Goal: Task Accomplishment & Management: Use online tool/utility

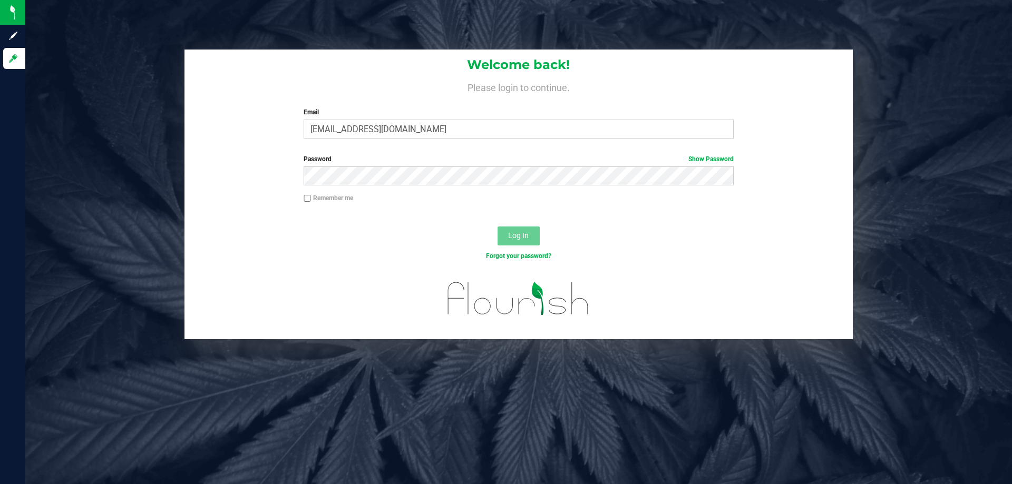
type input "[EMAIL_ADDRESS][DOMAIN_NAME]"
click at [498, 227] on button "Log In" at bounding box center [519, 236] width 42 height 19
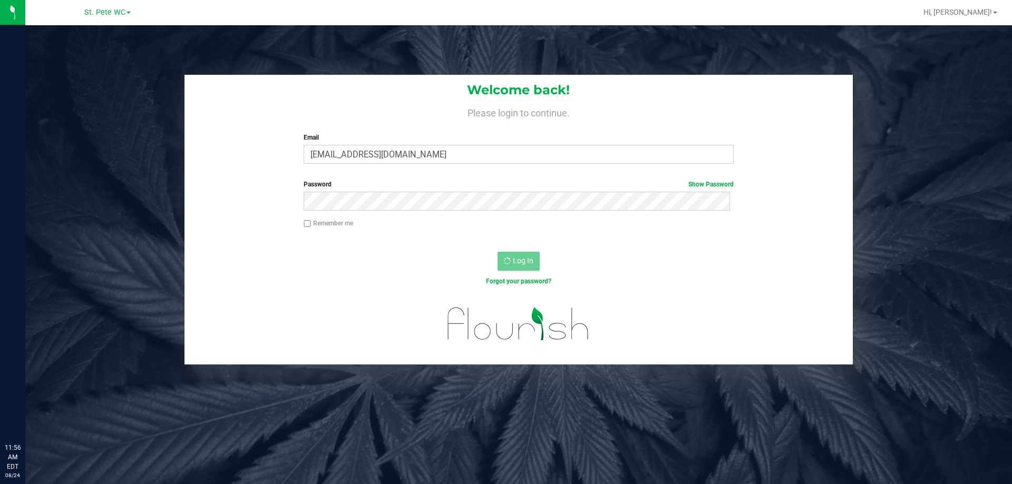
click at [479, 287] on div "St. [PERSON_NAME] WC Hi, [PERSON_NAME]! Welcome back! Please login to continue.…" at bounding box center [518, 242] width 987 height 484
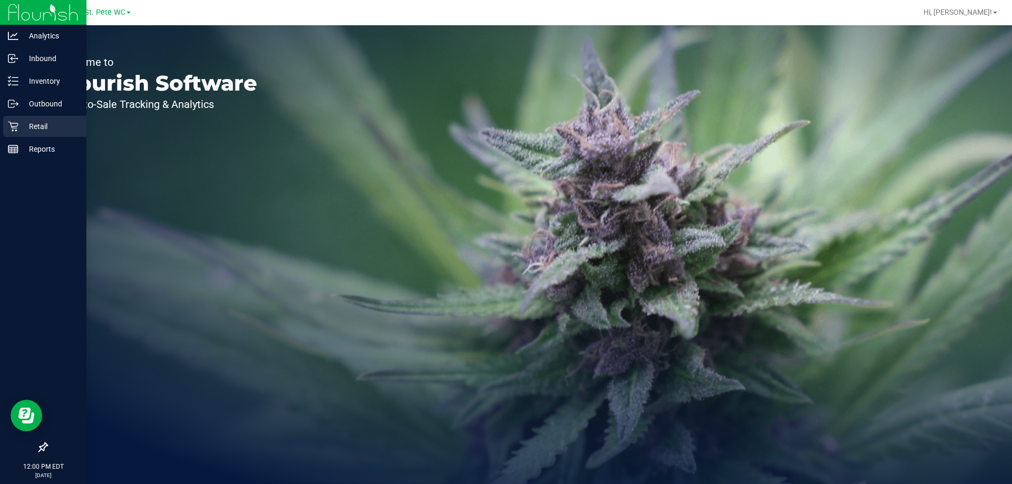
click at [16, 123] on icon at bounding box center [13, 126] width 11 height 11
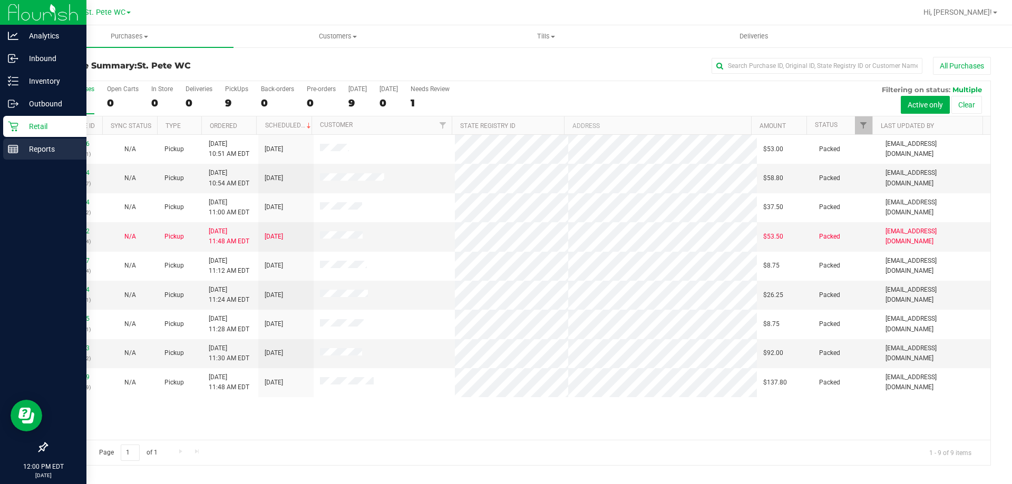
click at [16, 146] on icon at bounding box center [13, 149] width 11 height 11
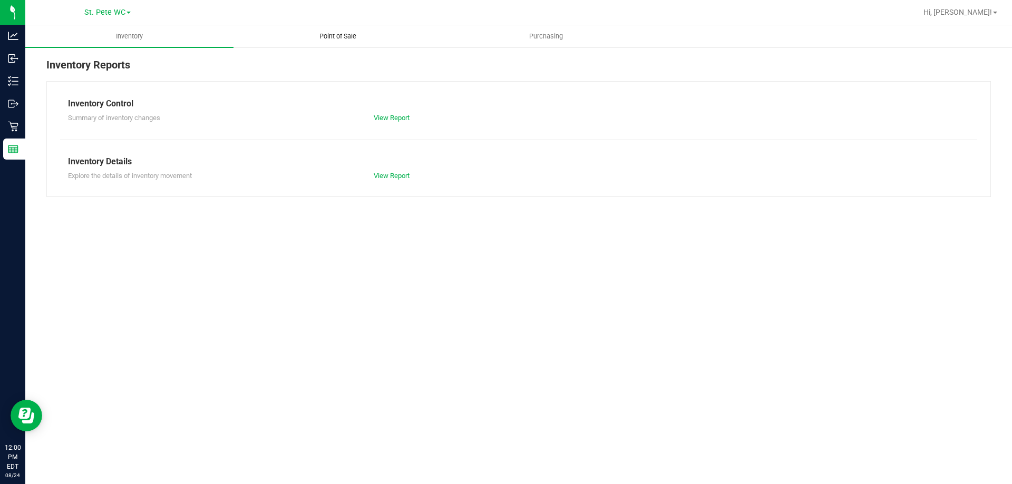
click at [356, 32] on span "Point of Sale" at bounding box center [337, 36] width 65 height 9
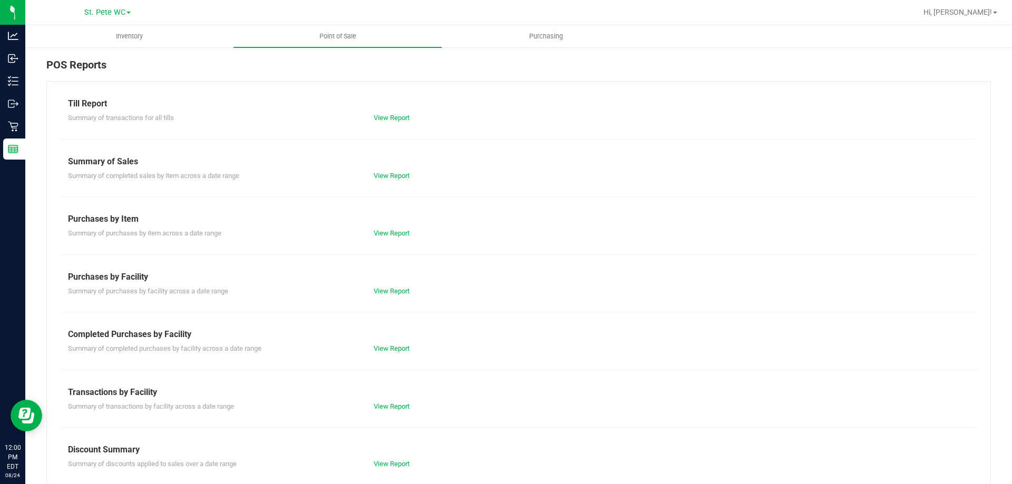
click at [388, 468] on div "View Report" at bounding box center [442, 464] width 153 height 11
click at [387, 462] on link "View Report" at bounding box center [392, 464] width 36 height 8
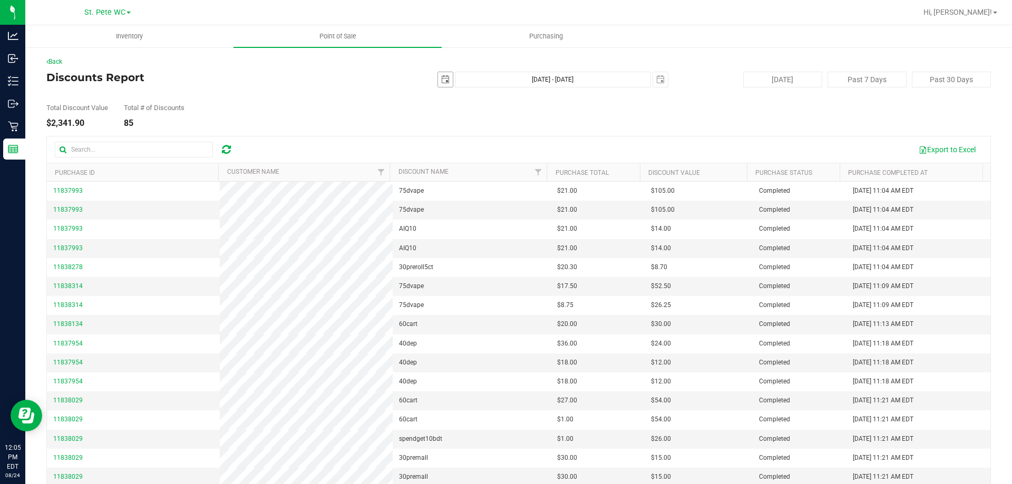
click at [441, 78] on span "select" at bounding box center [445, 79] width 8 height 8
click at [460, 164] on link "11" at bounding box center [457, 170] width 15 height 16
type input "[DATE]"
type input "[DATE] - [DATE]"
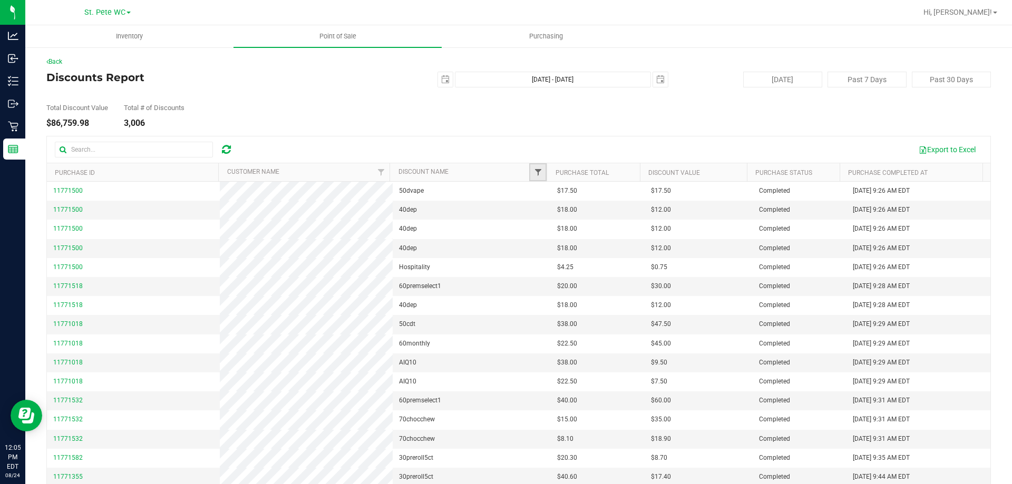
click at [534, 173] on span "Filter" at bounding box center [538, 172] width 8 height 8
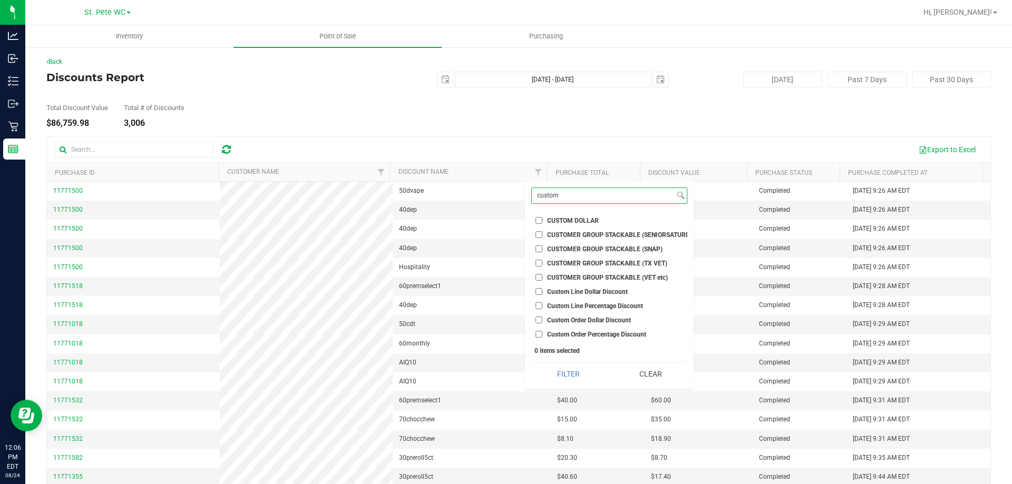
type input "custom"
click at [558, 214] on ul "Select All $100 TAS MIX AND MATCH 3 CARTS .9G $11 PREROLL ($12 ELITE) $11 PRERO…" at bounding box center [609, 276] width 156 height 128
click at [552, 219] on span "CUSTOM DOLLAR" at bounding box center [573, 221] width 52 height 6
click at [542, 219] on input "CUSTOM DOLLAR" at bounding box center [539, 220] width 7 height 7
checkbox input "true"
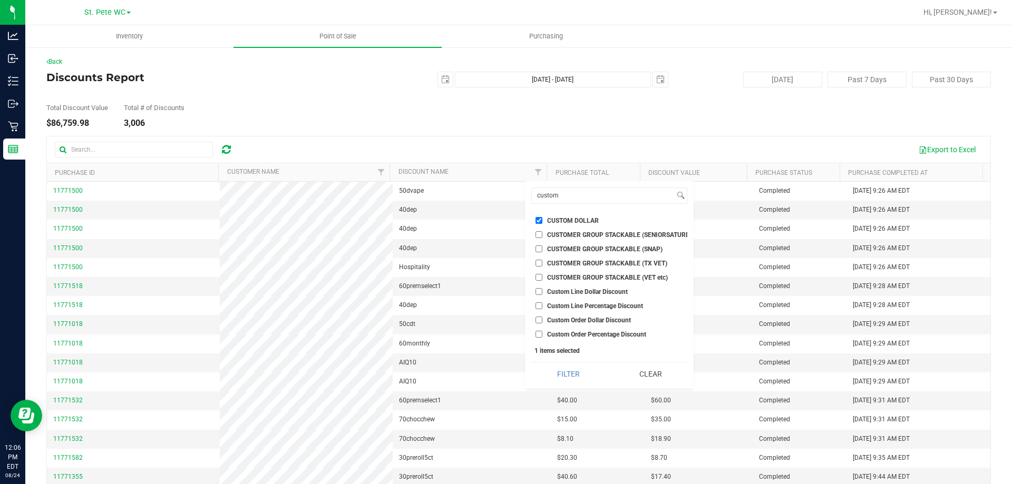
click at [549, 292] on span "Custom Line Dollar Discount" at bounding box center [587, 292] width 81 height 6
click at [542, 292] on input "Custom Line Dollar Discount" at bounding box center [539, 291] width 7 height 7
checkbox input "true"
click at [543, 305] on label "Custom Line Percentage Discount" at bounding box center [590, 306] width 108 height 7
click at [542, 305] on input "Custom Line Percentage Discount" at bounding box center [539, 306] width 7 height 7
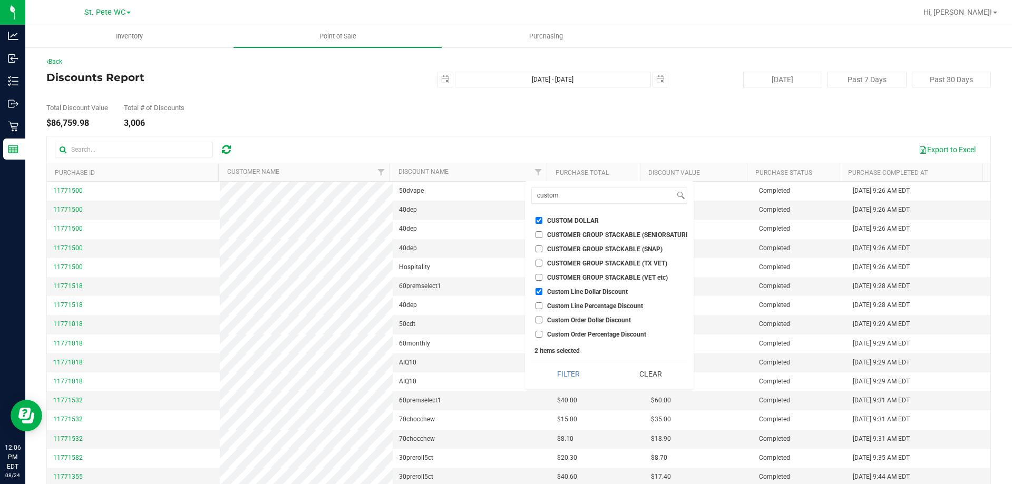
checkbox input "true"
click at [542, 317] on input "Custom Order Dollar Discount" at bounding box center [539, 320] width 7 height 7
checkbox input "true"
click at [540, 331] on input "Custom Order Percentage Discount" at bounding box center [539, 334] width 7 height 7
checkbox input "true"
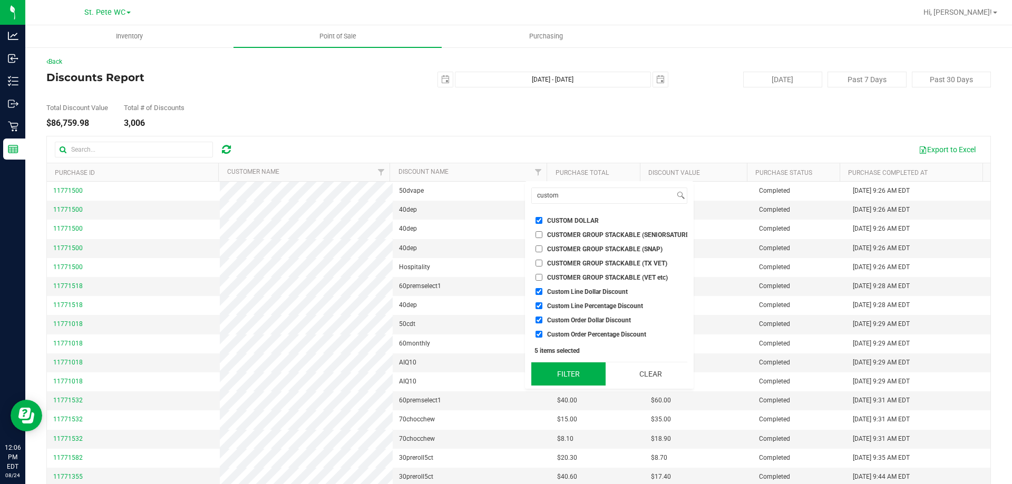
click at [568, 378] on button "Filter" at bounding box center [568, 374] width 74 height 23
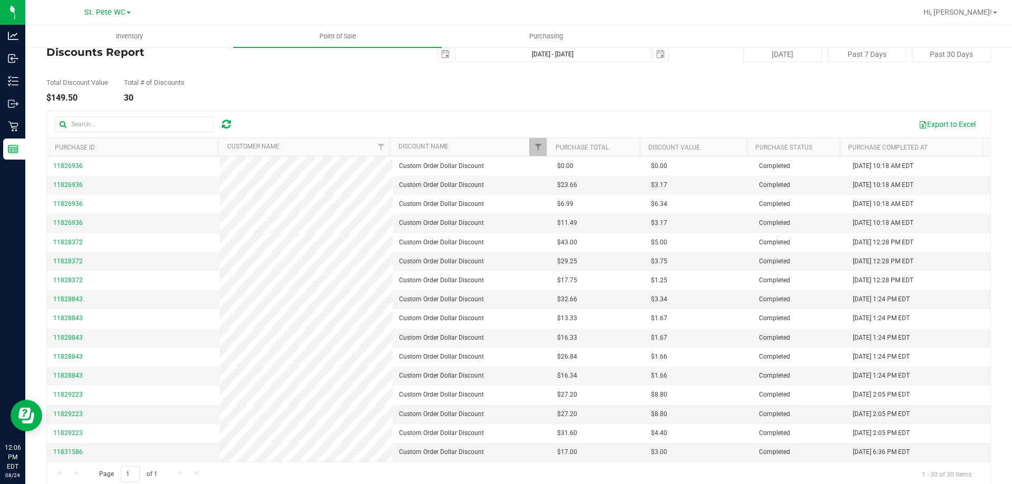
scroll to position [39, 0]
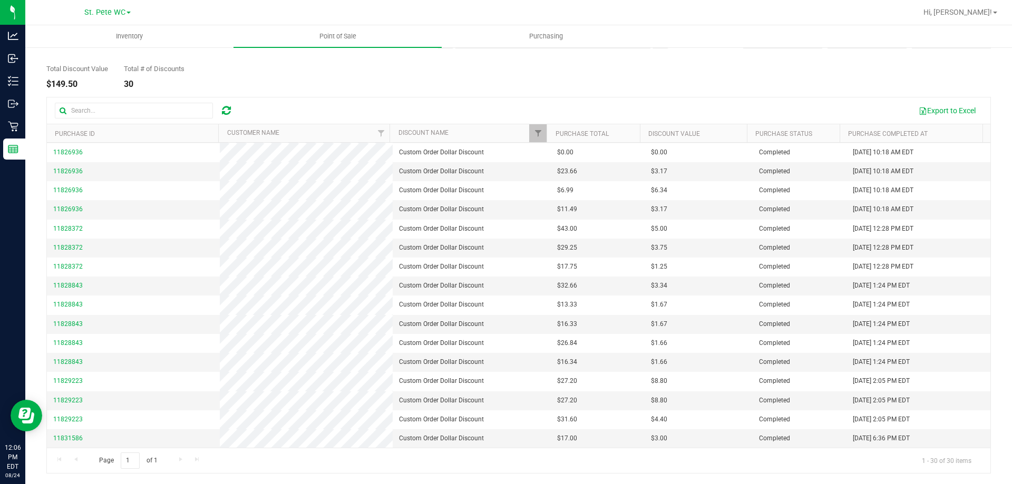
click at [997, 180] on div "Back Discounts Report 2025-08-11 Aug 11, 2025 - Aug 24, 2025 2025-08-24 Today P…" at bounding box center [518, 245] width 987 height 477
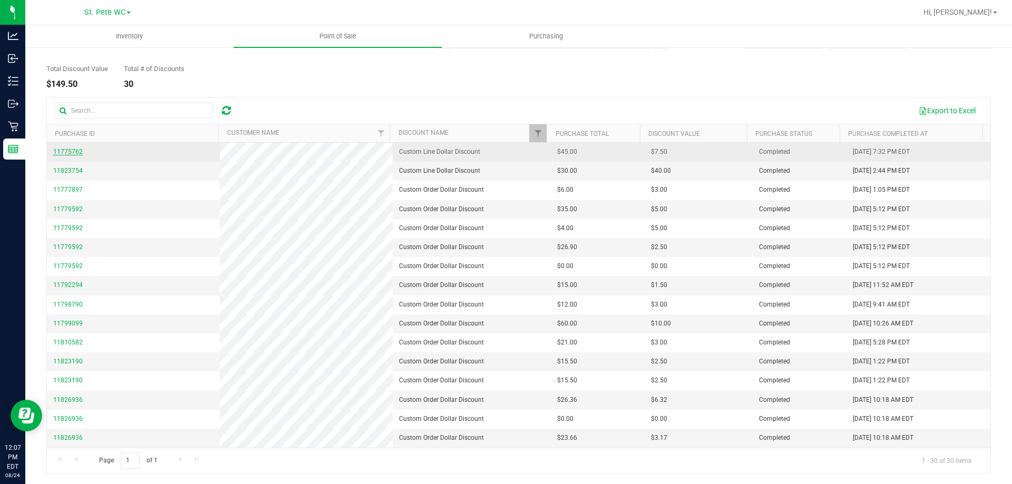
click at [72, 154] on span "11775762" at bounding box center [68, 151] width 30 height 7
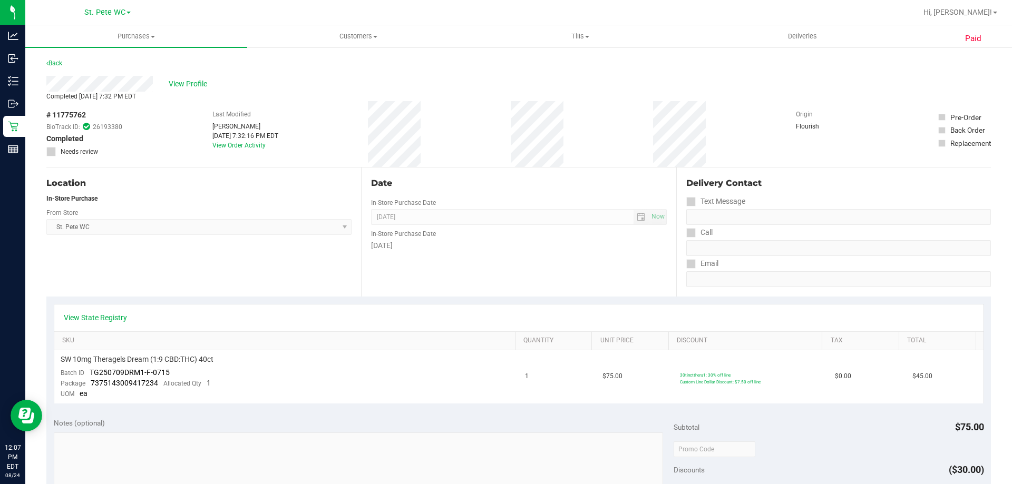
click at [67, 113] on span "# 11775762" at bounding box center [66, 115] width 40 height 11
copy span "11775762"
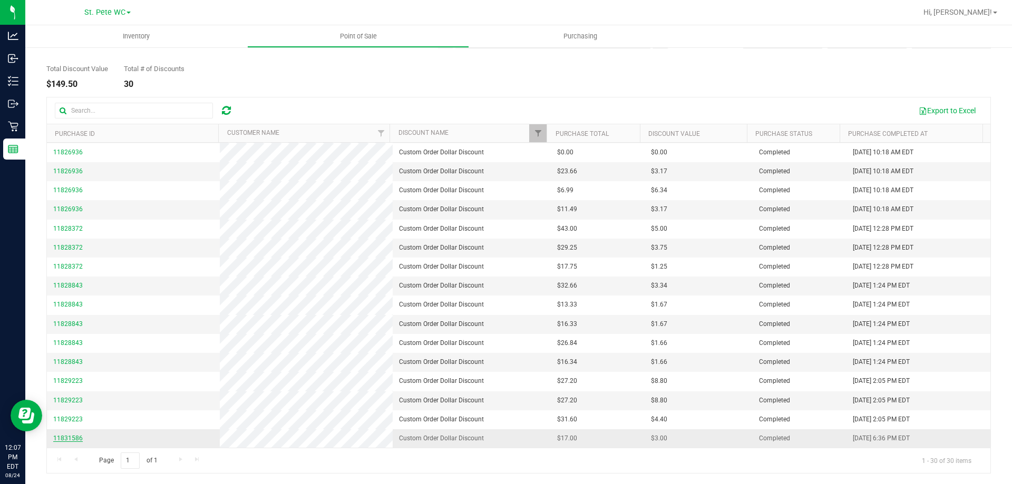
click at [59, 438] on span "11831586" at bounding box center [68, 438] width 30 height 7
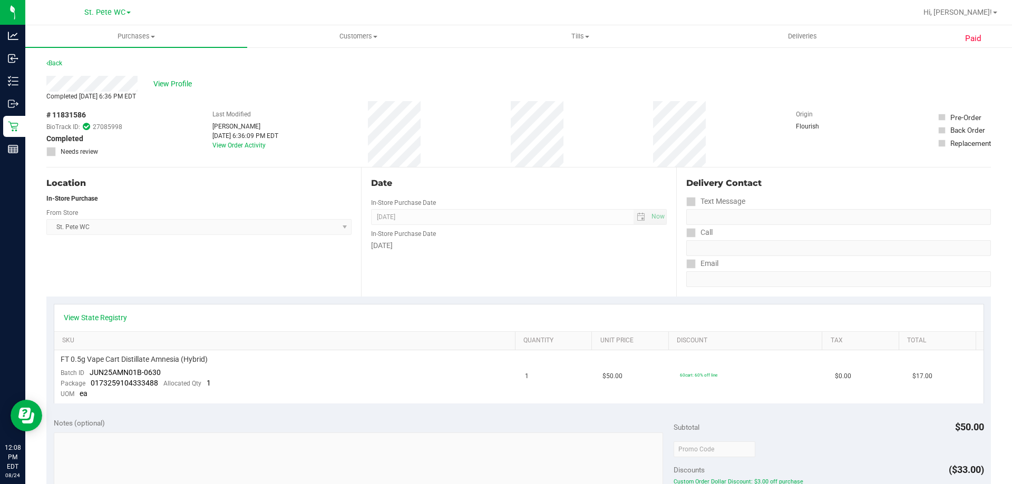
click at [66, 113] on span "# 11831586" at bounding box center [66, 115] width 40 height 11
copy span "11831586"
click at [173, 84] on span "View Profile" at bounding box center [174, 84] width 42 height 11
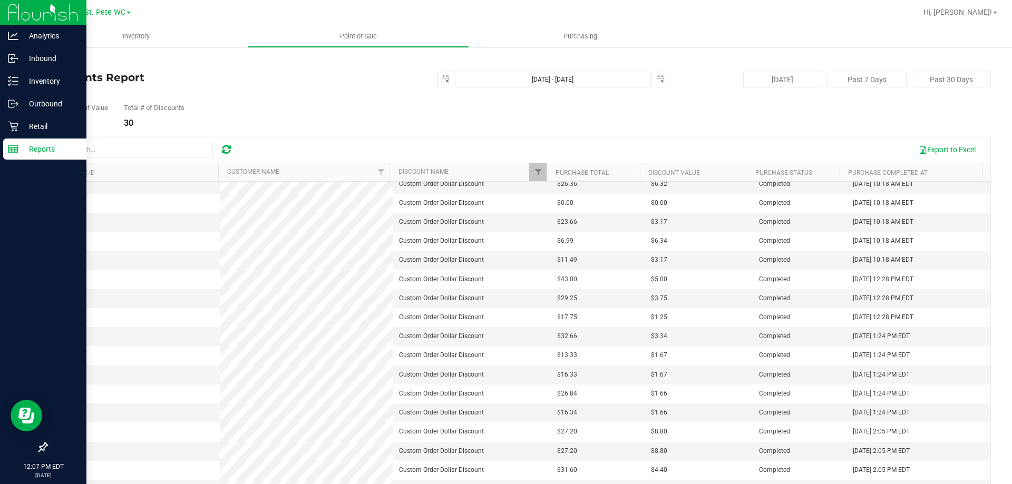
scroll to position [267, 0]
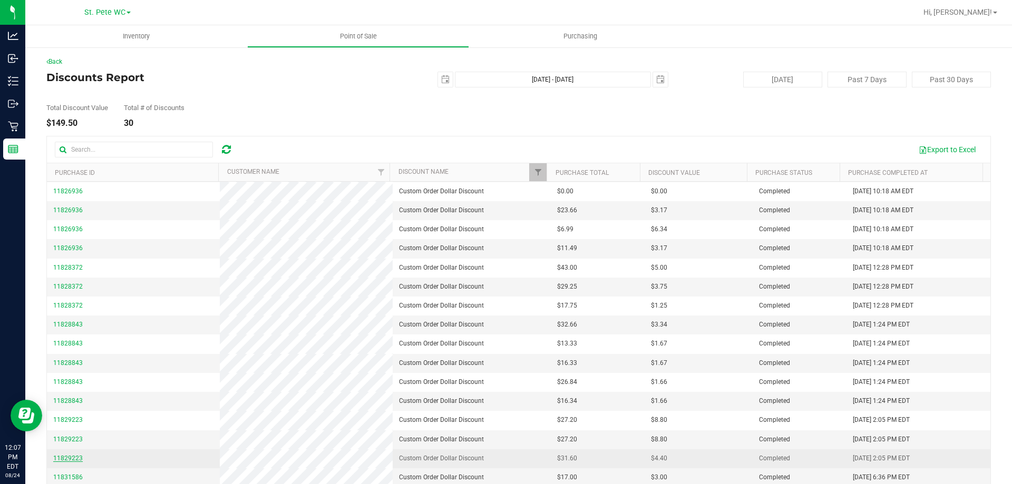
click at [76, 459] on span "11829223" at bounding box center [68, 458] width 30 height 7
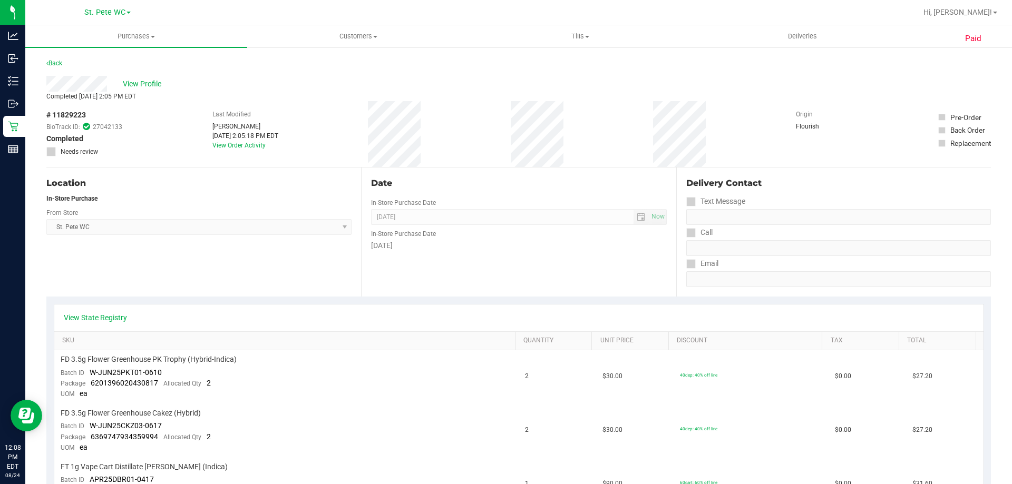
click at [75, 116] on span "# 11829223" at bounding box center [66, 115] width 40 height 11
copy span "11829223"
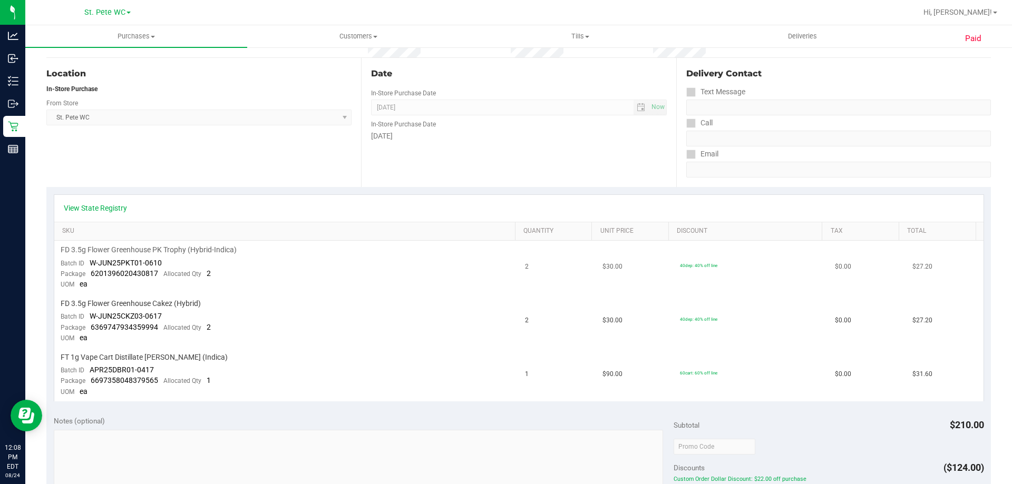
scroll to position [53, 0]
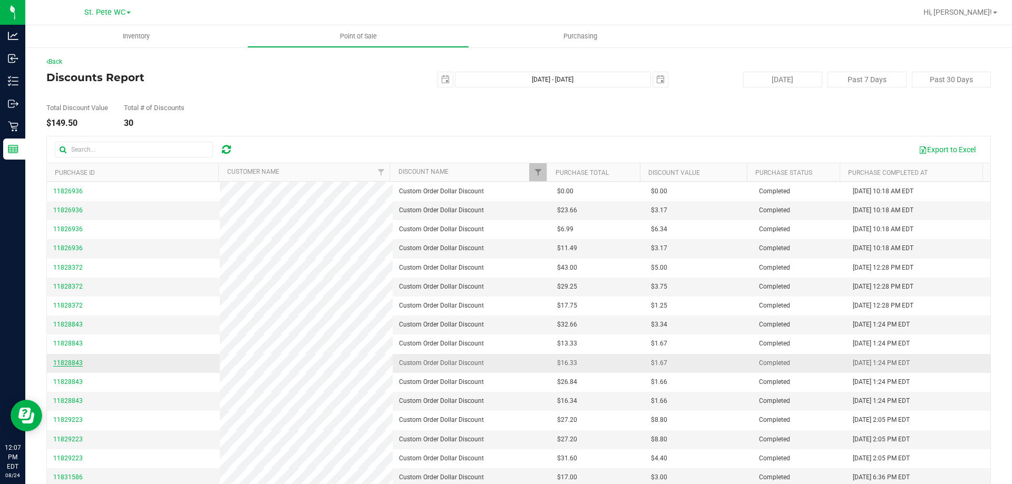
click at [70, 365] on span "11828843" at bounding box center [68, 362] width 30 height 7
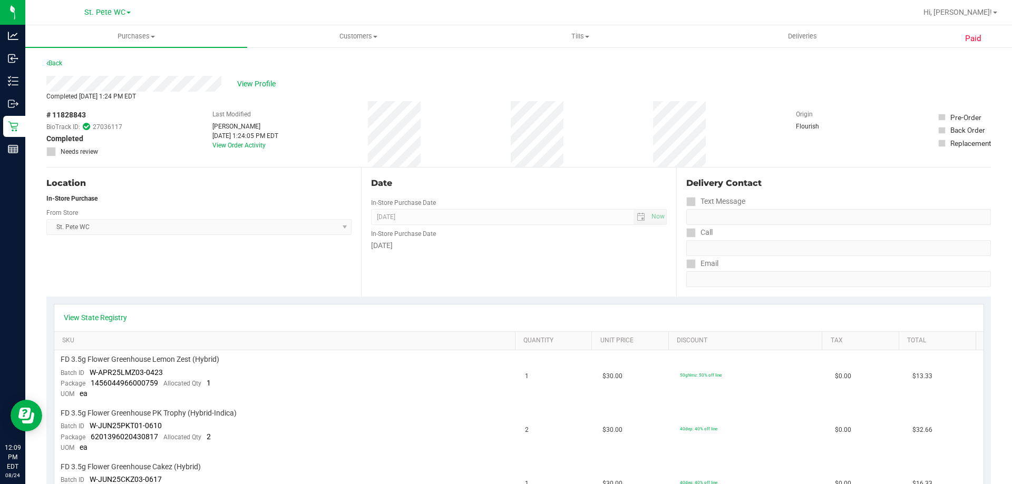
click at [67, 118] on span "# 11828843" at bounding box center [66, 115] width 40 height 11
copy span "11828843"
click at [274, 89] on span "View Profile" at bounding box center [258, 84] width 42 height 11
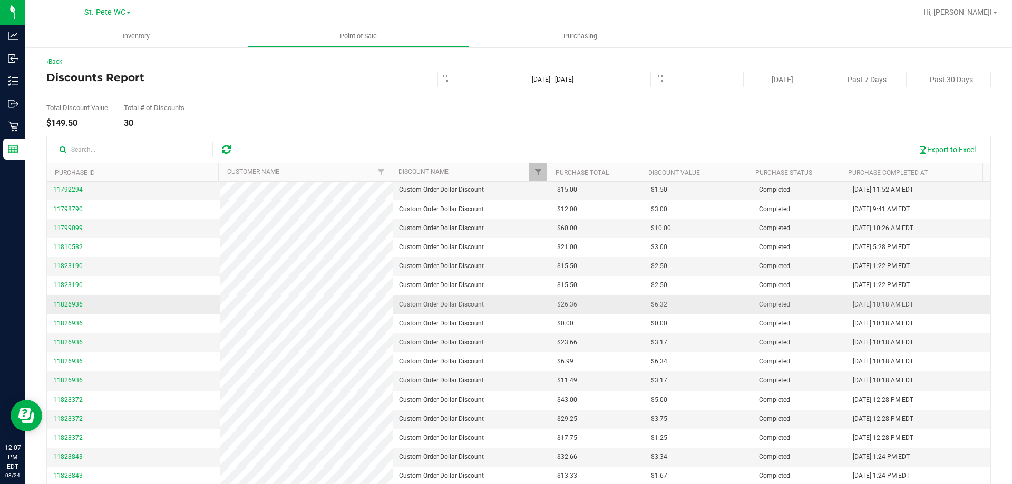
scroll to position [158, 0]
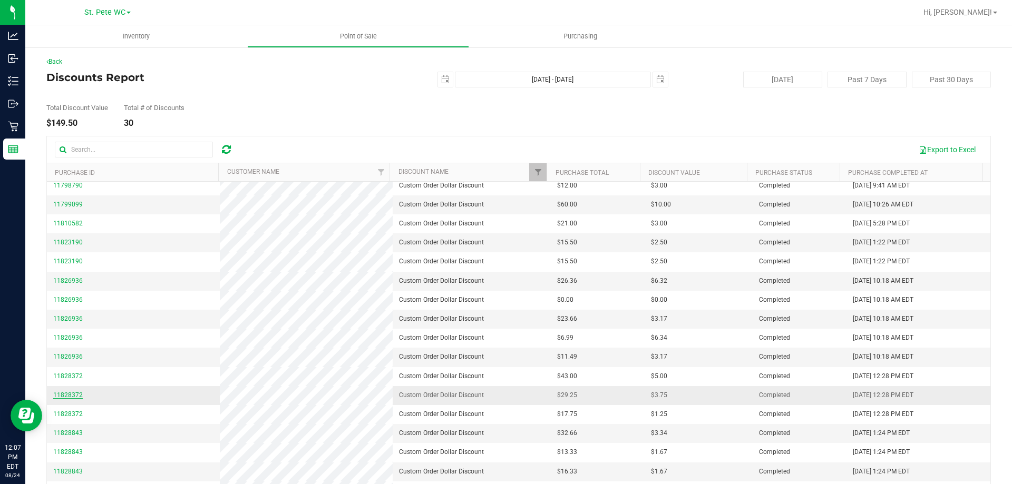
click at [71, 396] on span "11828372" at bounding box center [68, 395] width 30 height 7
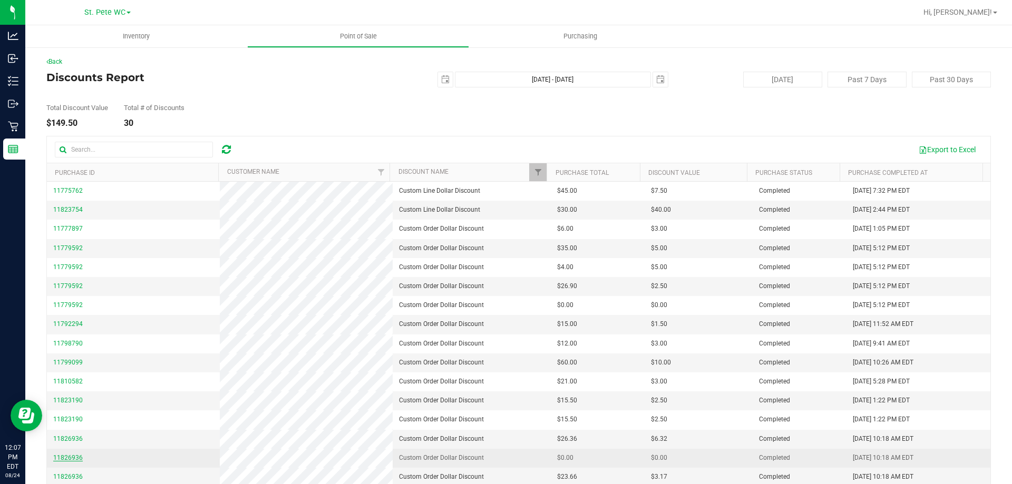
click at [69, 459] on span "11826936" at bounding box center [68, 457] width 30 height 7
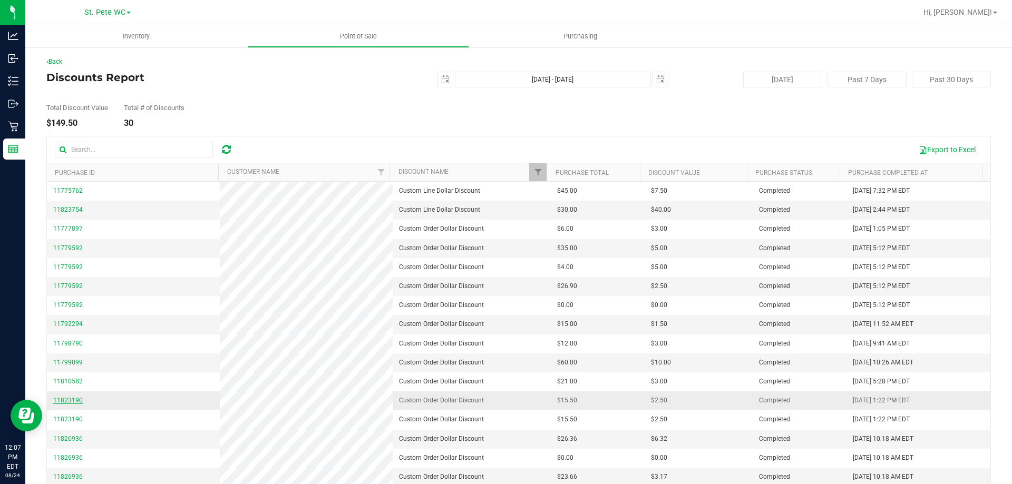
click at [64, 402] on span "11823190" at bounding box center [68, 400] width 30 height 7
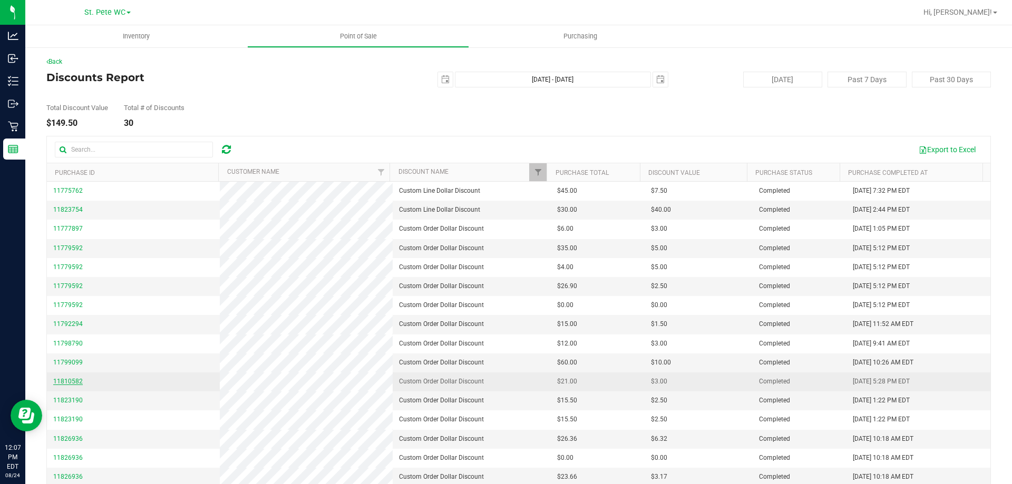
click at [64, 382] on span "11810582" at bounding box center [68, 381] width 30 height 7
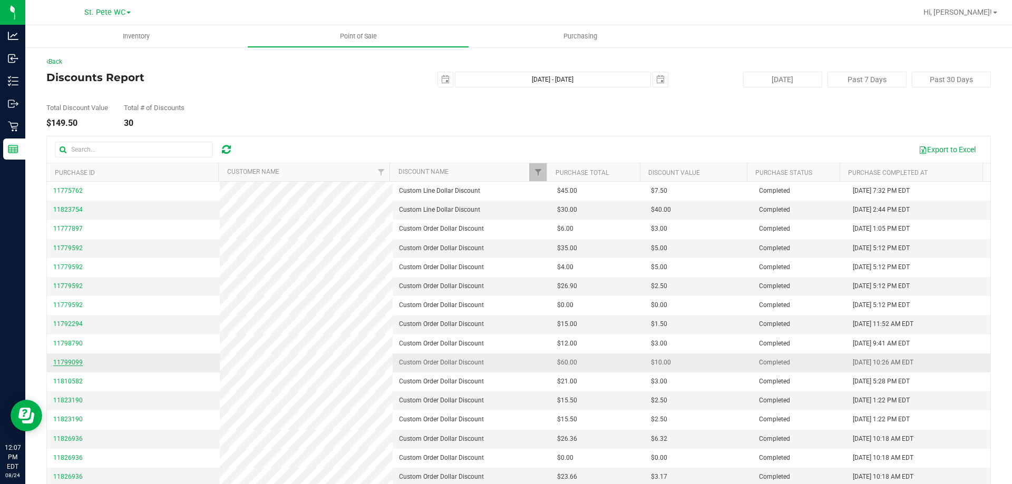
click at [70, 362] on span "11799099" at bounding box center [68, 362] width 30 height 7
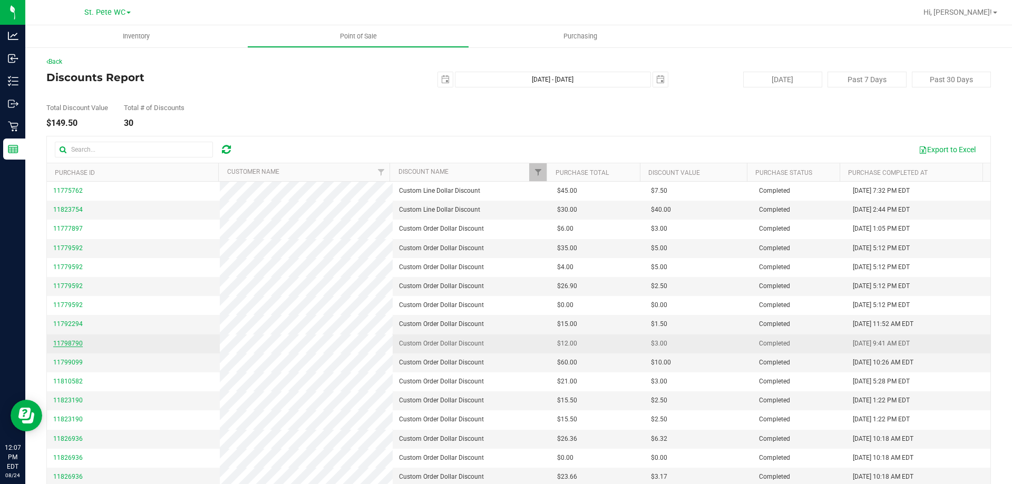
click at [75, 342] on span "11798790" at bounding box center [68, 343] width 30 height 7
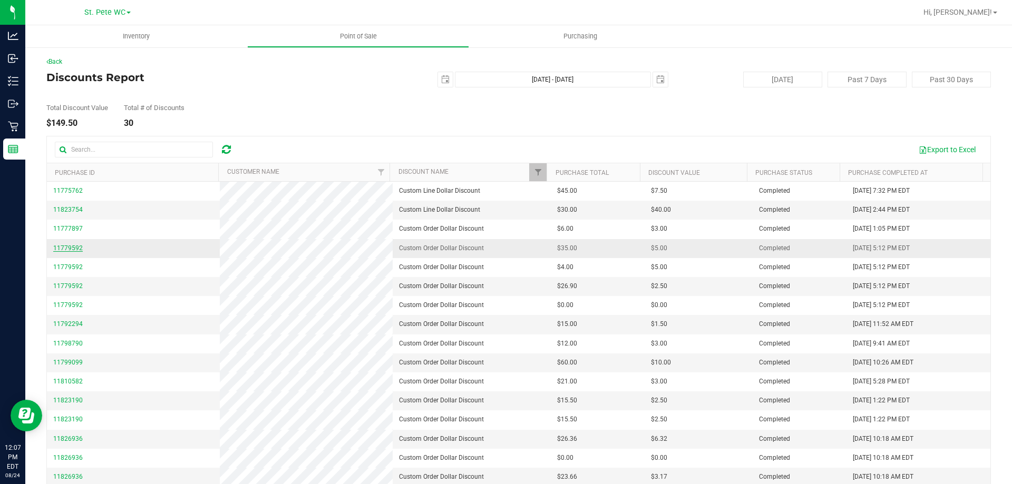
click at [79, 246] on span "11779592" at bounding box center [68, 248] width 30 height 7
click at [63, 321] on span "11792294" at bounding box center [68, 323] width 30 height 7
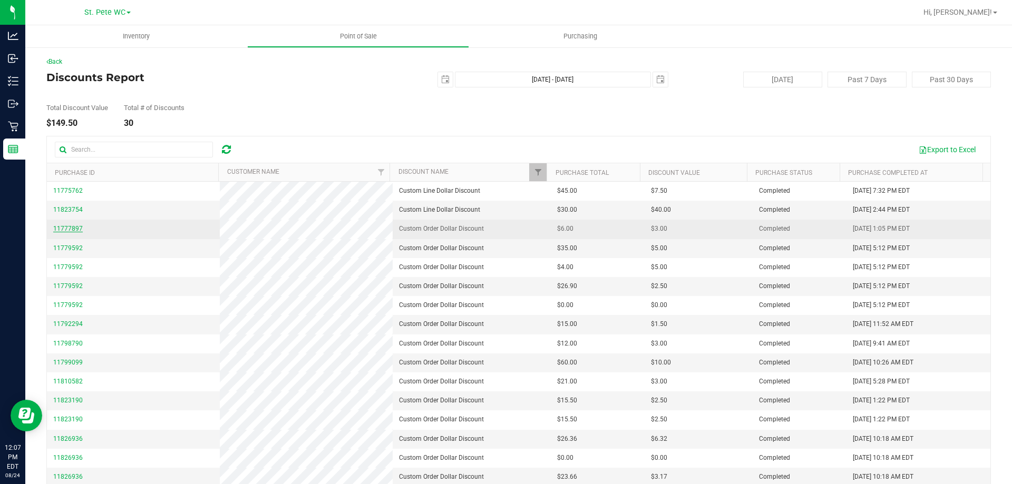
click at [64, 226] on span "11777897" at bounding box center [68, 228] width 30 height 7
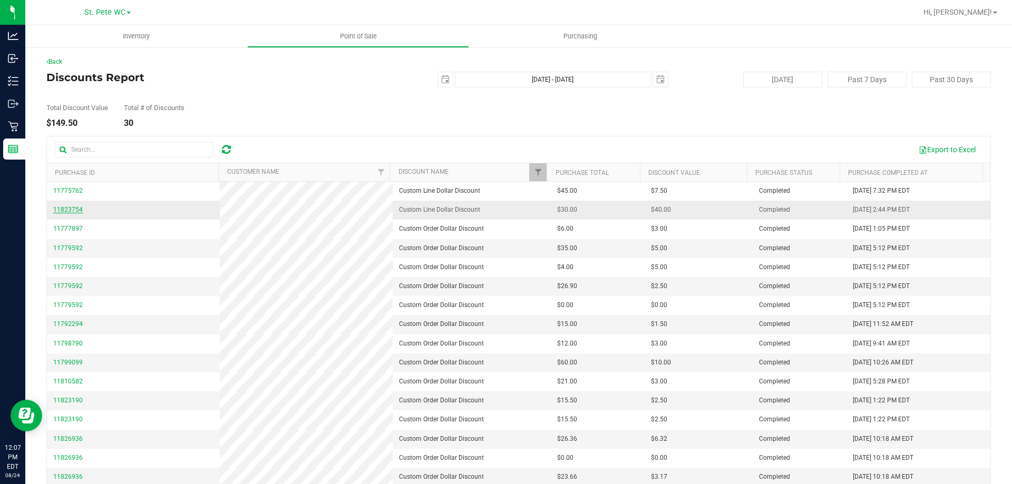
click at [73, 206] on span "11823754" at bounding box center [68, 209] width 30 height 7
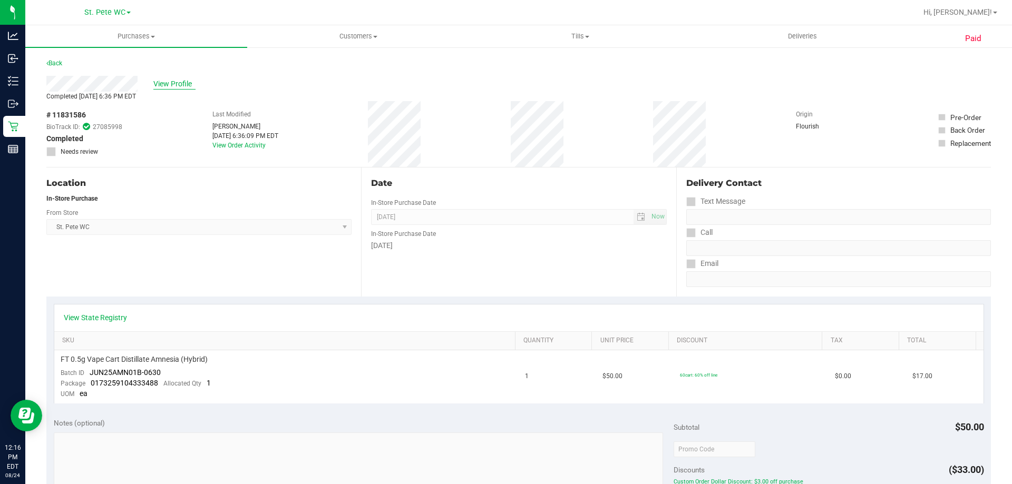
click at [183, 84] on span "View Profile" at bounding box center [174, 84] width 42 height 11
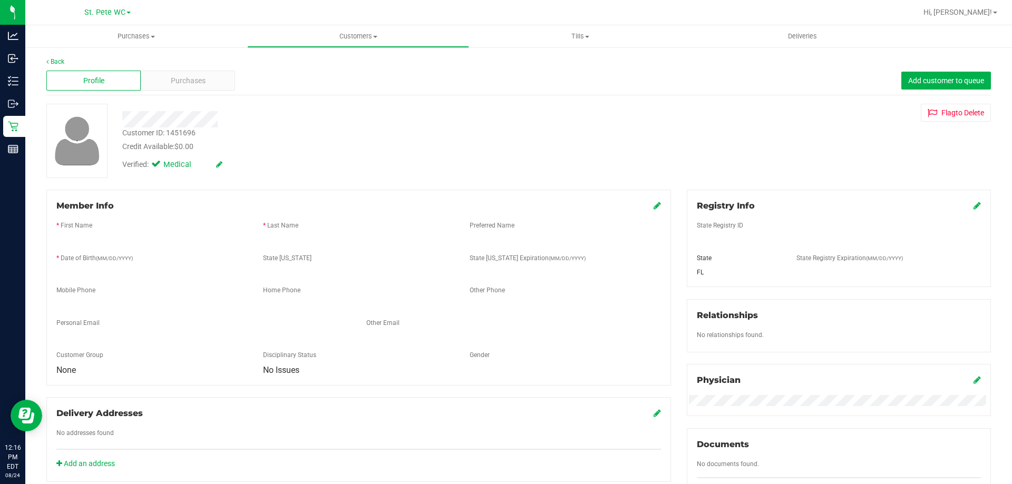
click at [183, 84] on span "Purchases" at bounding box center [188, 80] width 35 height 11
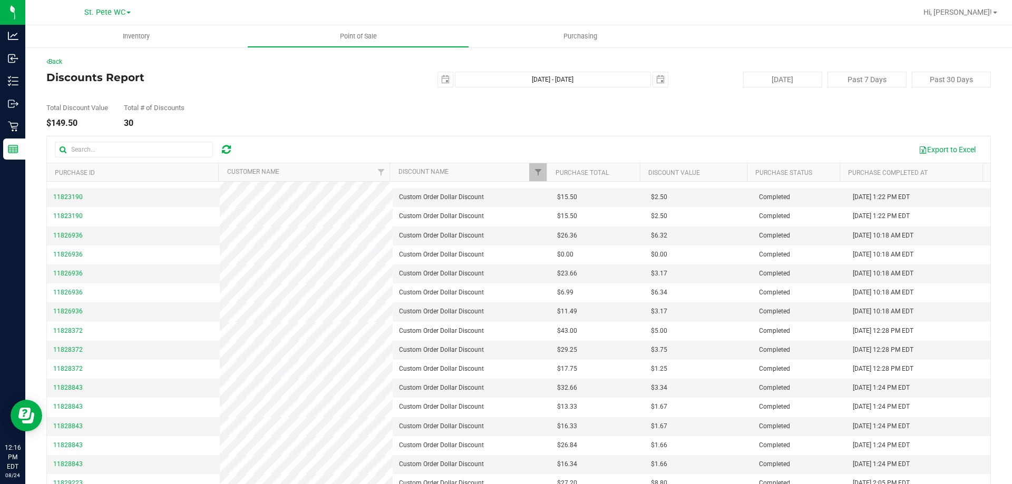
scroll to position [267, 0]
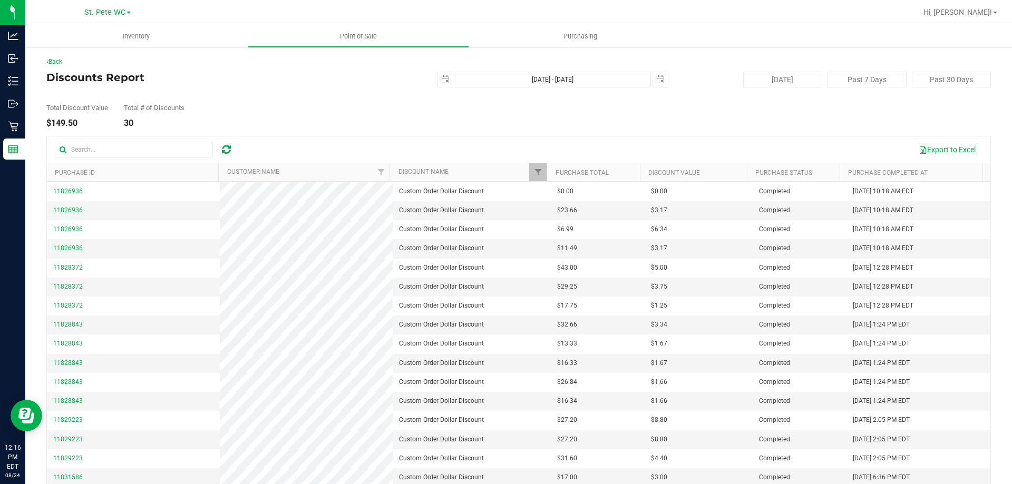
drag, startPoint x: 122, startPoint y: 15, endPoint x: 137, endPoint y: -13, distance: 31.4
click at [72, 284] on span "11828372" at bounding box center [68, 286] width 30 height 7
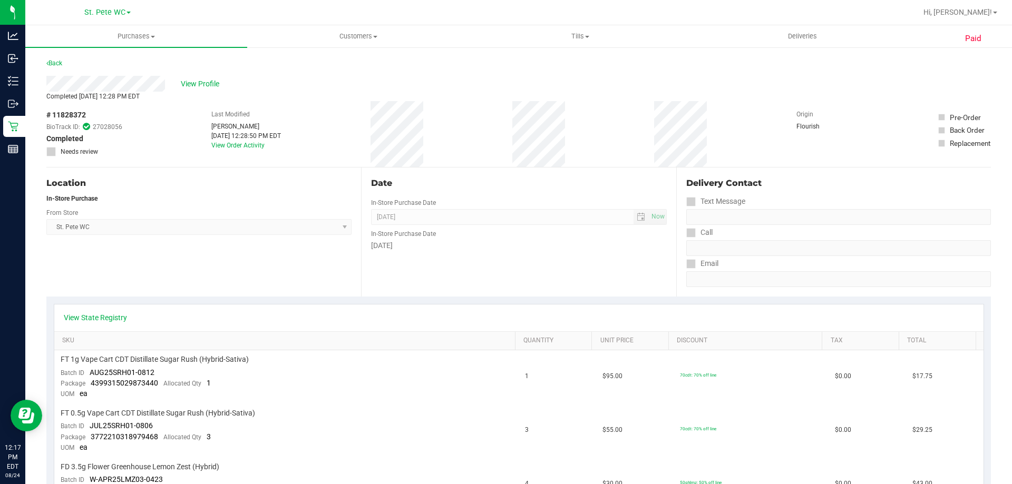
click at [75, 114] on span "# 11828372" at bounding box center [66, 115] width 40 height 11
copy span "11828372"
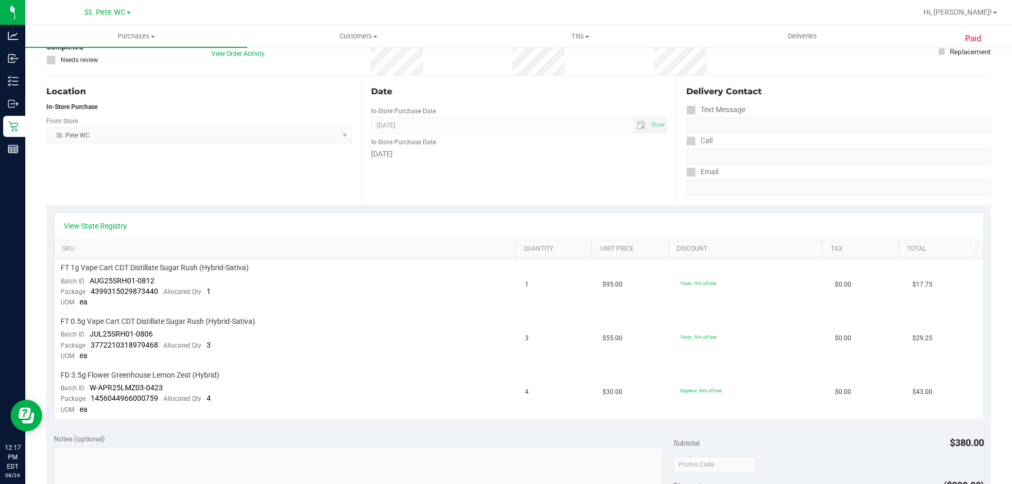
scroll to position [264, 0]
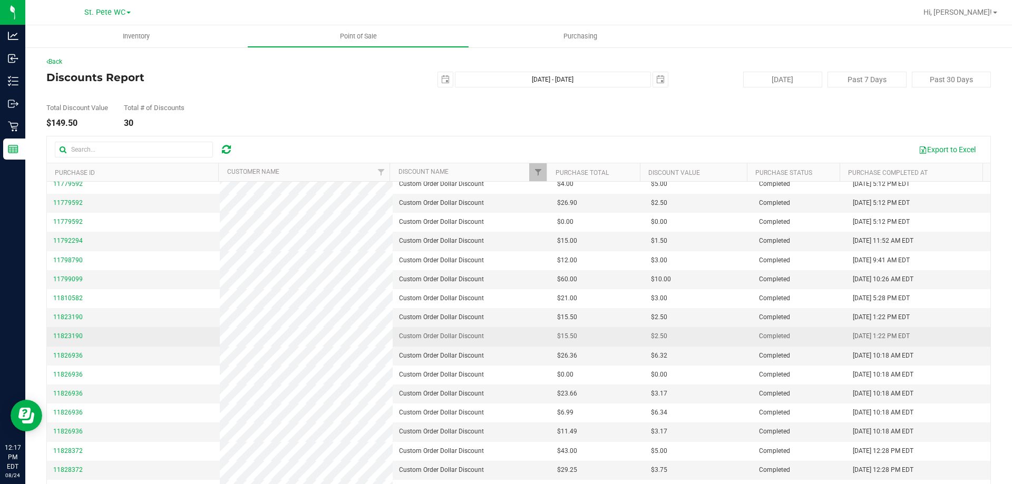
scroll to position [158, 0]
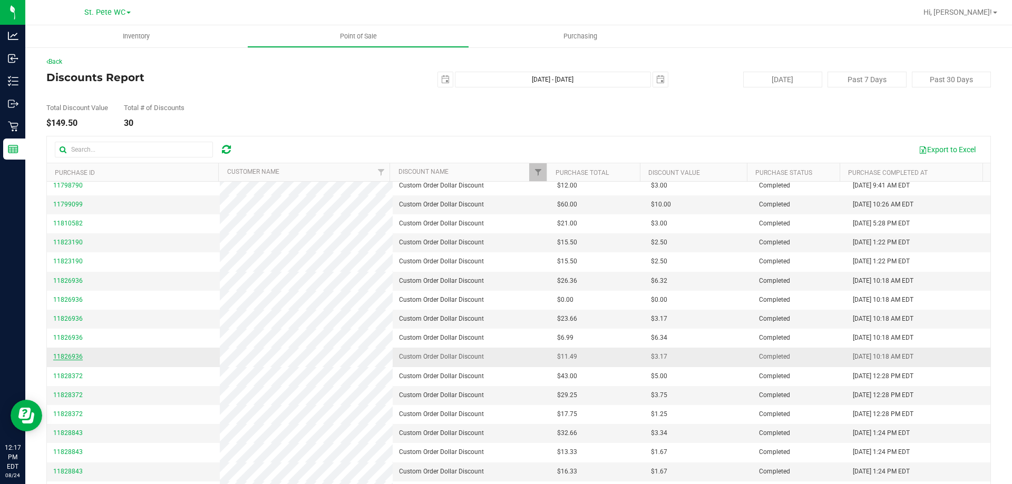
click at [73, 355] on span "11826936" at bounding box center [68, 356] width 30 height 7
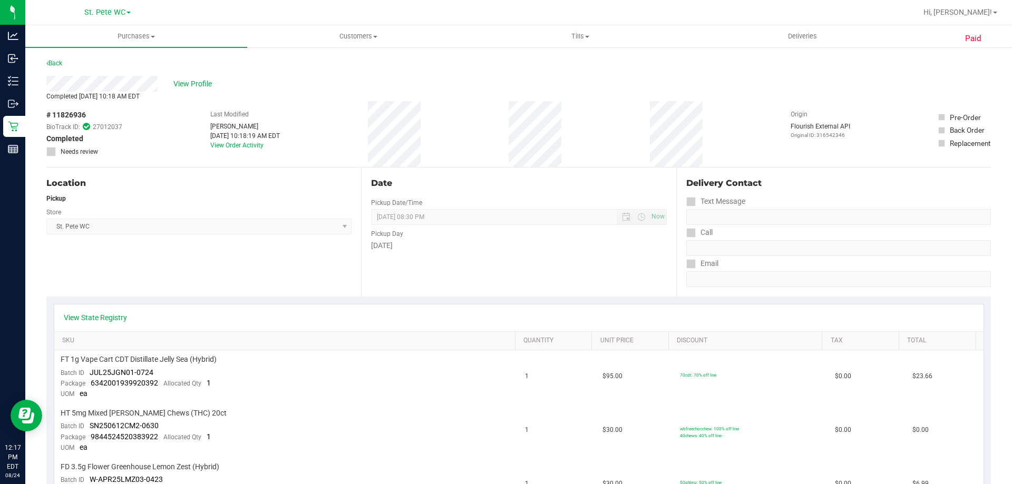
click at [72, 118] on span "# 11826936" at bounding box center [66, 115] width 40 height 11
copy span "11826936"
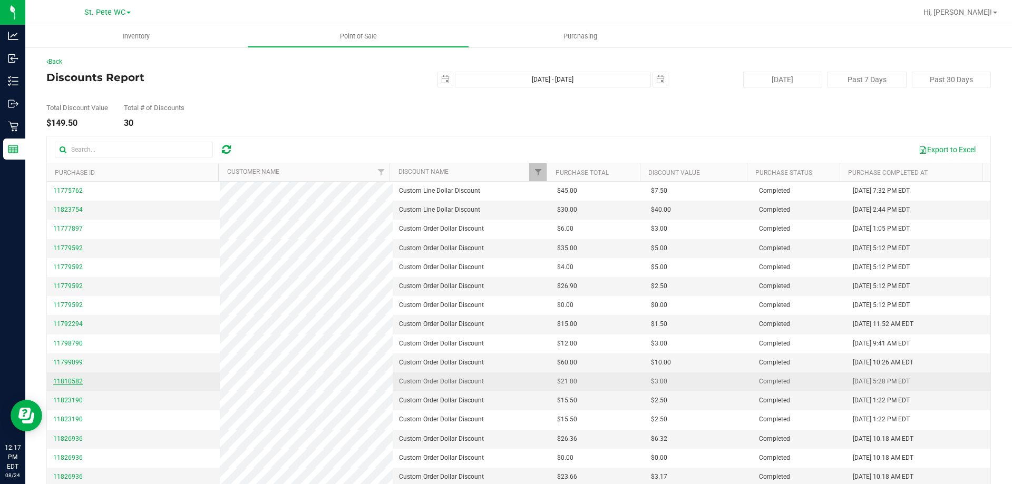
click at [78, 382] on span "11810582" at bounding box center [68, 381] width 30 height 7
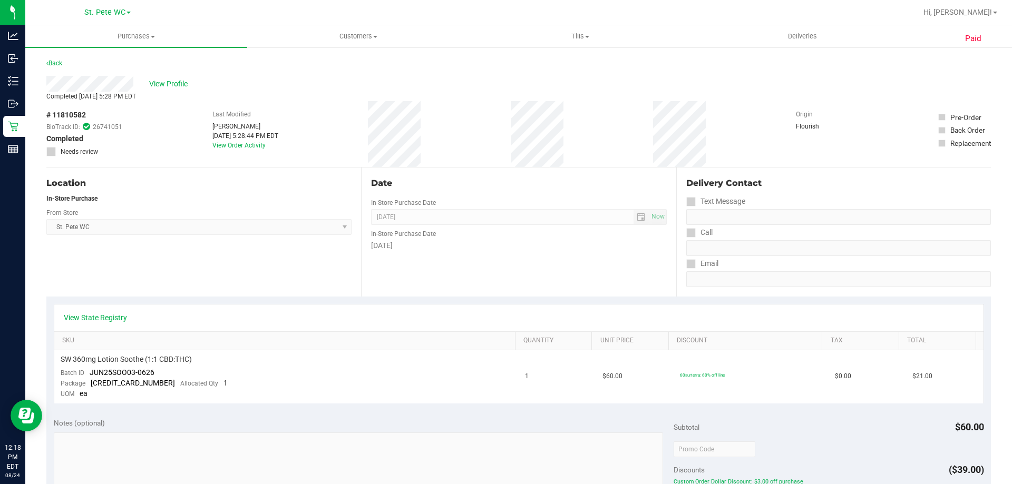
click at [77, 111] on span "# 11810582" at bounding box center [66, 115] width 40 height 11
copy span "11810582"
click at [156, 86] on span "View Profile" at bounding box center [170, 84] width 42 height 11
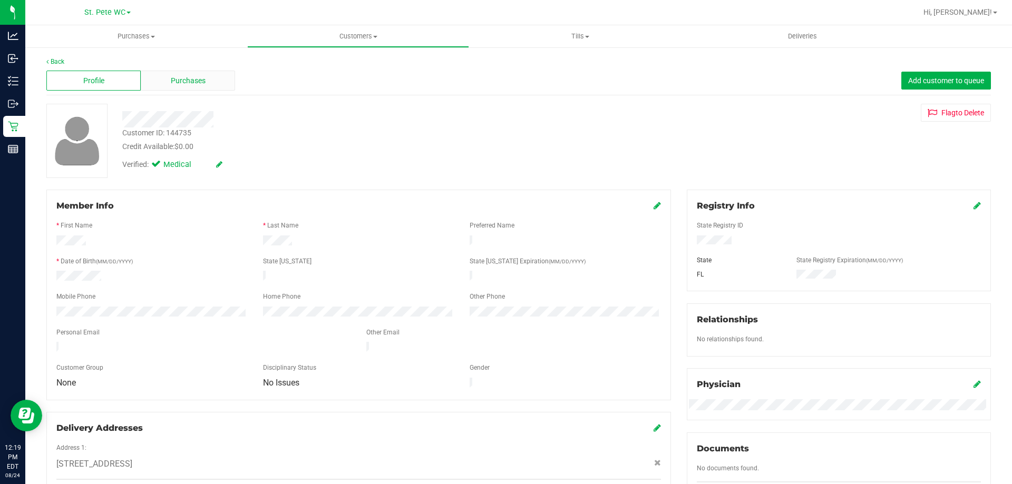
click at [205, 80] on div "Purchases" at bounding box center [188, 81] width 94 height 20
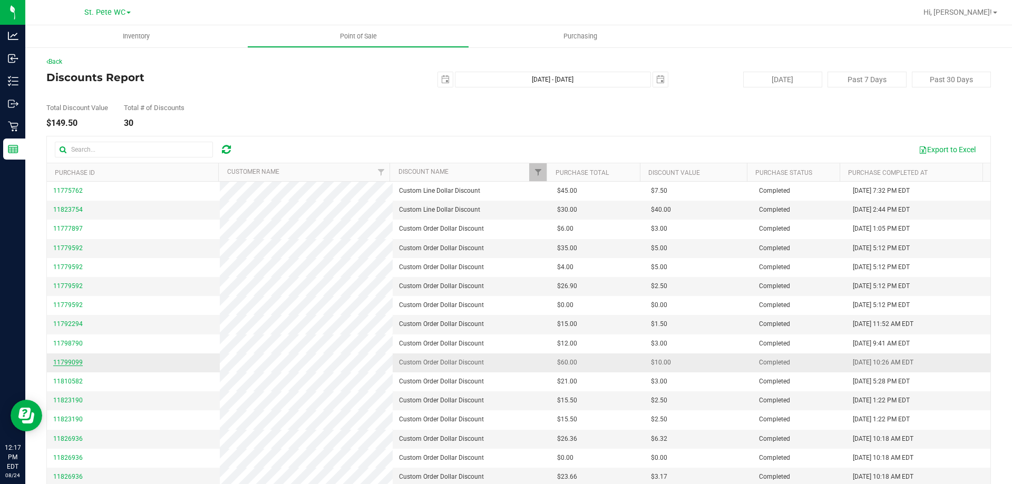
click at [66, 364] on span "11799099" at bounding box center [68, 362] width 30 height 7
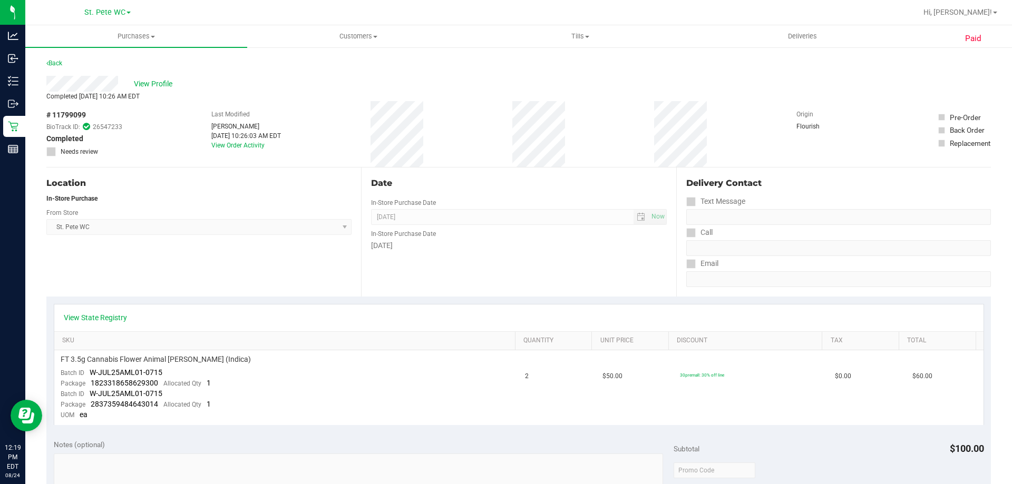
click at [62, 111] on span "# 11799099" at bounding box center [66, 115] width 40 height 11
drag, startPoint x: 62, startPoint y: 111, endPoint x: 77, endPoint y: 127, distance: 21.6
click at [83, 127] on div "# 11799099 BioTrack ID: 26547233 Completed Needs review" at bounding box center [84, 133] width 76 height 47
click at [90, 117] on div "# 11799099 BioTrack ID: 26547233 Completed Needs review" at bounding box center [84, 133] width 76 height 47
click at [74, 116] on span "# 11799099" at bounding box center [66, 115] width 40 height 11
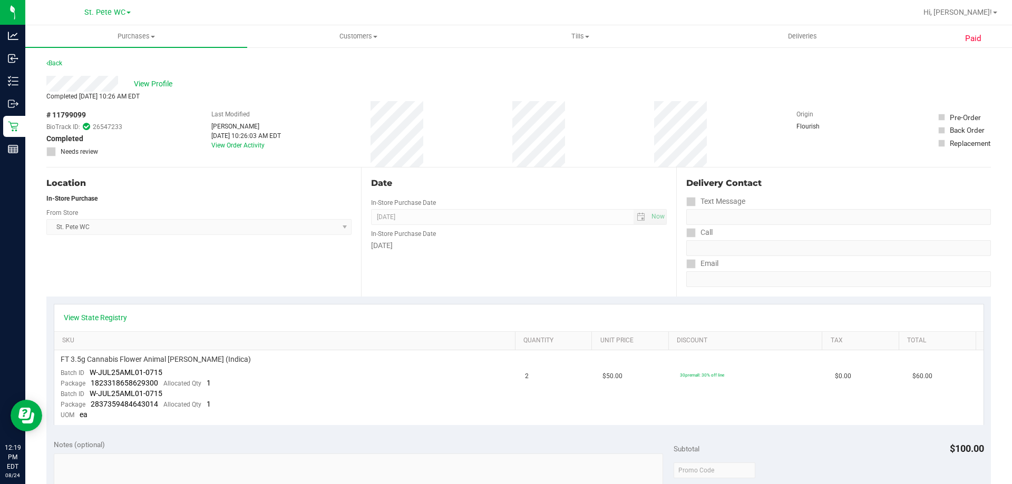
click at [72, 114] on span "# 11799099" at bounding box center [66, 115] width 40 height 11
copy span "11799099"
click at [151, 79] on span "View Profile" at bounding box center [155, 84] width 42 height 11
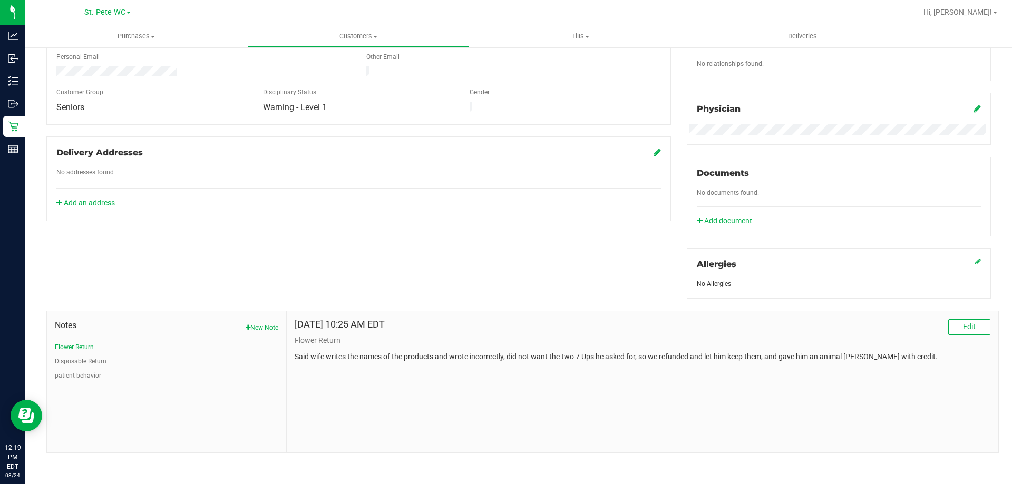
scroll to position [278, 0]
click at [410, 349] on p "Said wife writes the names of the products and wrote incorrectly, did not want …" at bounding box center [643, 354] width 696 height 11
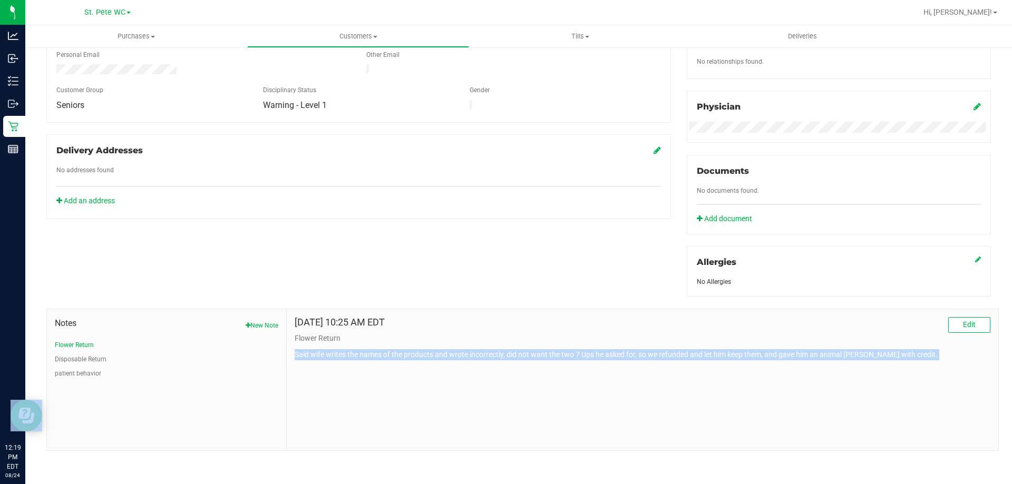
click at [410, 349] on p "Said wife writes the names of the products and wrote incorrectly, did not want …" at bounding box center [643, 354] width 696 height 11
copy body "Said wife writes the names of the products and wrote incorrectly, did not want …"
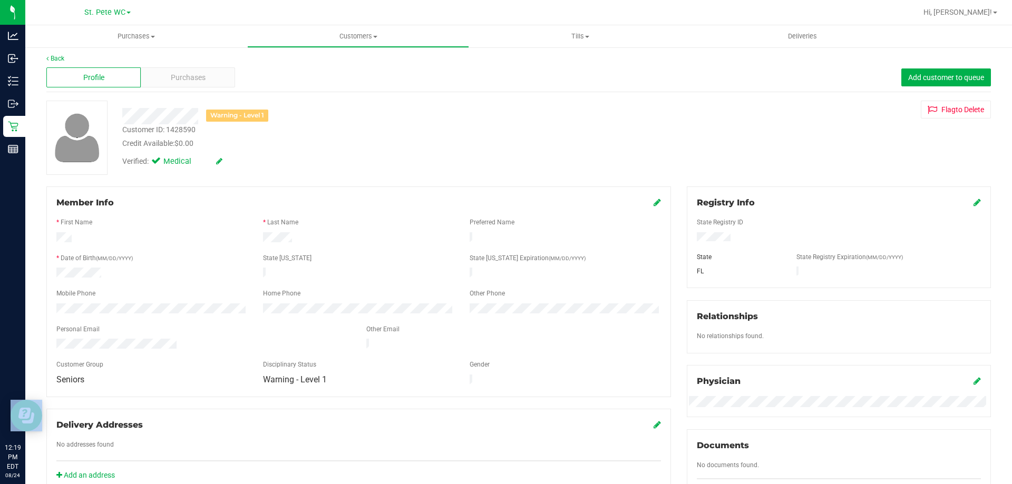
scroll to position [0, 0]
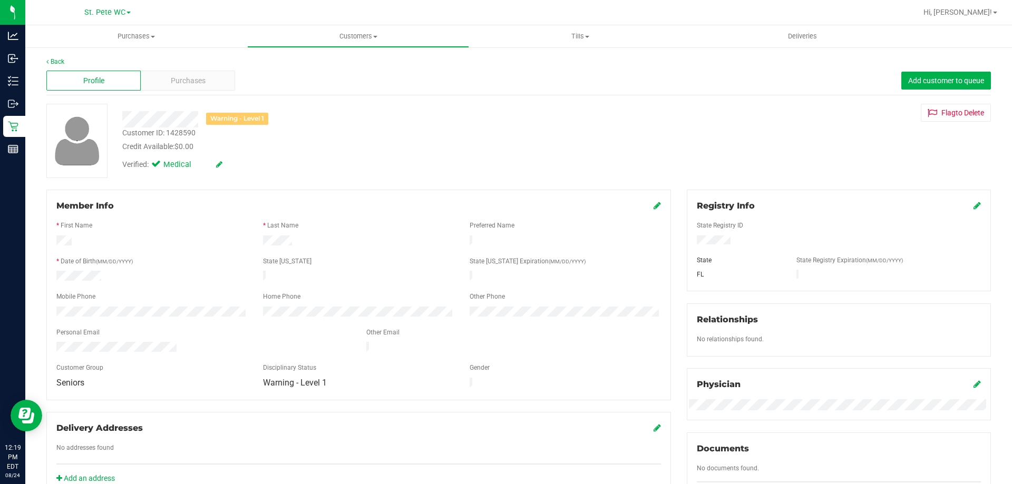
click at [183, 66] on div "Back" at bounding box center [518, 61] width 945 height 9
click at [188, 79] on span "Purchases" at bounding box center [188, 80] width 35 height 11
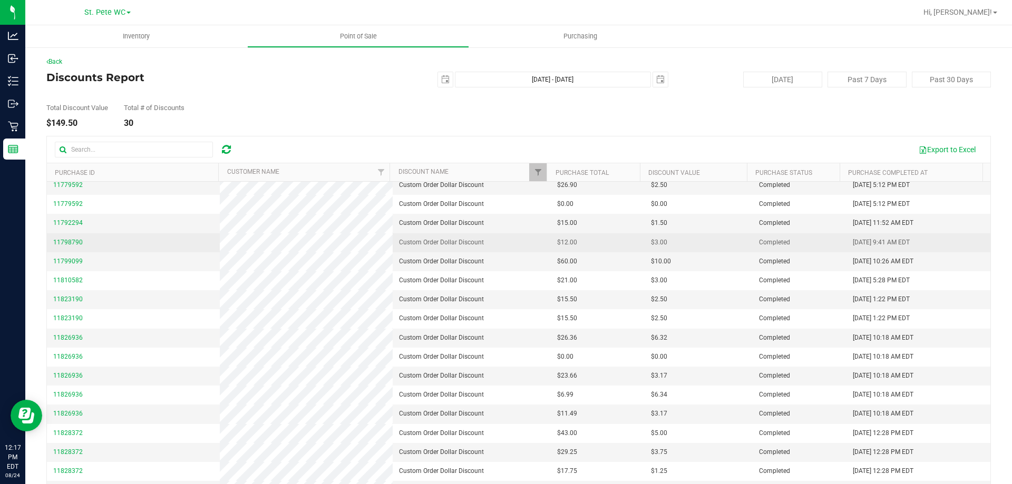
scroll to position [105, 0]
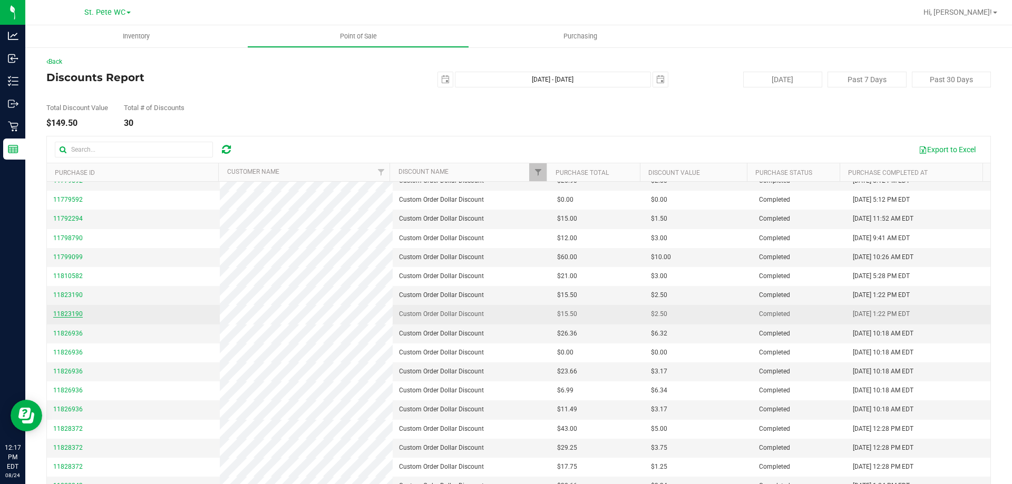
click at [65, 314] on span "11823190" at bounding box center [68, 313] width 30 height 7
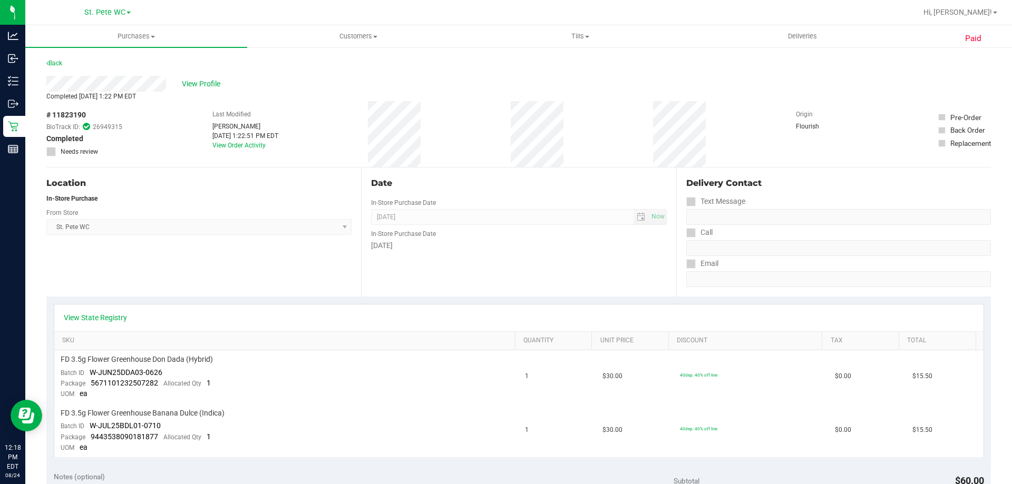
click at [75, 113] on span "# 11823190" at bounding box center [66, 115] width 40 height 11
copy span "11823190"
click at [195, 83] on span "View Profile" at bounding box center [203, 84] width 42 height 11
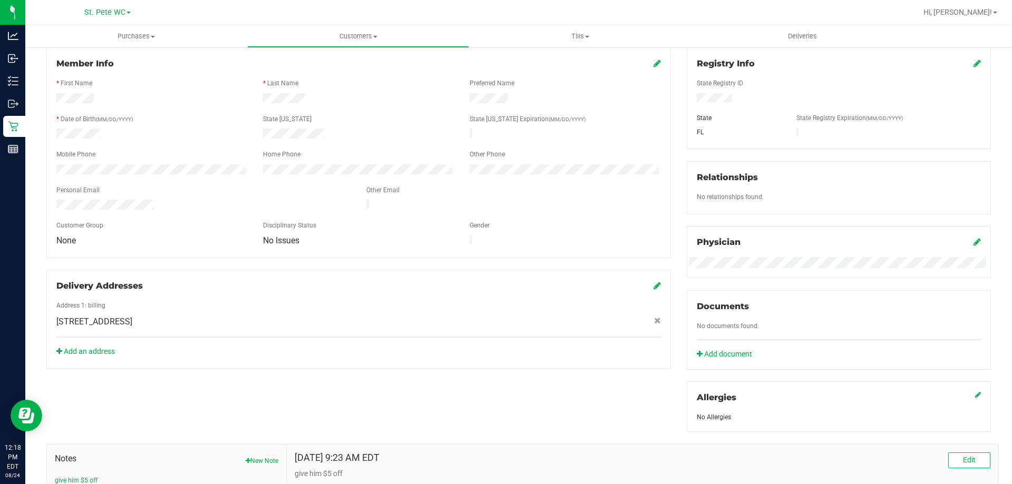
scroll to position [278, 0]
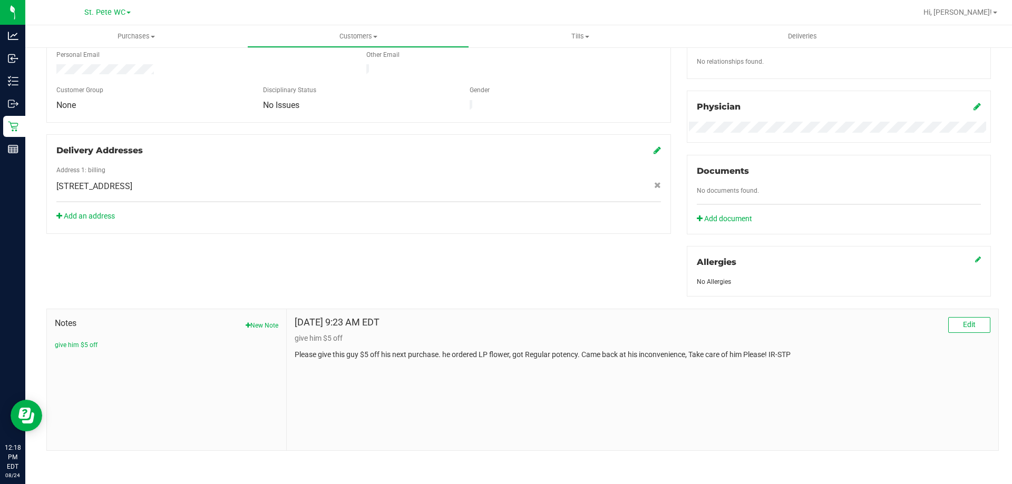
click at [520, 359] on p "Please give this guy $5 off his next purchase. he ordered LP flower, got Regula…" at bounding box center [643, 354] width 696 height 11
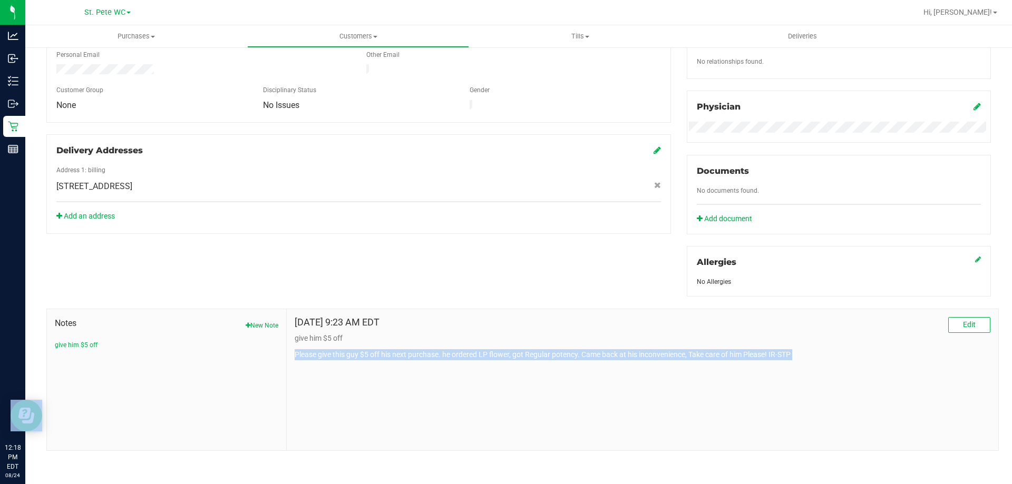
click at [520, 359] on p "Please give this guy $5 off his next purchase. he ordered LP flower, got Regula…" at bounding box center [643, 354] width 696 height 11
copy body "Please give this guy $5 off his next purchase. he ordered LP flower, got Regula…"
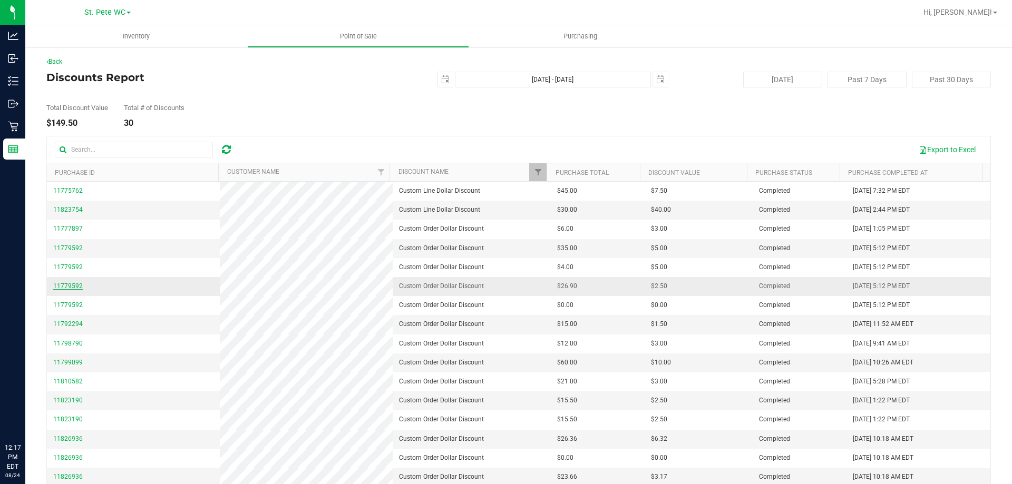
click at [74, 287] on span "11779592" at bounding box center [68, 286] width 30 height 7
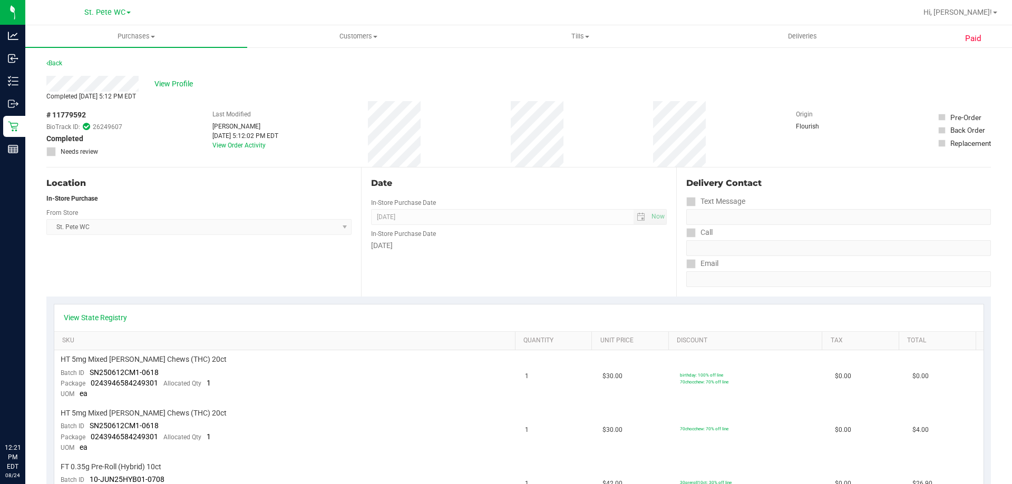
click at [71, 112] on span "# 11779592" at bounding box center [66, 115] width 40 height 11
copy span "11779592"
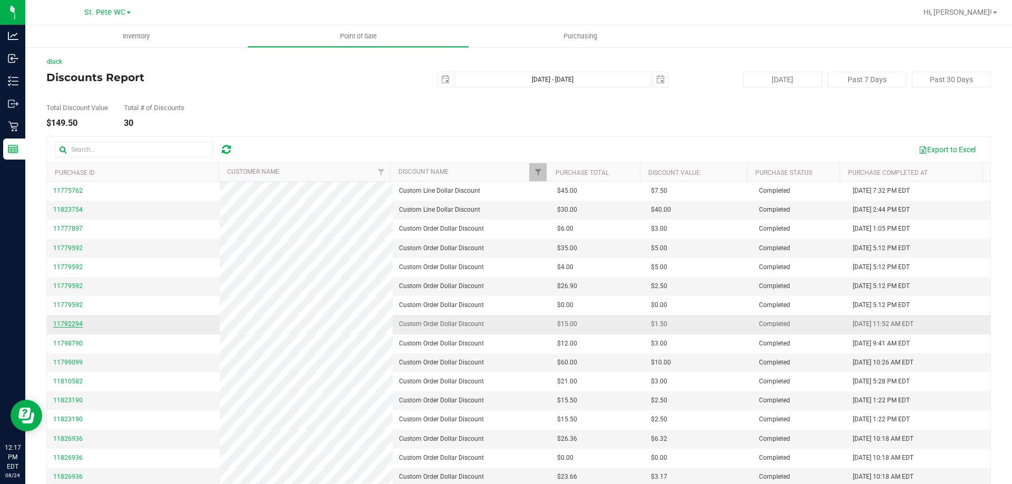
click at [76, 322] on span "11792294" at bounding box center [68, 323] width 30 height 7
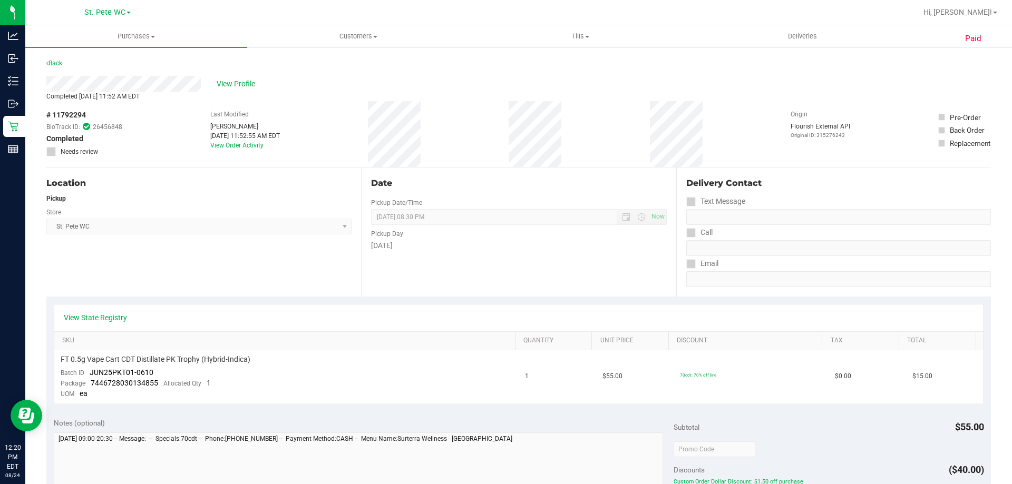
click at [68, 113] on span "# 11792294" at bounding box center [66, 115] width 40 height 11
copy span "11792294"
click at [220, 79] on span "View Profile" at bounding box center [238, 84] width 42 height 11
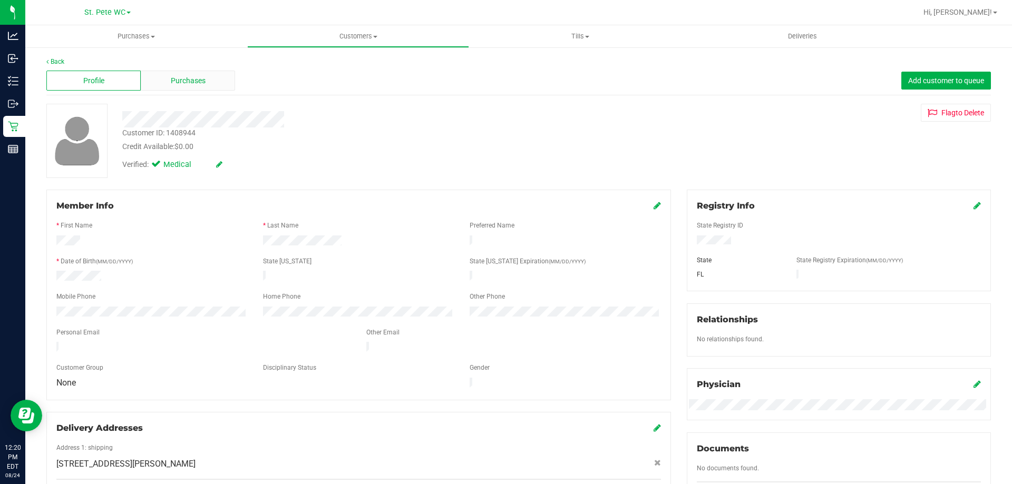
click at [193, 83] on span "Purchases" at bounding box center [188, 80] width 35 height 11
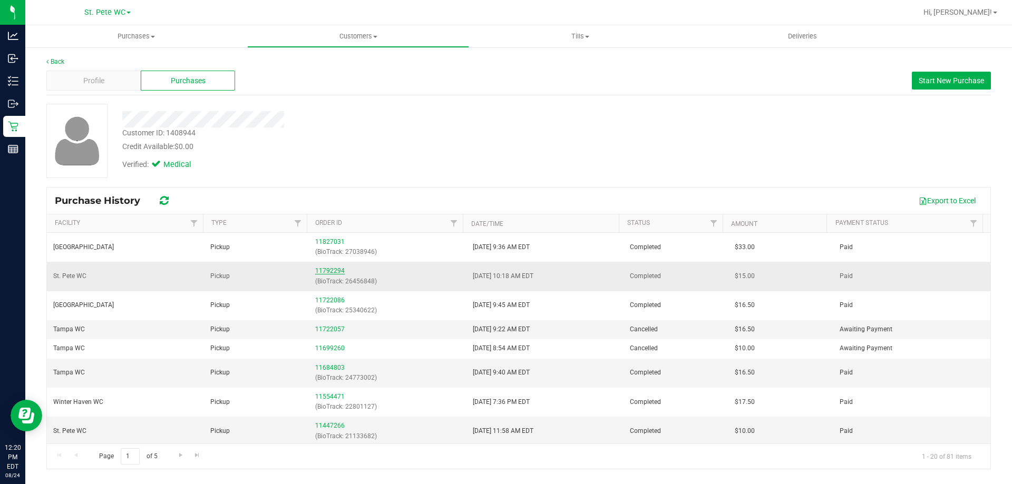
click at [329, 270] on link "11792294" at bounding box center [330, 270] width 30 height 7
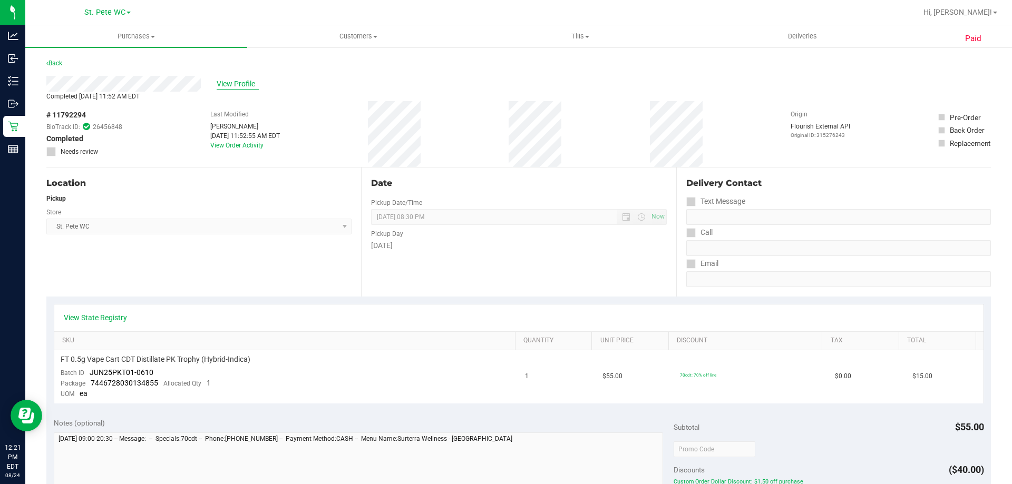
click at [237, 82] on span "View Profile" at bounding box center [238, 84] width 42 height 11
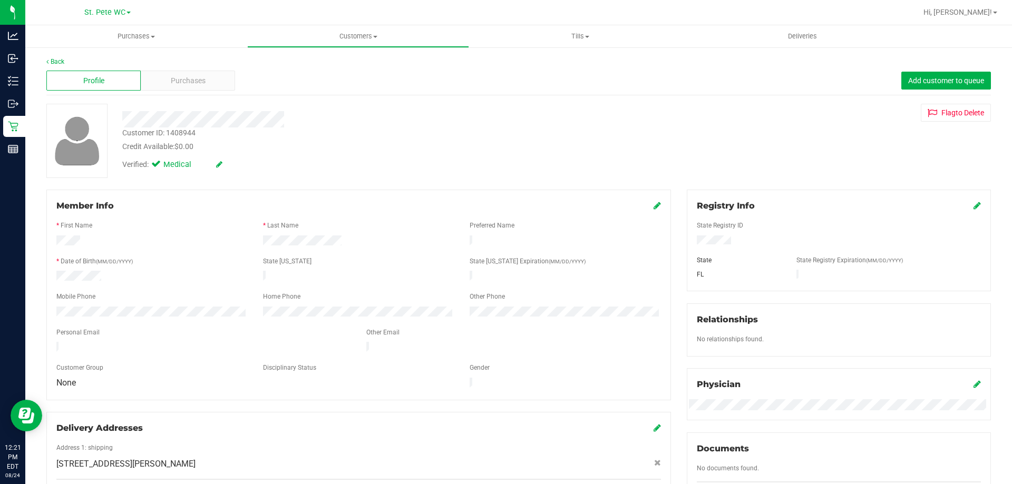
click at [207, 64] on div "Back" at bounding box center [518, 61] width 945 height 9
click at [207, 71] on div "Purchases" at bounding box center [188, 81] width 94 height 20
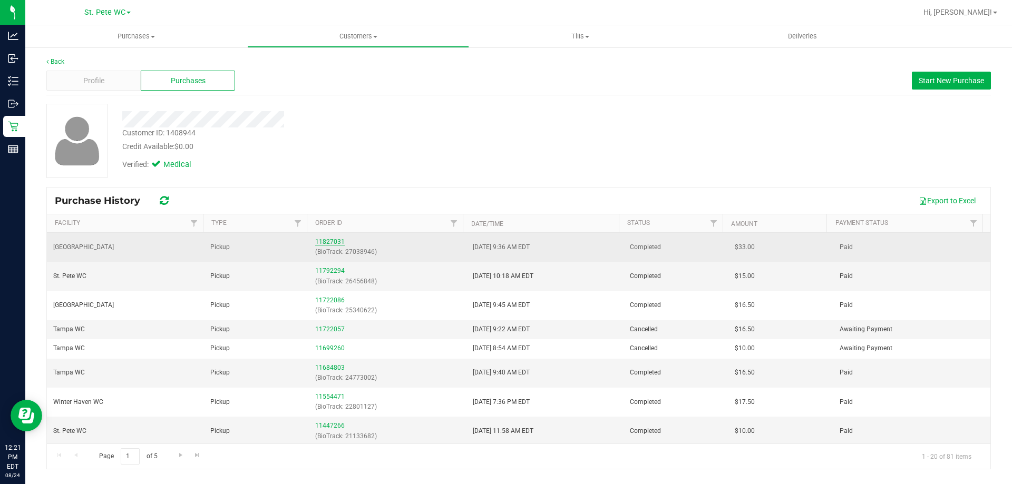
click at [328, 243] on link "11827031" at bounding box center [330, 241] width 30 height 7
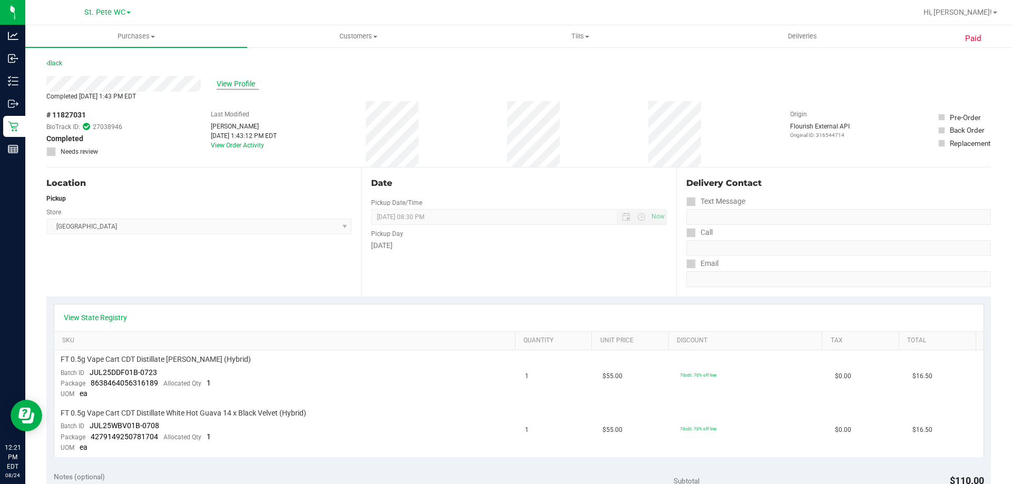
click at [239, 84] on span "View Profile" at bounding box center [238, 84] width 42 height 11
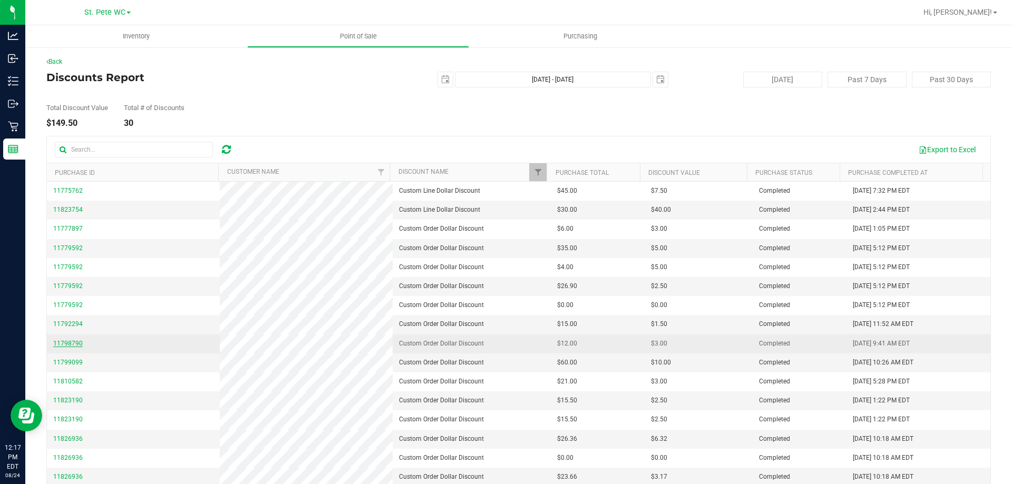
click at [76, 342] on span "11798790" at bounding box center [68, 343] width 30 height 7
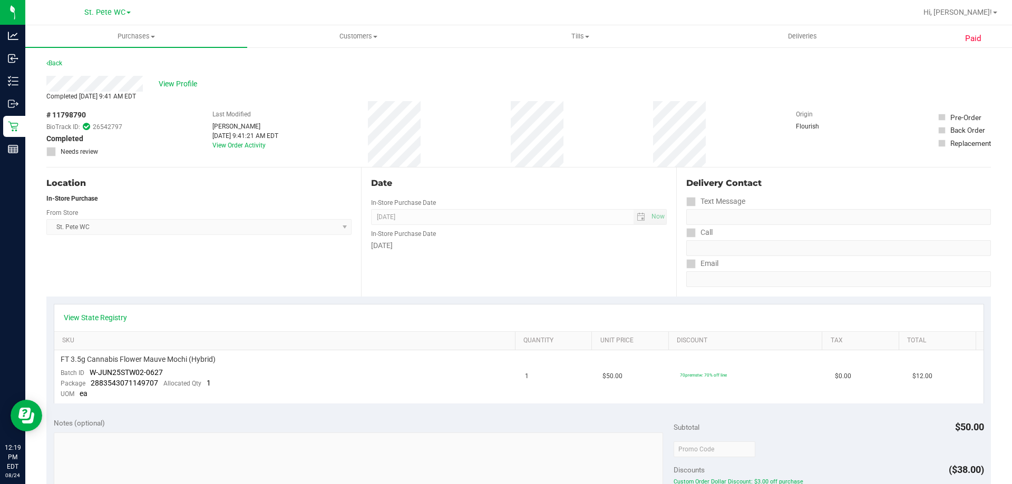
click at [71, 108] on div "# 11798790 BioTrack ID: 26542797 Completed Needs review" at bounding box center [84, 134] width 76 height 66
click at [71, 110] on span "# 11798790" at bounding box center [66, 115] width 40 height 11
copy span "11798790"
click at [185, 85] on span "View Profile" at bounding box center [180, 84] width 42 height 11
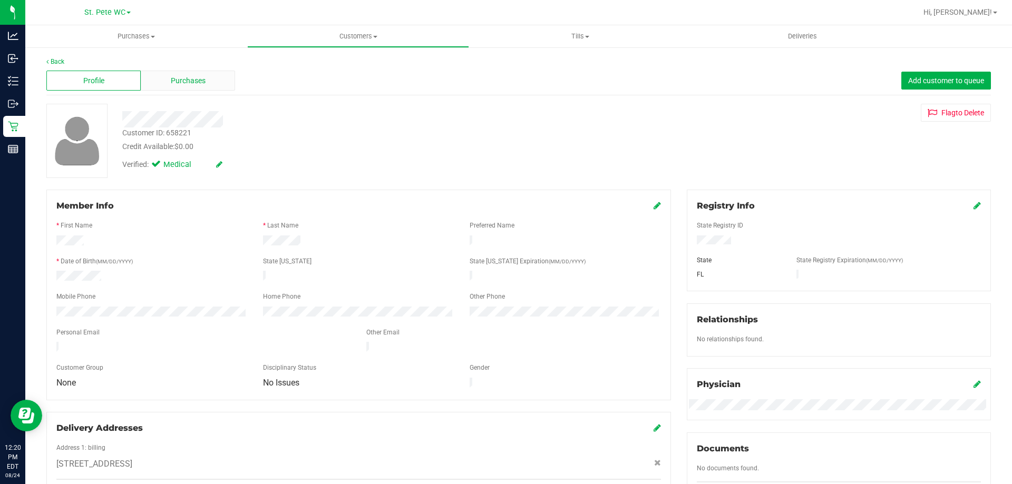
click at [174, 74] on div "Purchases" at bounding box center [188, 81] width 94 height 20
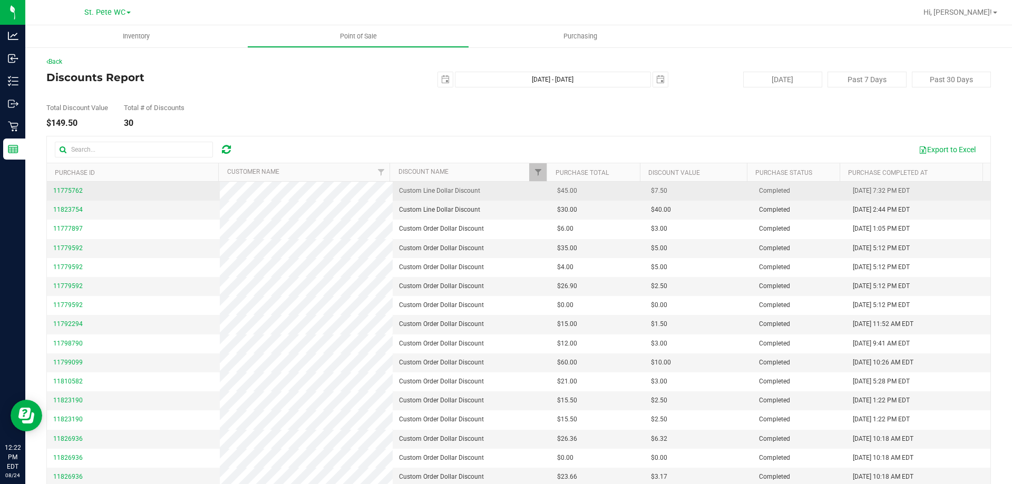
click at [64, 187] on span "11775762" at bounding box center [68, 191] width 30 height 10
click at [66, 192] on span "11775762" at bounding box center [68, 190] width 30 height 7
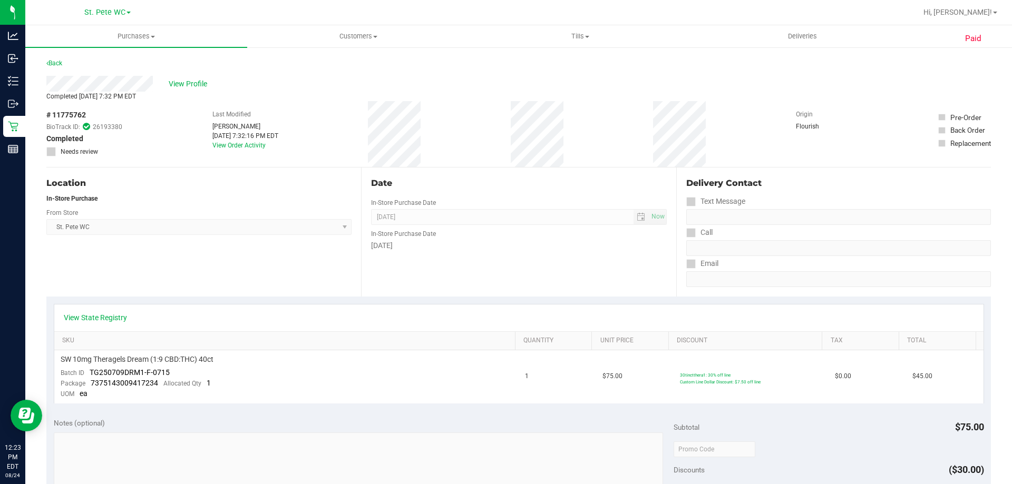
click at [79, 112] on span "# 11775762" at bounding box center [66, 115] width 40 height 11
copy span "11775762"
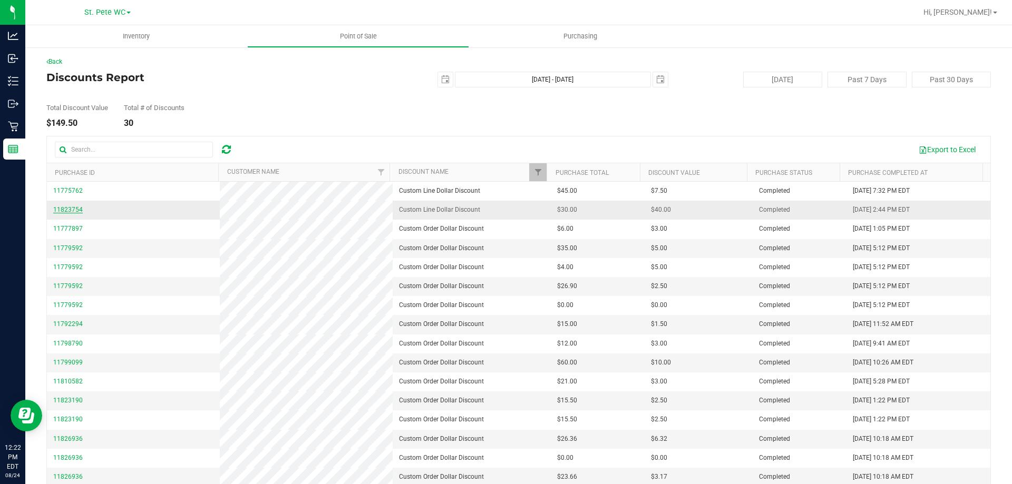
click at [75, 208] on span "11823754" at bounding box center [68, 209] width 30 height 7
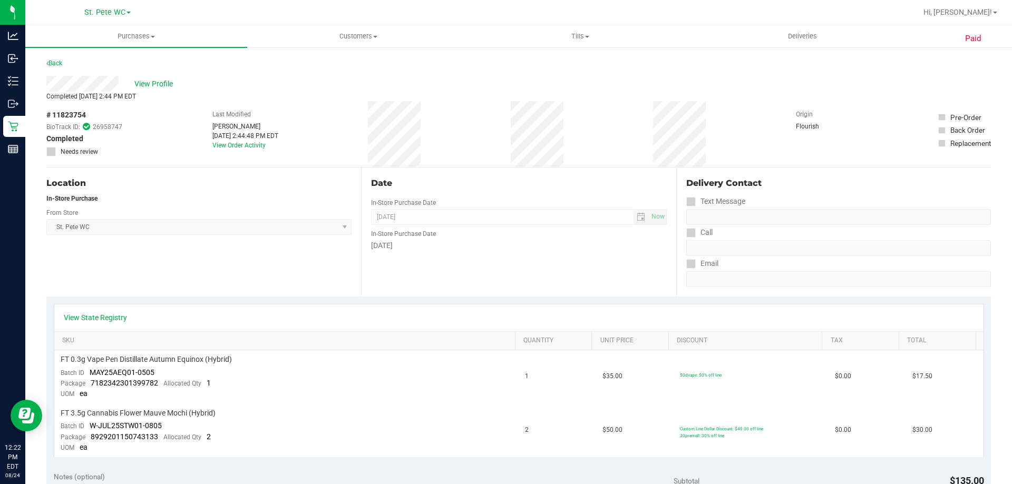
click at [71, 116] on span "# 11823754" at bounding box center [66, 115] width 40 height 11
copy span "11823754"
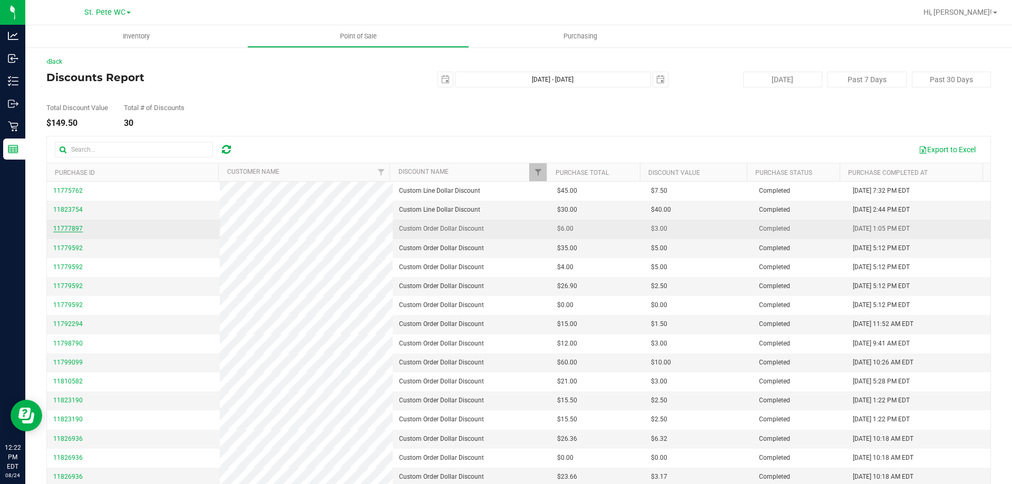
click at [67, 225] on span "11777897" at bounding box center [68, 228] width 30 height 7
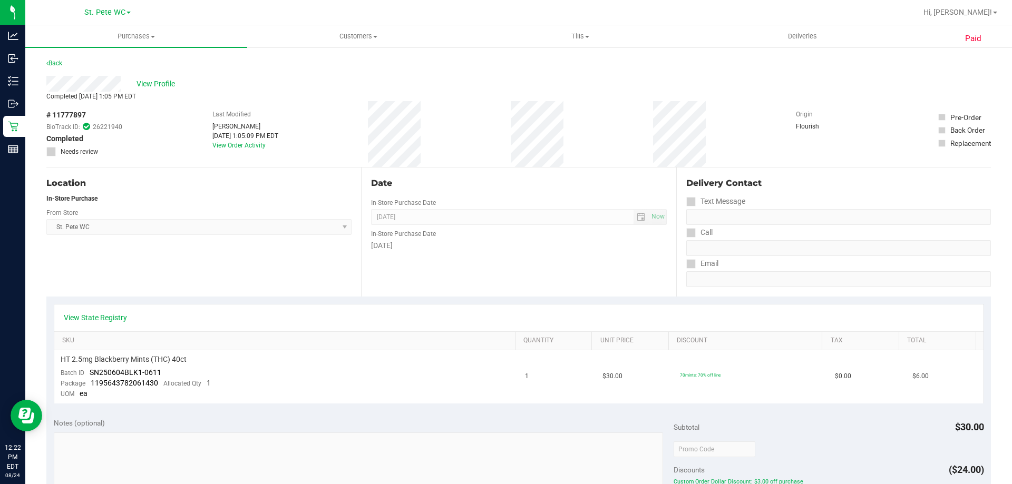
click at [77, 114] on span "# 11777897" at bounding box center [66, 115] width 40 height 11
copy span "11777897"
click at [167, 80] on span "View Profile" at bounding box center [158, 84] width 42 height 11
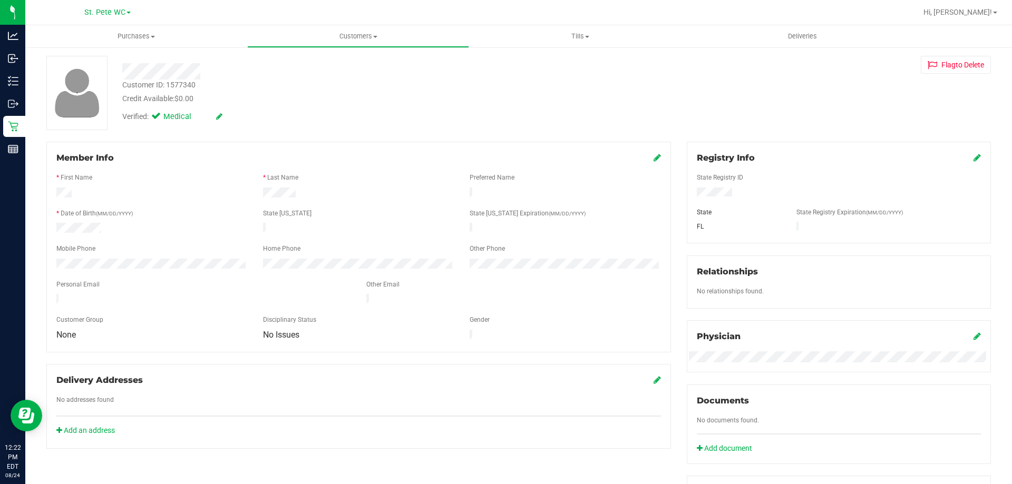
scroll to position [53, 0]
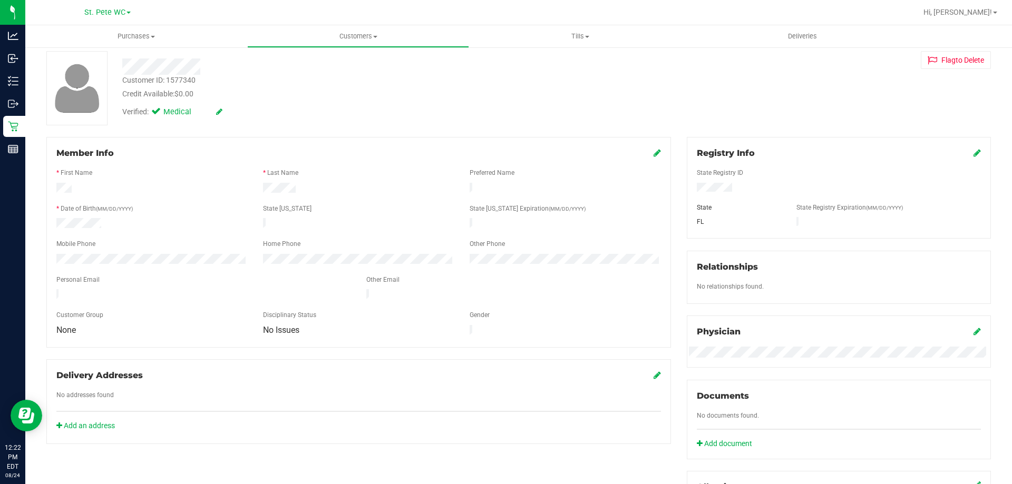
click at [208, 55] on div at bounding box center [354, 63] width 480 height 24
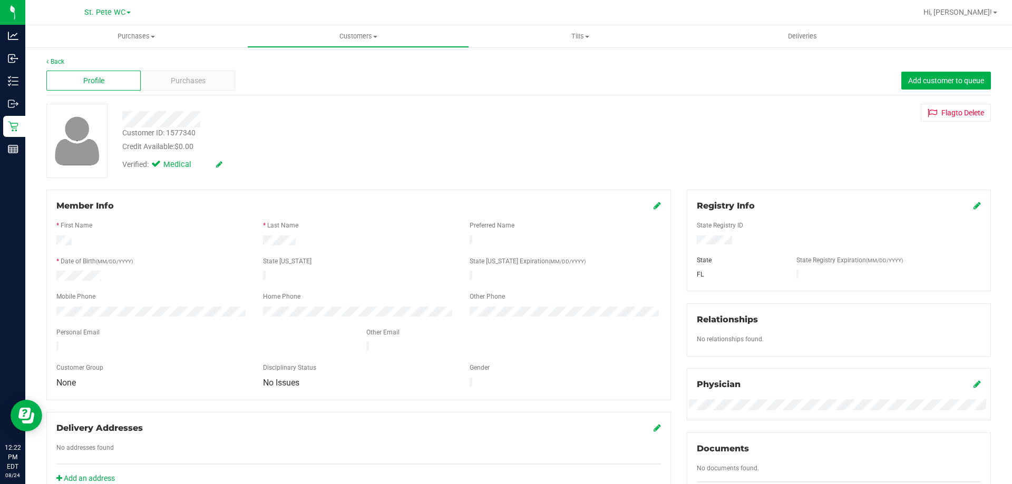
click at [211, 78] on div "Purchases" at bounding box center [188, 81] width 94 height 20
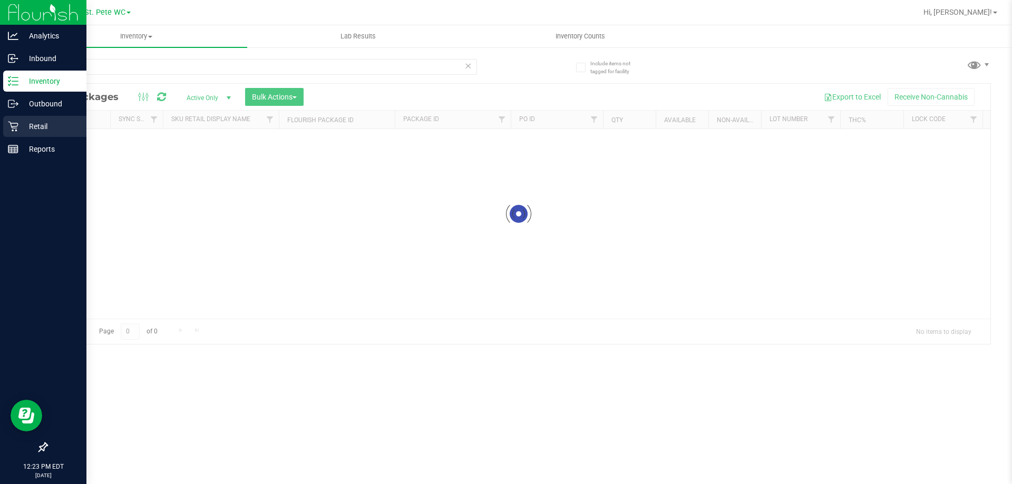
click at [15, 125] on icon at bounding box center [13, 126] width 11 height 11
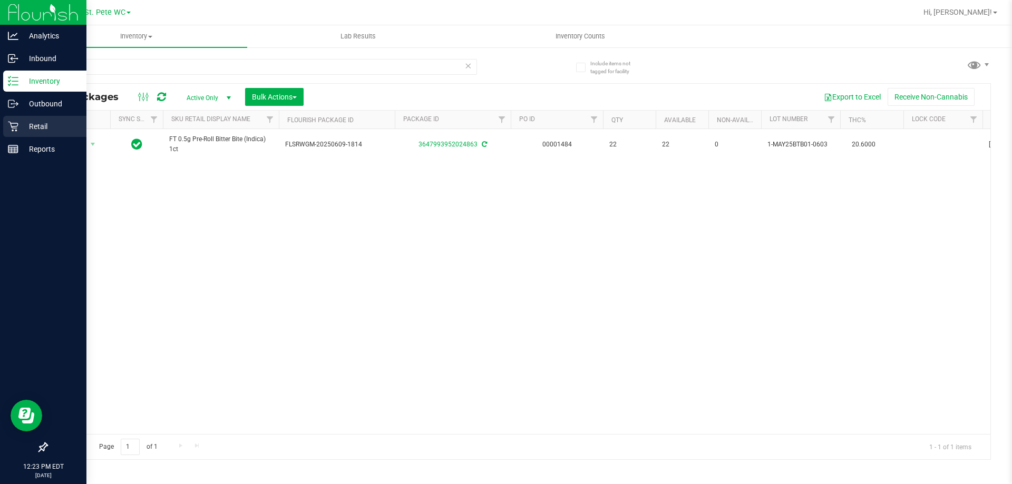
click at [14, 127] on icon at bounding box center [13, 126] width 11 height 11
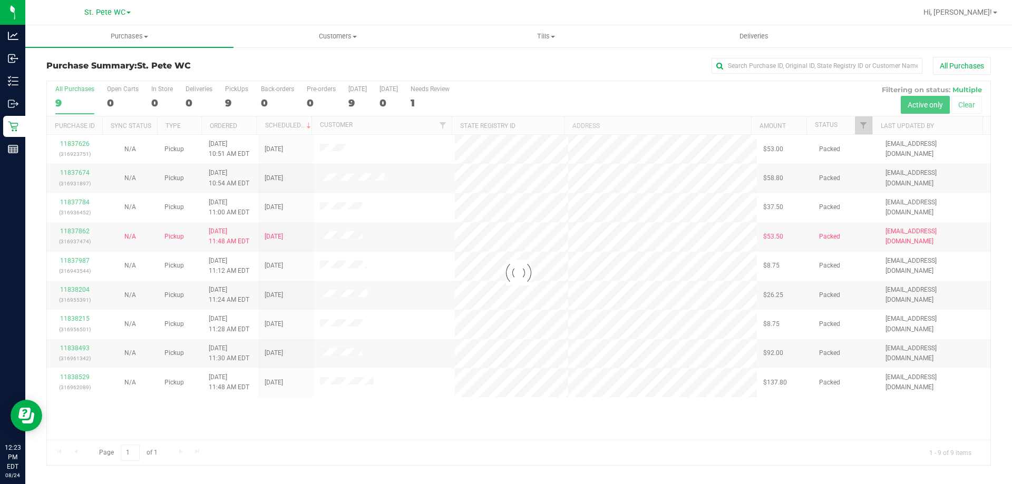
click at [975, 54] on div "Purchase Summary: St. Pete WC All Purchases Loading... All Purchases 9 Open Car…" at bounding box center [518, 261] width 987 height 430
click at [973, 59] on button "All Purchases" at bounding box center [962, 66] width 58 height 18
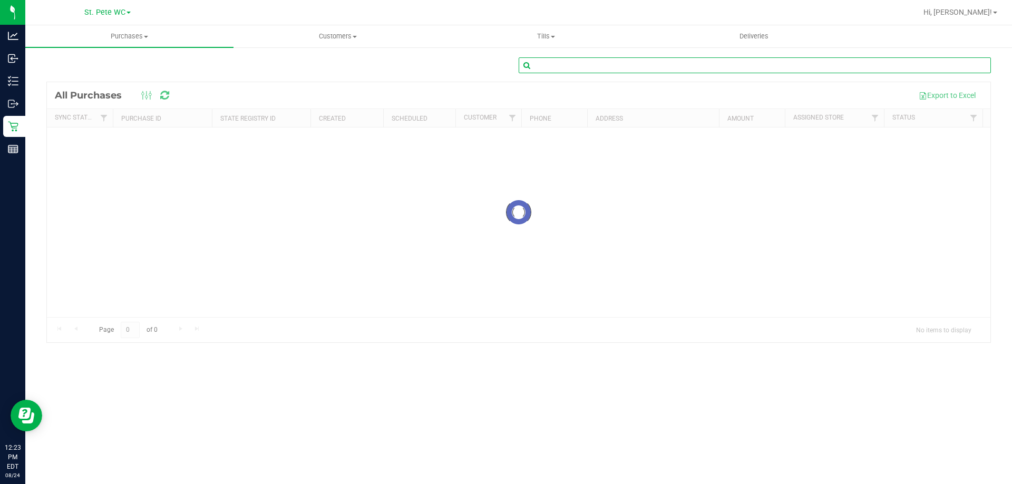
click at [792, 60] on input "text" at bounding box center [755, 65] width 472 height 16
paste input "11743051"
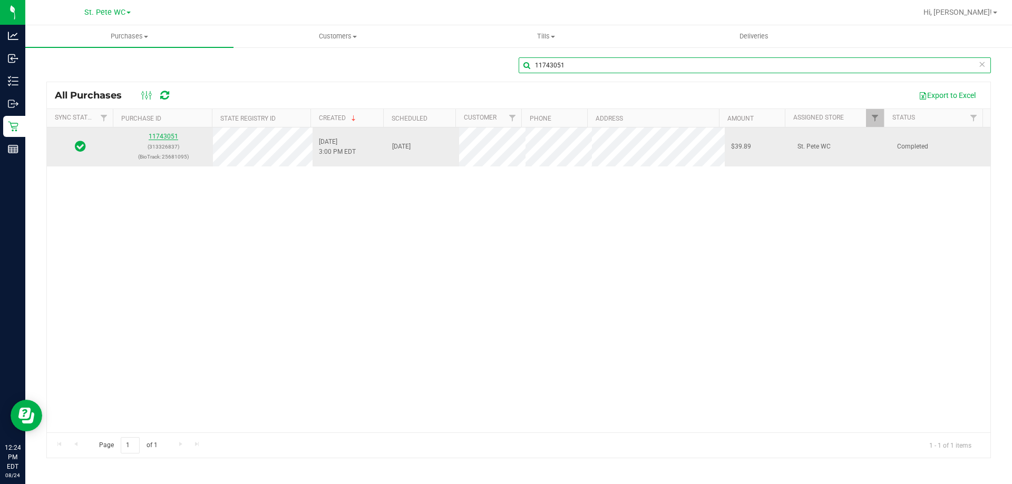
type input "11743051"
click at [164, 135] on link "11743051" at bounding box center [164, 136] width 30 height 7
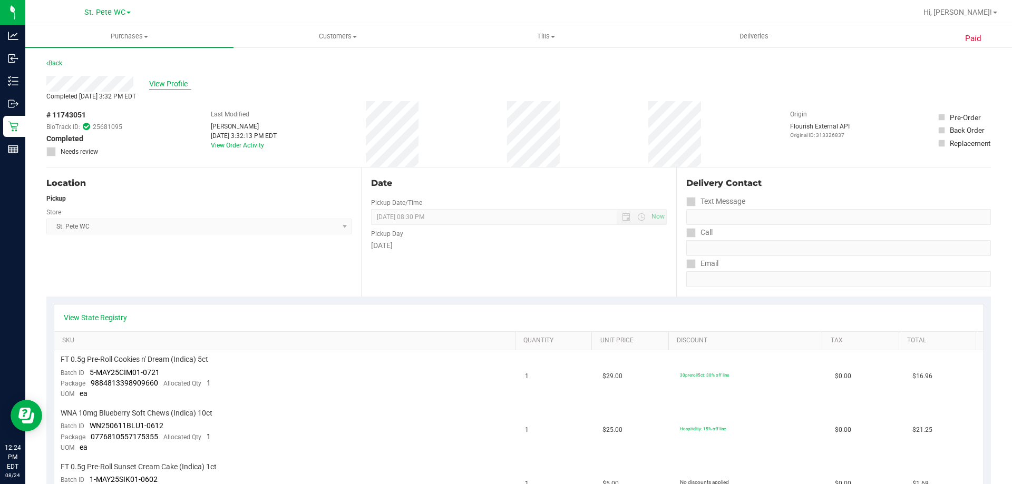
click at [170, 87] on span "View Profile" at bounding box center [170, 84] width 42 height 11
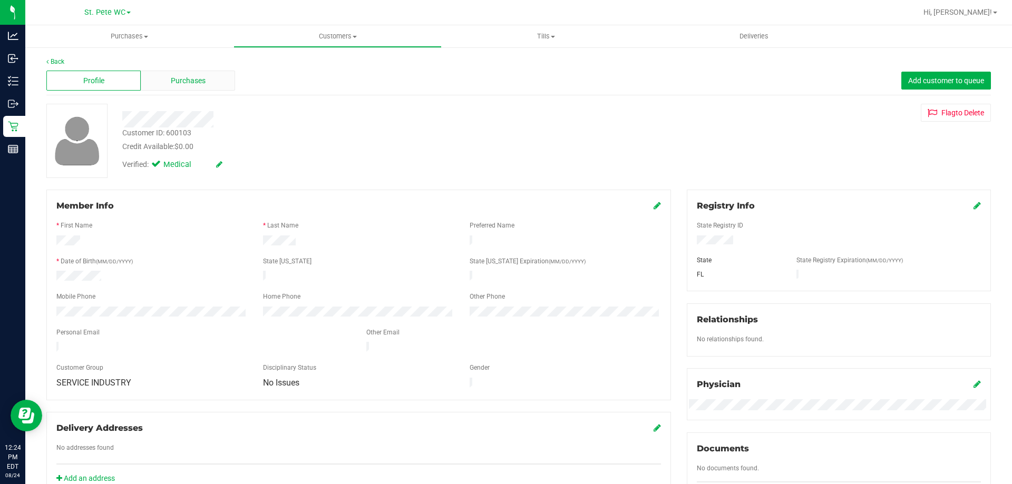
click at [177, 78] on span "Purchases" at bounding box center [188, 80] width 35 height 11
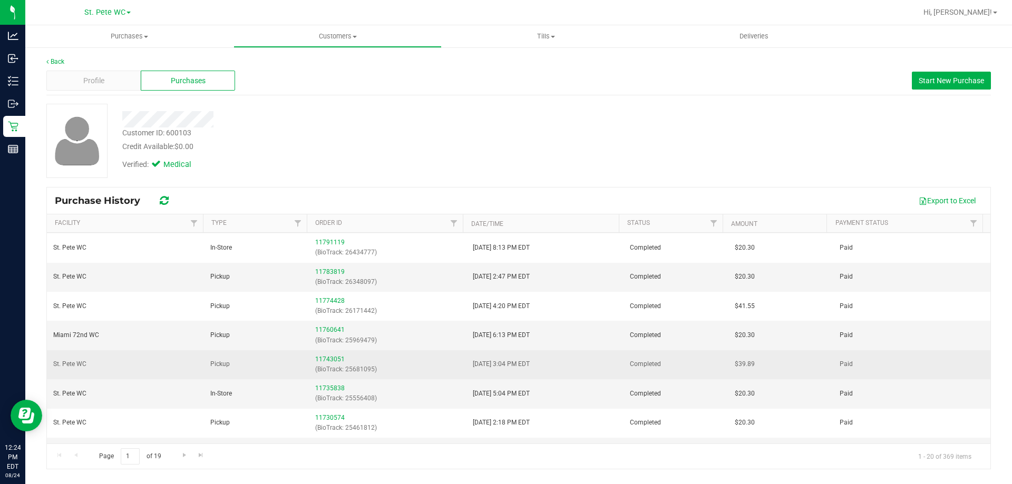
scroll to position [211, 0]
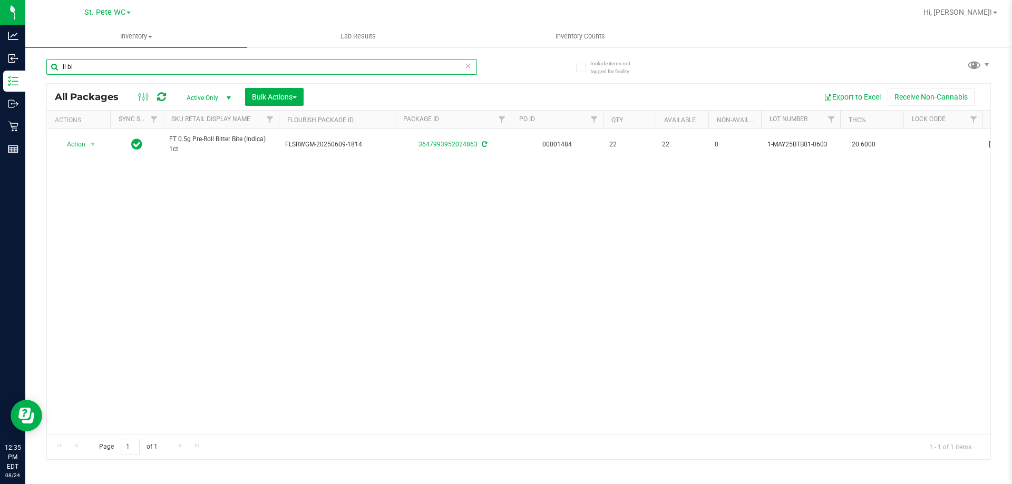
click at [197, 69] on input "ll bi" at bounding box center [261, 67] width 431 height 16
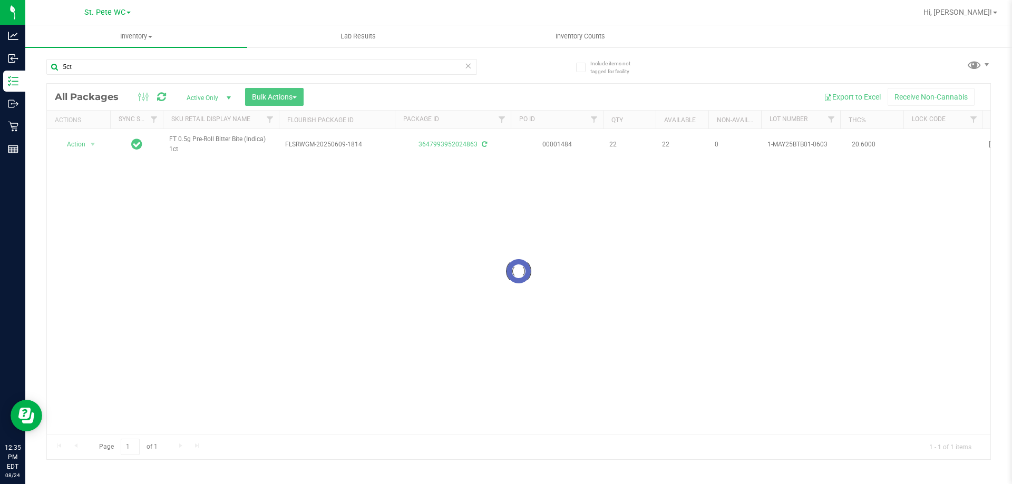
click at [219, 115] on th "Sku Retail Display Name" at bounding box center [221, 120] width 116 height 18
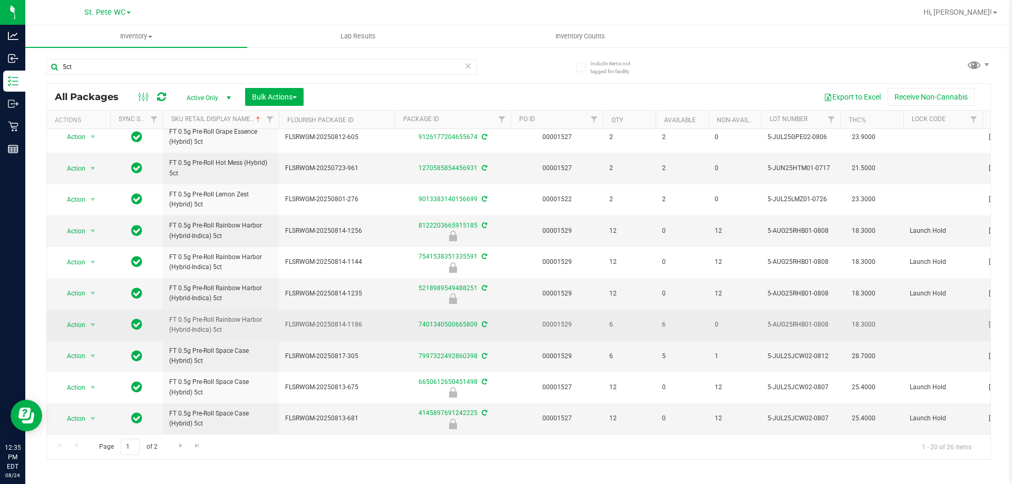
scroll to position [328, 0]
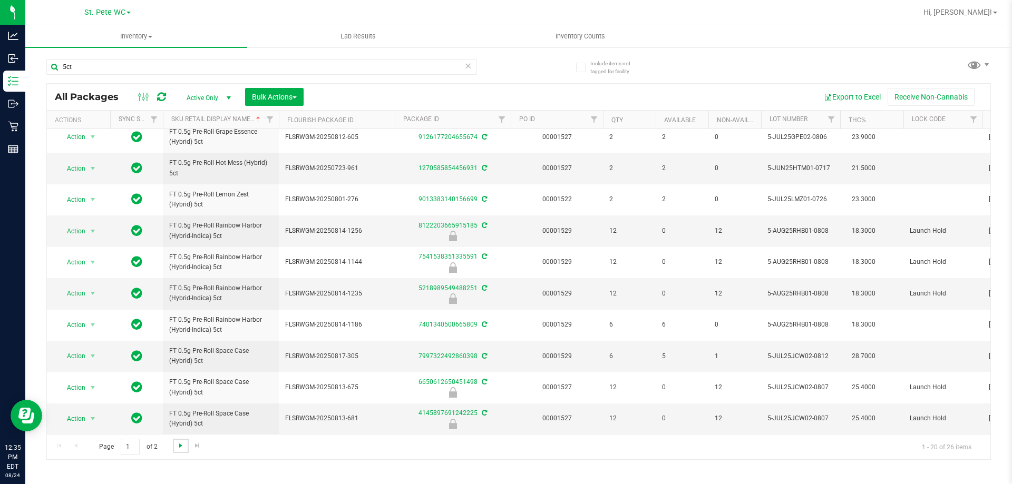
click at [177, 444] on span "Go to the next page" at bounding box center [181, 446] width 8 height 8
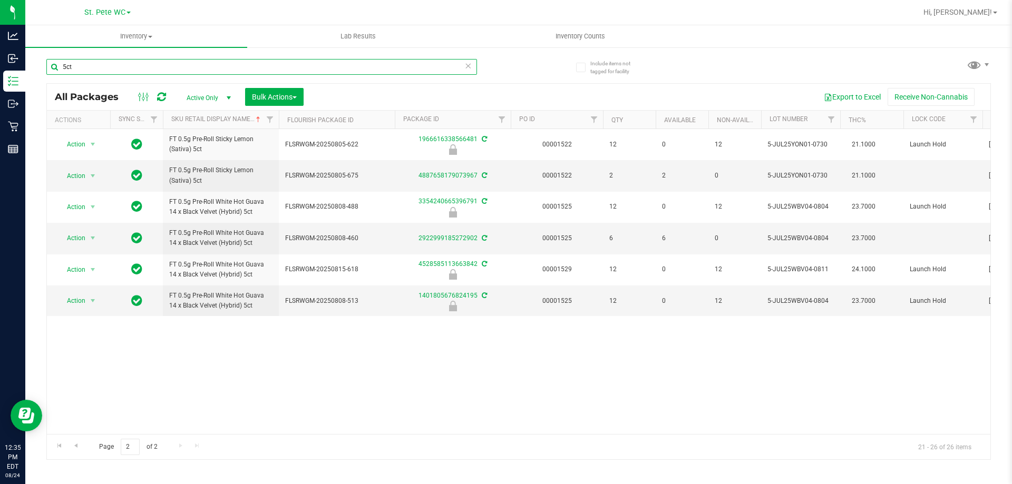
click at [179, 68] on input "5ct" at bounding box center [261, 67] width 431 height 16
type input "1ct"
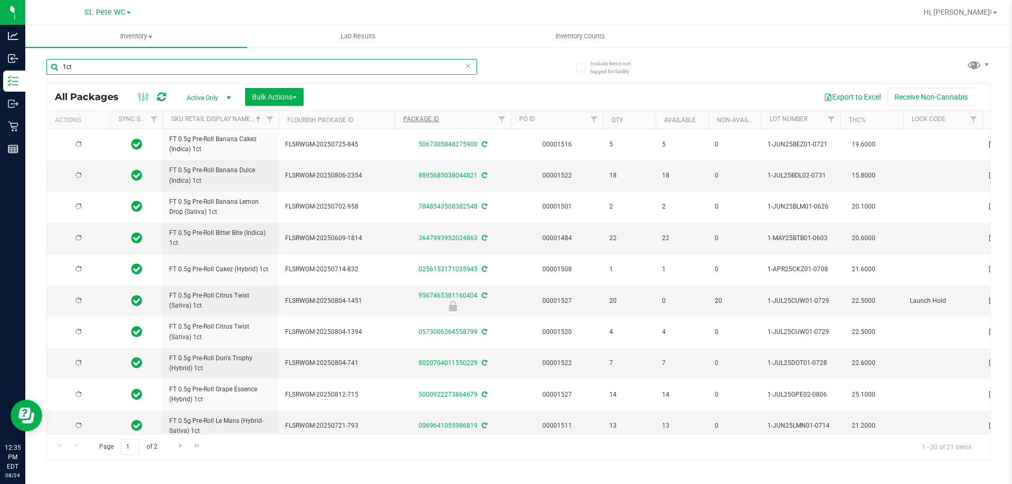
type input "[DATE]"
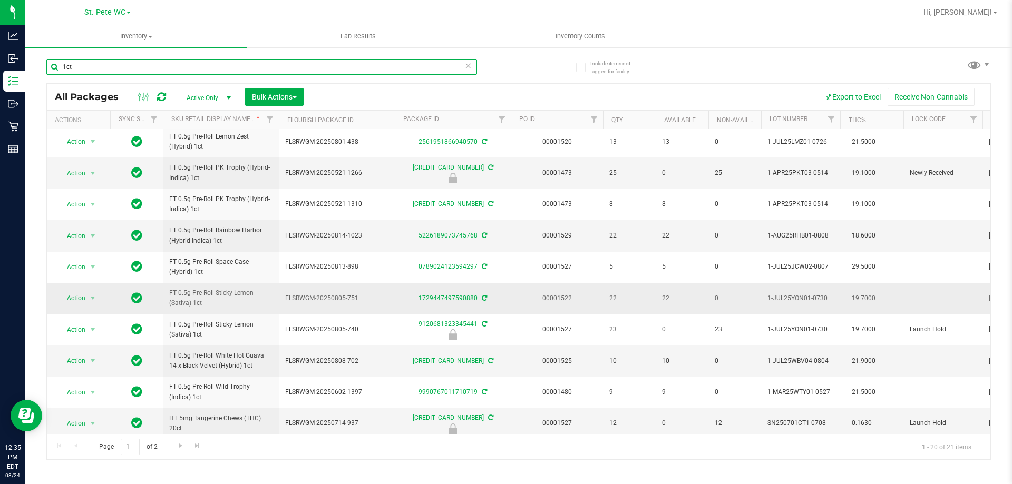
scroll to position [328, 0]
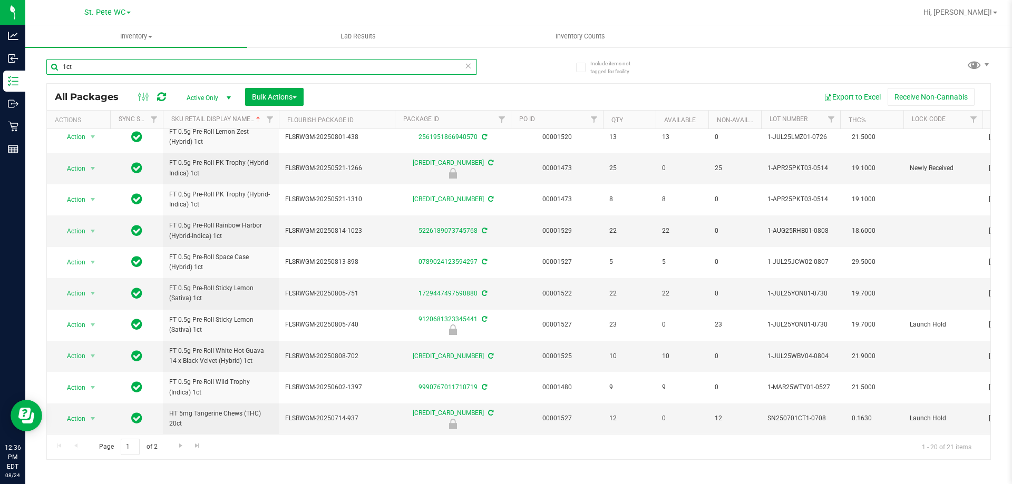
click at [115, 73] on input "1ct" at bounding box center [261, 67] width 431 height 16
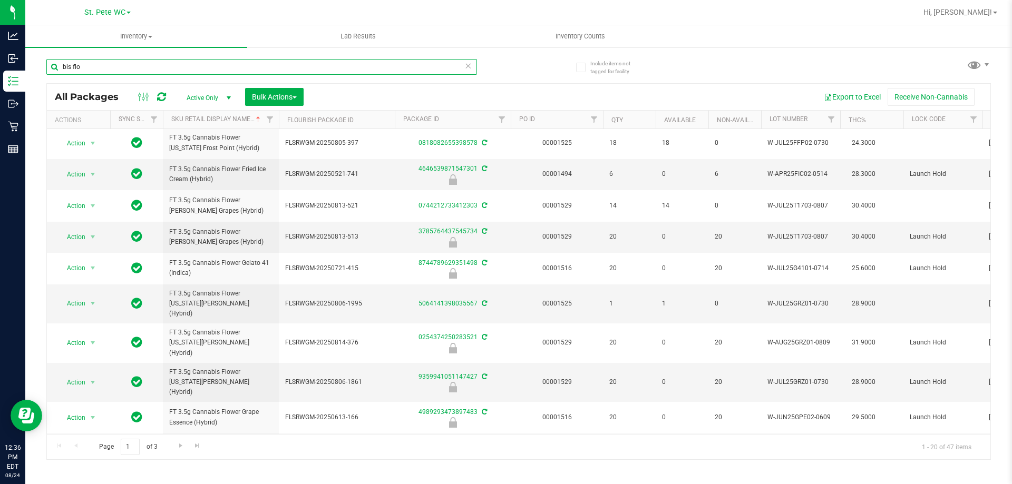
scroll to position [345, 0]
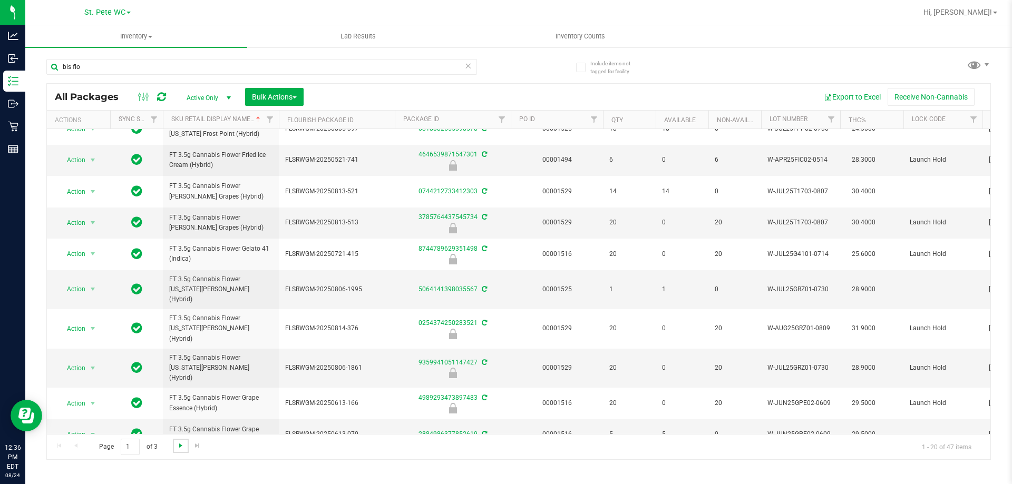
click at [183, 448] on span "Go to the next page" at bounding box center [181, 446] width 8 height 8
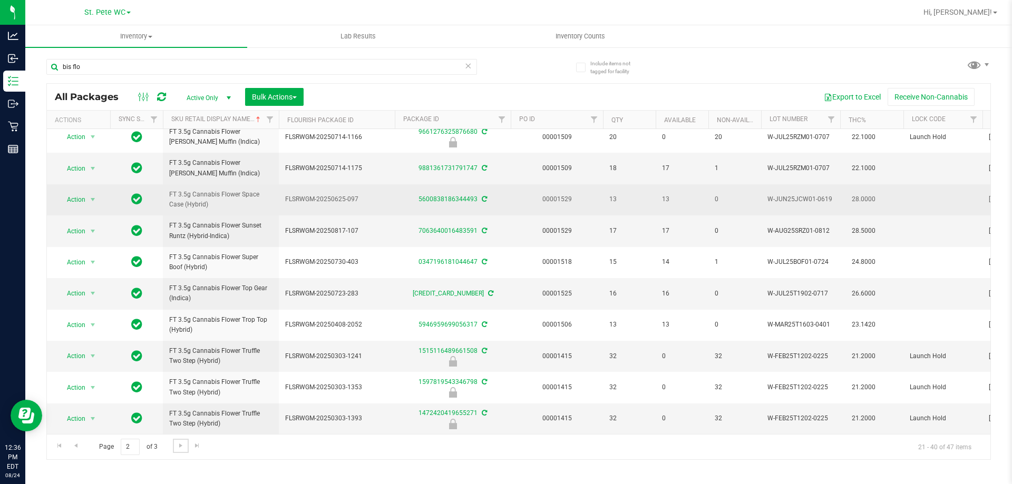
scroll to position [328, 0]
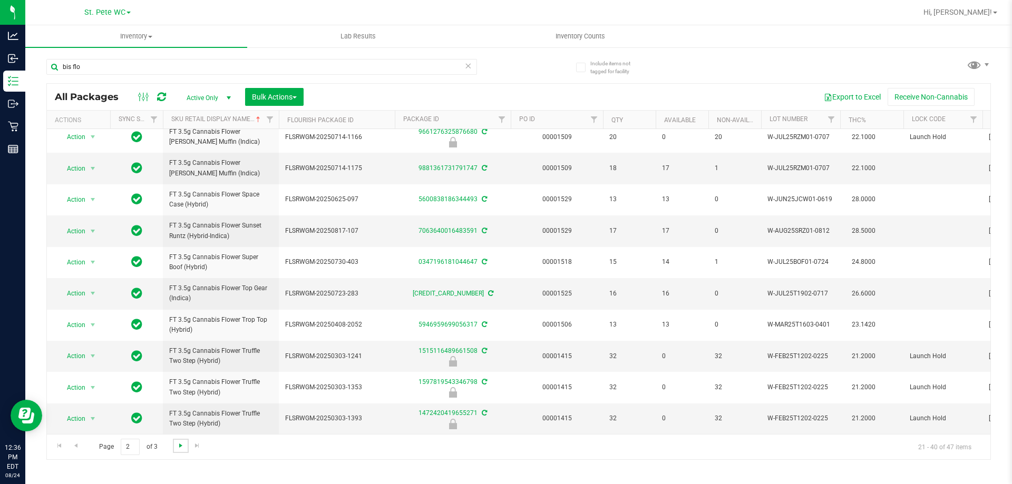
click at [179, 450] on span "Go to the next page" at bounding box center [181, 446] width 8 height 8
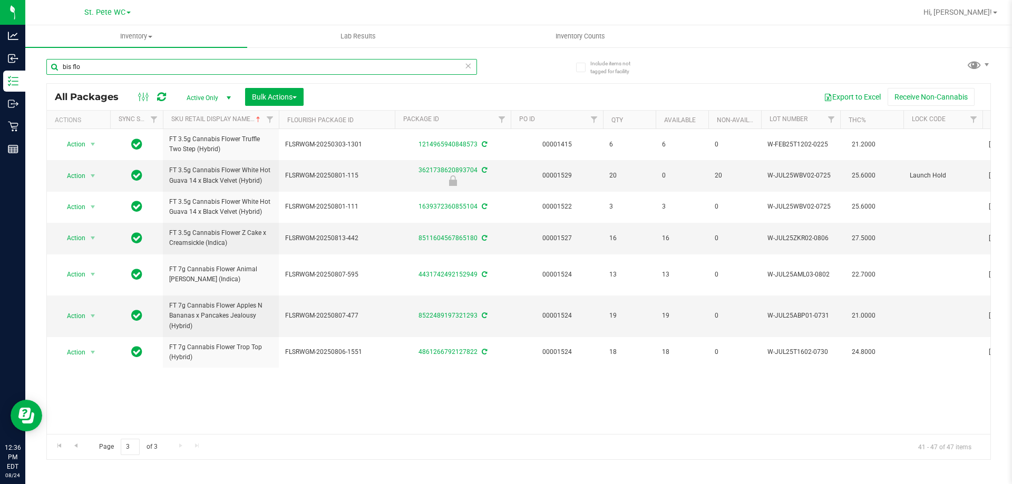
click at [121, 72] on input "bis flo" at bounding box center [261, 67] width 431 height 16
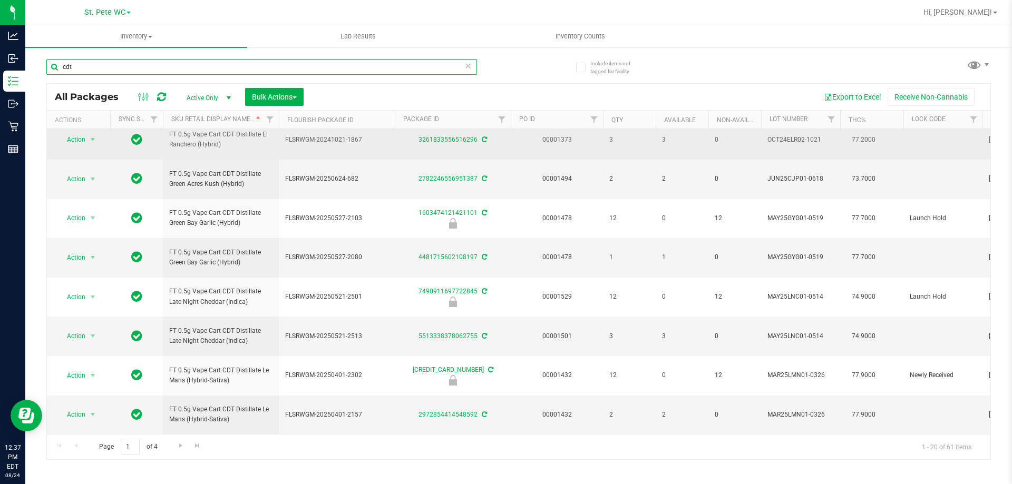
scroll to position [489, 0]
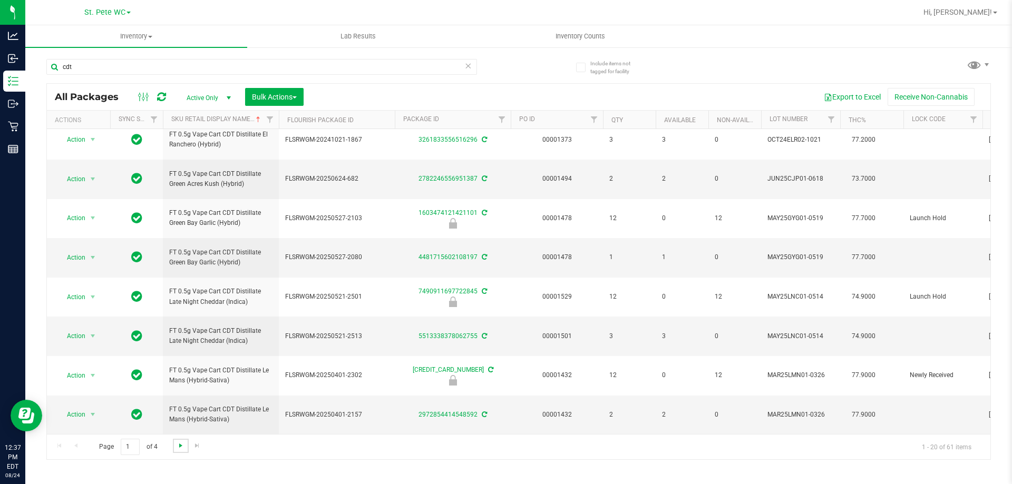
click at [177, 448] on span "Go to the next page" at bounding box center [181, 446] width 8 height 8
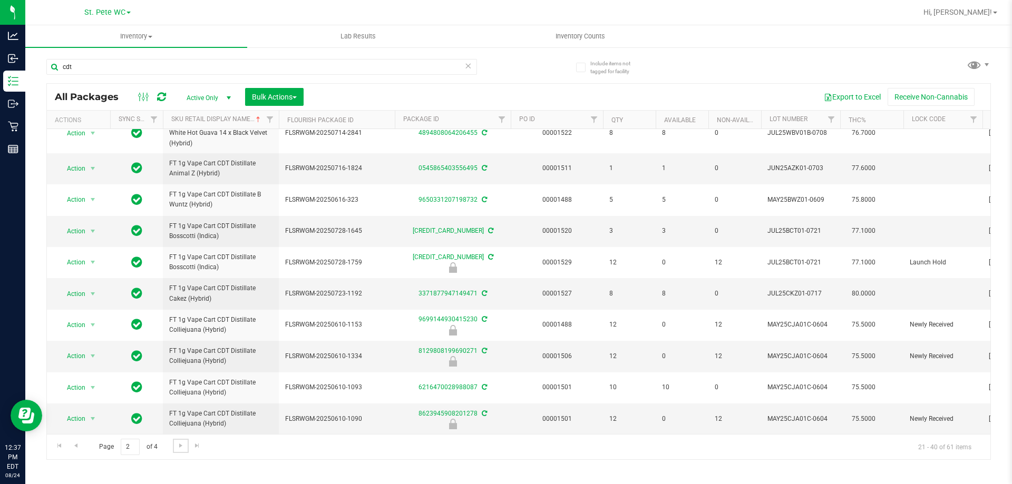
scroll to position [441, 0]
click at [182, 444] on span "Go to the next page" at bounding box center [181, 446] width 8 height 8
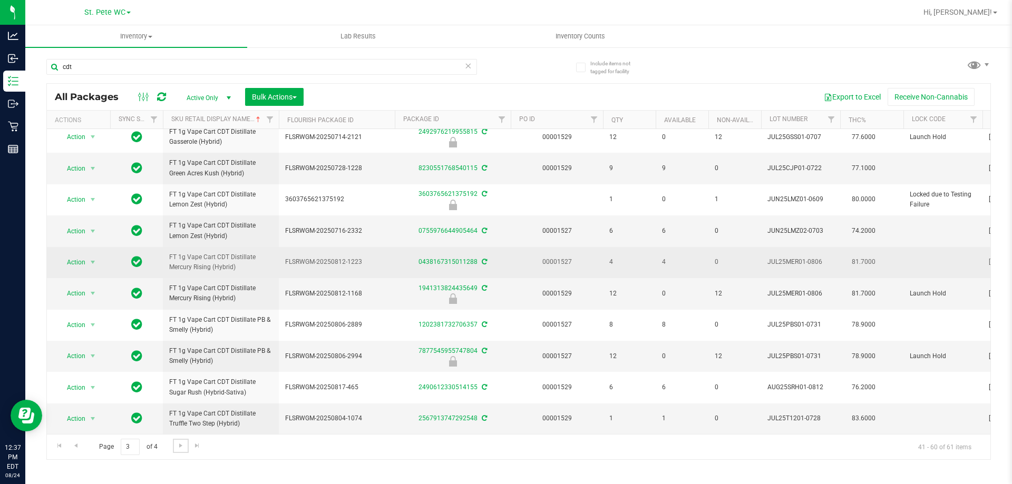
scroll to position [393, 0]
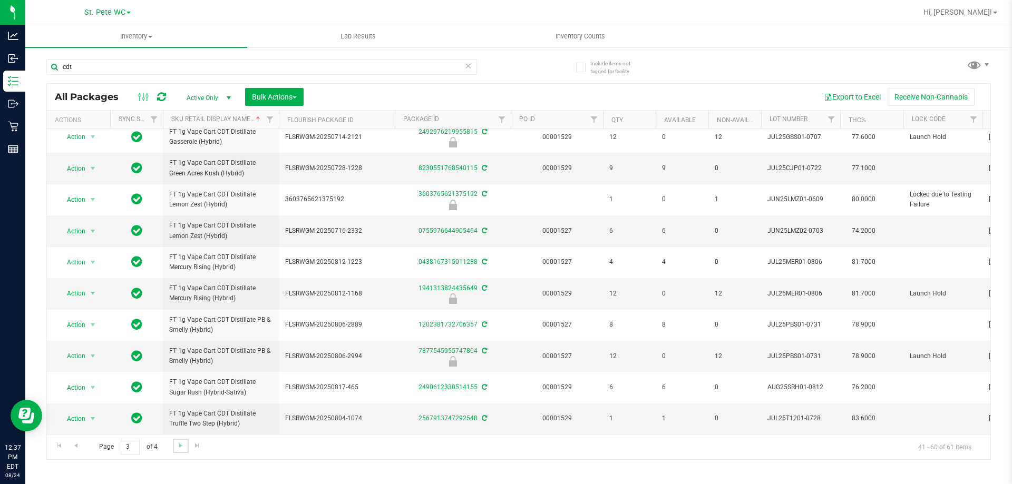
click at [176, 452] on link "Go to the next page" at bounding box center [180, 446] width 15 height 14
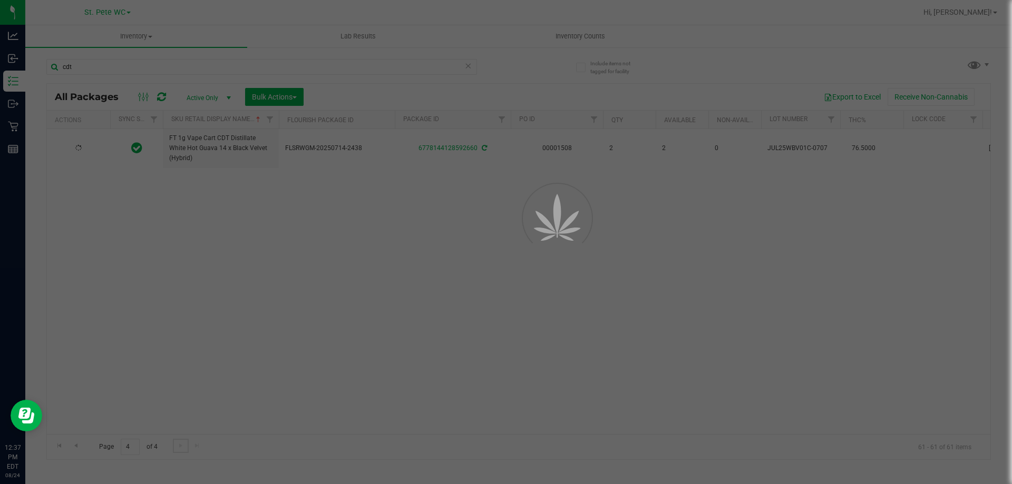
scroll to position [0, 0]
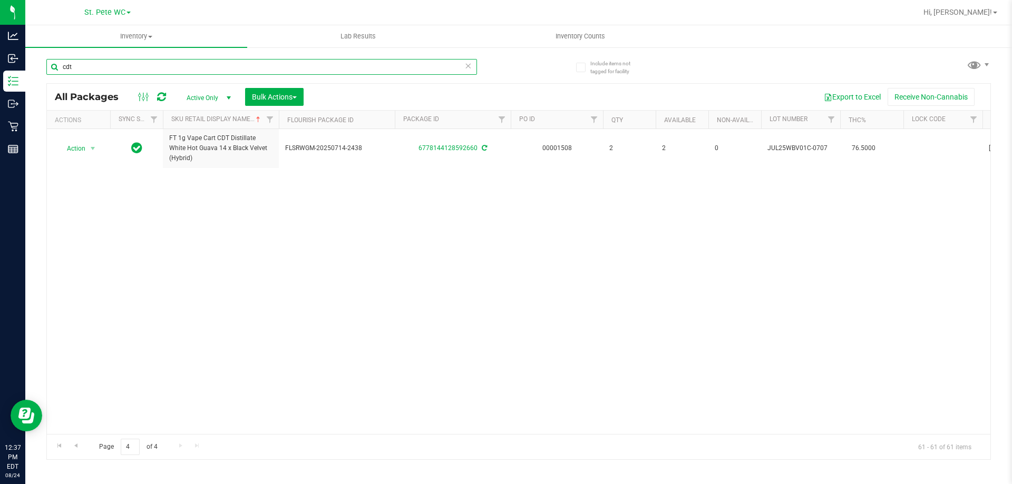
click at [366, 72] on input "cdt" at bounding box center [261, 67] width 431 height 16
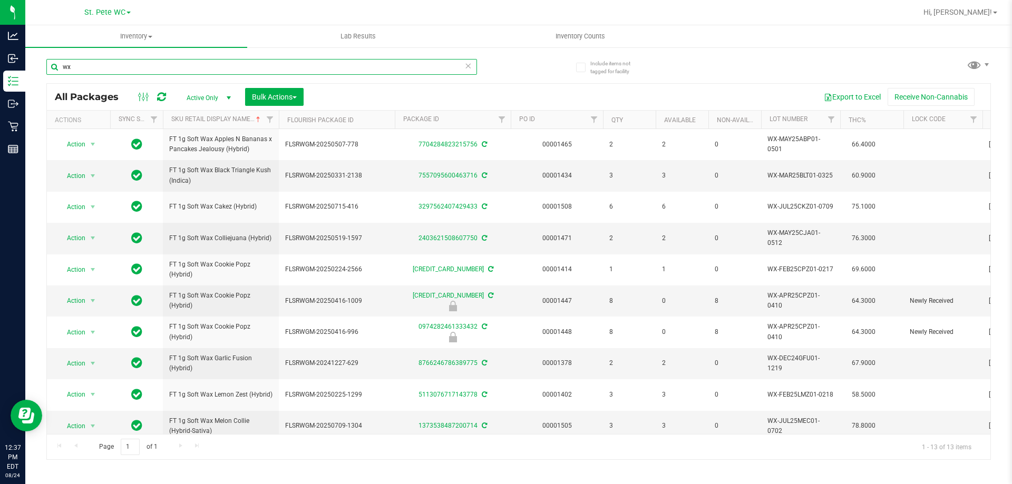
click at [379, 71] on input "wx" at bounding box center [261, 67] width 431 height 16
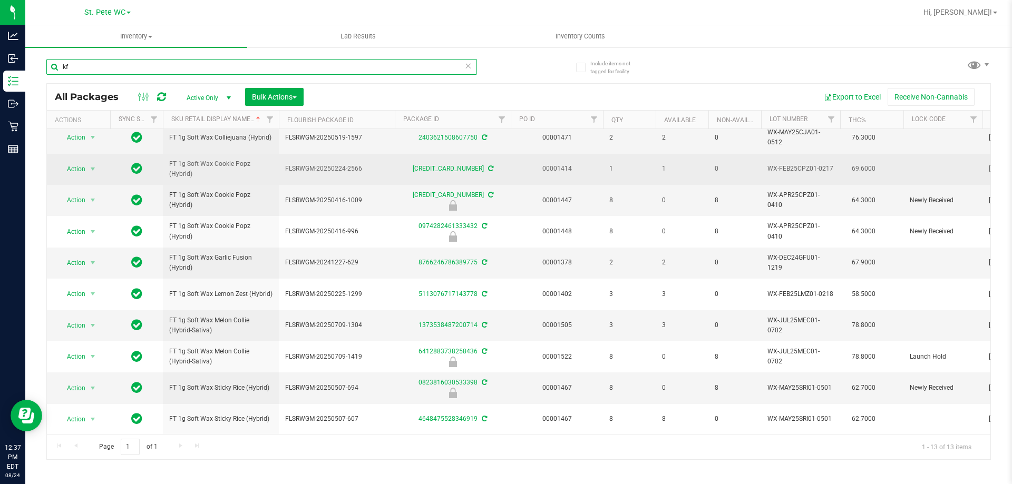
scroll to position [109, 0]
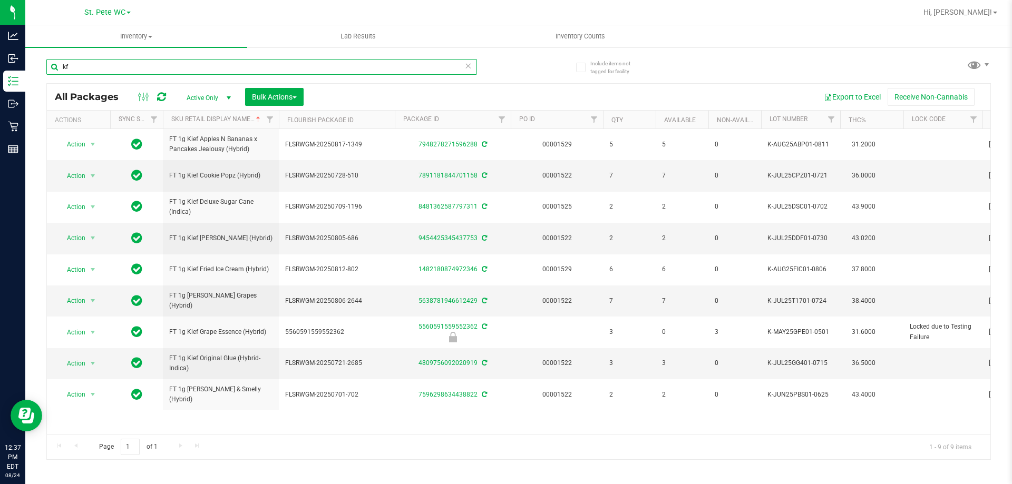
click at [97, 61] on input "kf" at bounding box center [261, 67] width 431 height 16
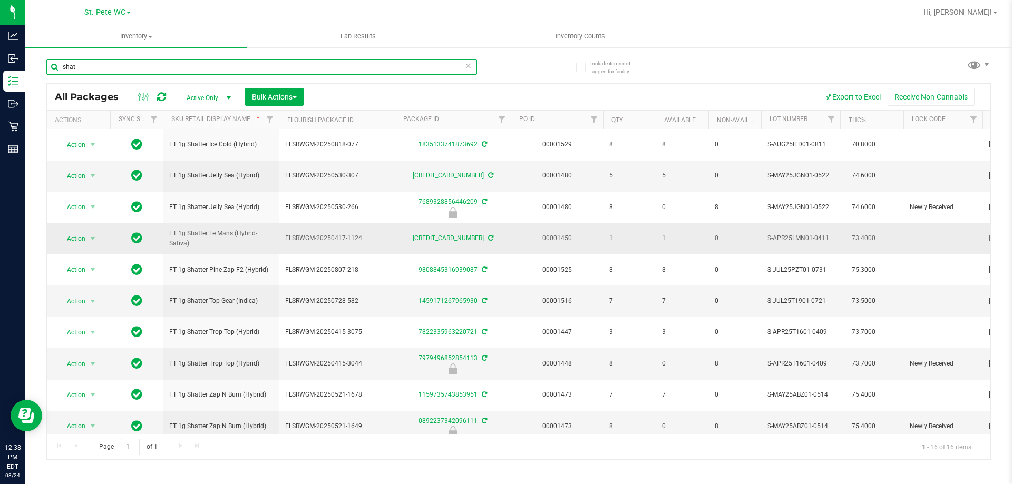
scroll to position [203, 0]
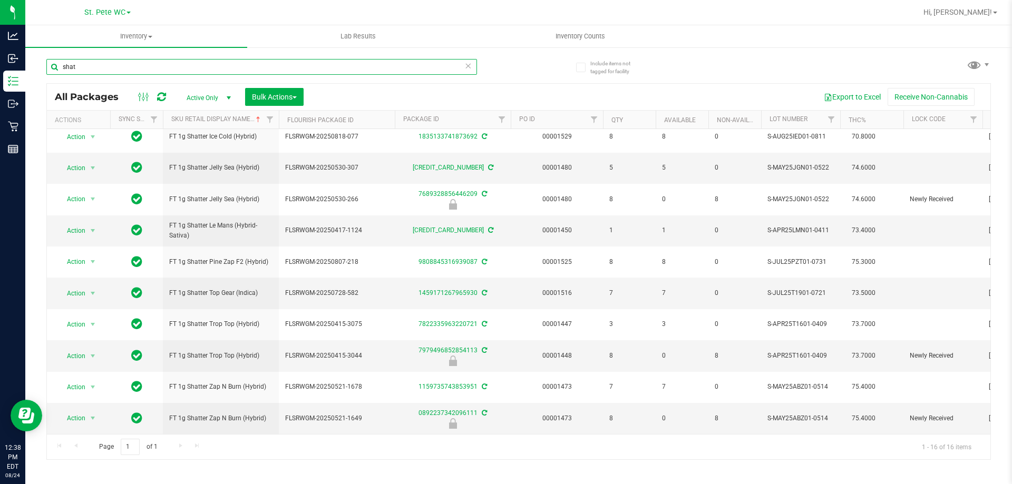
click at [182, 72] on input "shat" at bounding box center [261, 67] width 431 height 16
type input "e"
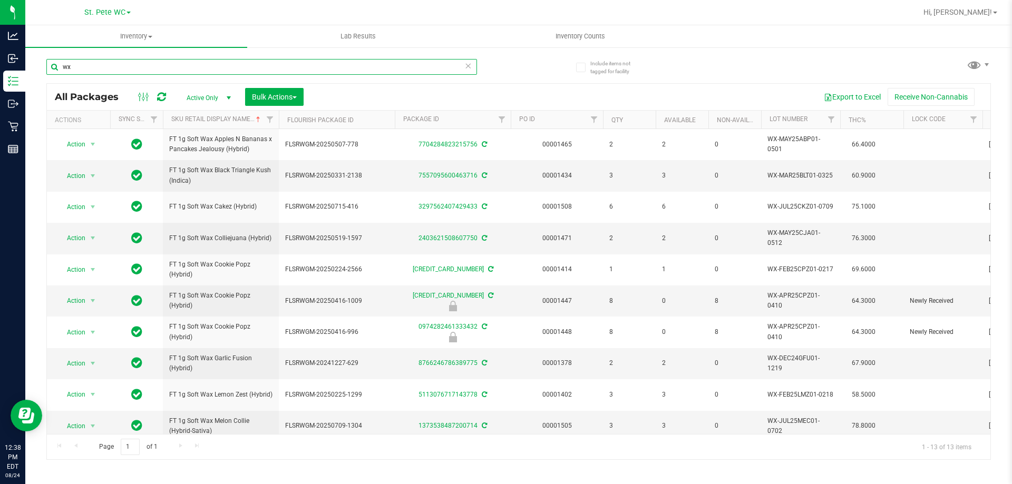
click at [177, 70] on input "wx" at bounding box center [261, 67] width 431 height 16
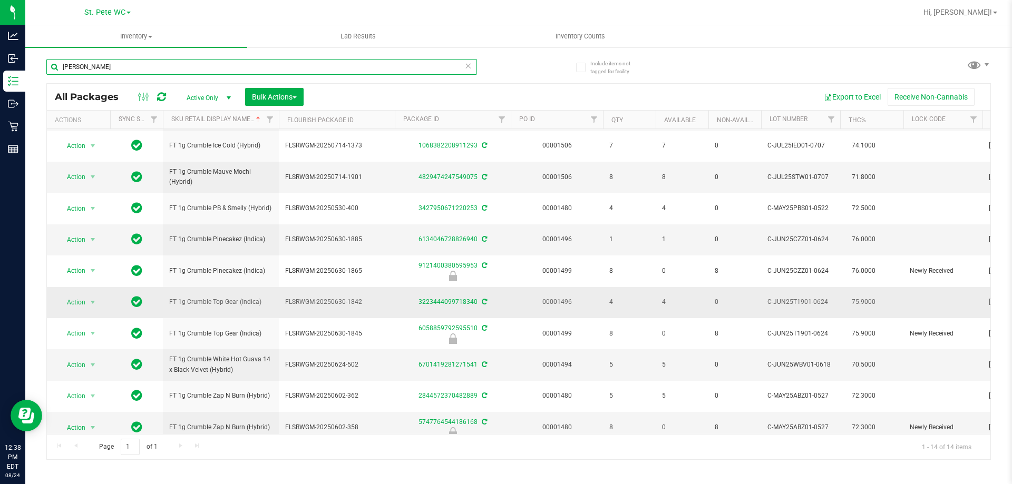
scroll to position [141, 0]
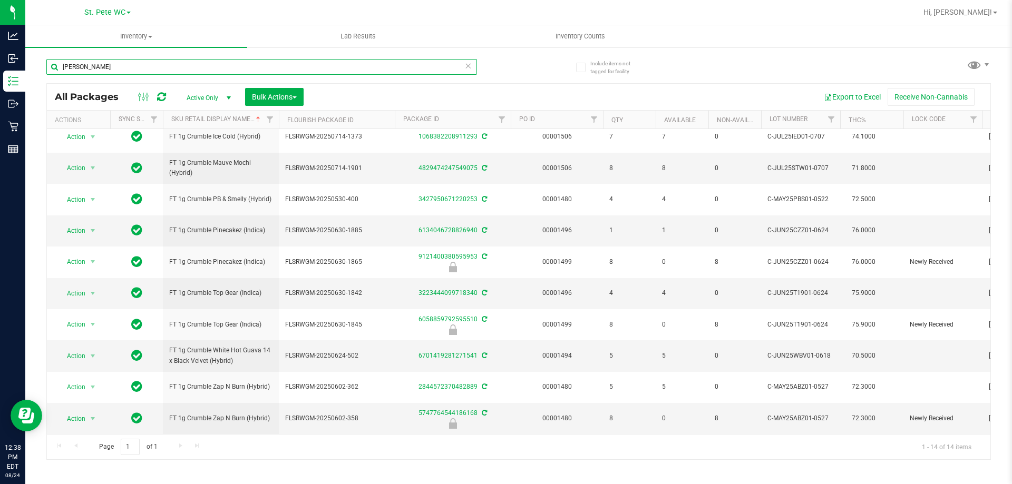
type input "[PERSON_NAME]"
click at [468, 66] on icon at bounding box center [467, 65] width 7 height 13
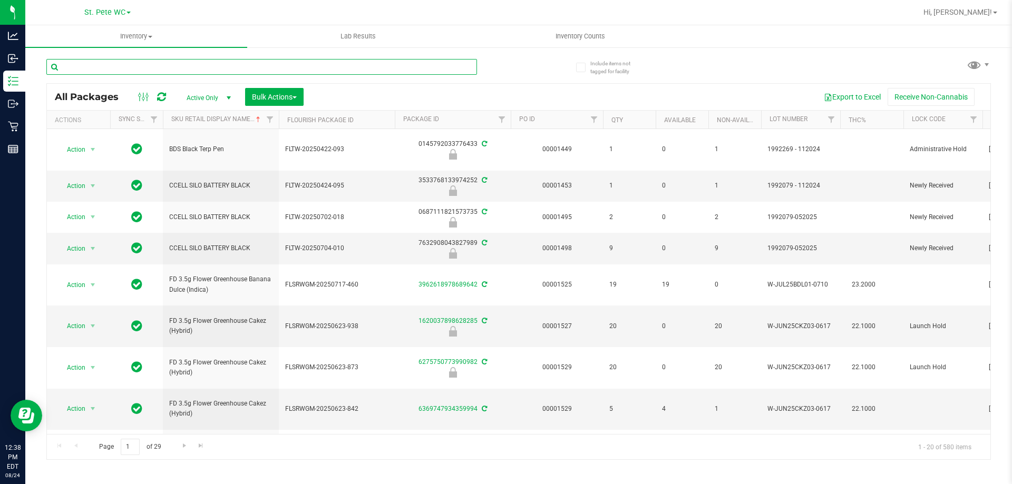
click at [127, 72] on input "text" at bounding box center [261, 67] width 431 height 16
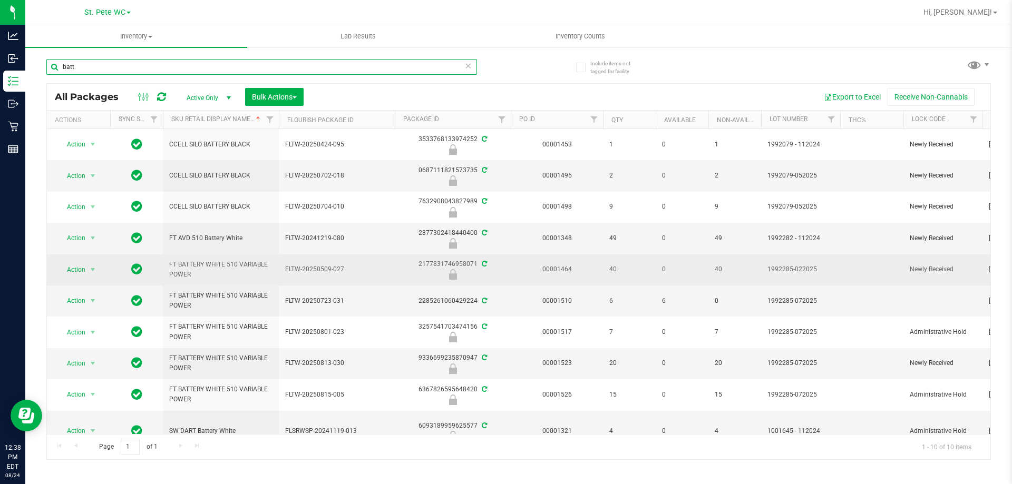
scroll to position [25, 0]
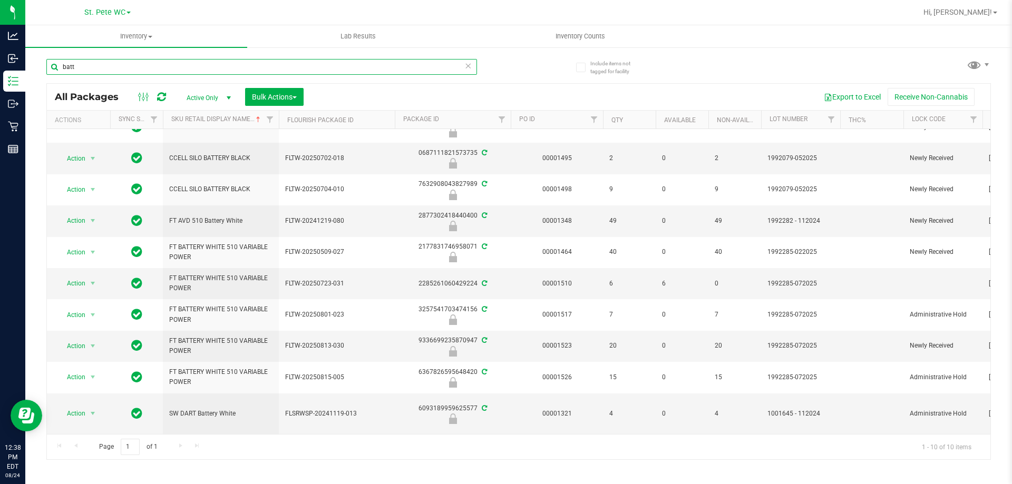
click at [203, 68] on input "batt" at bounding box center [261, 67] width 431 height 16
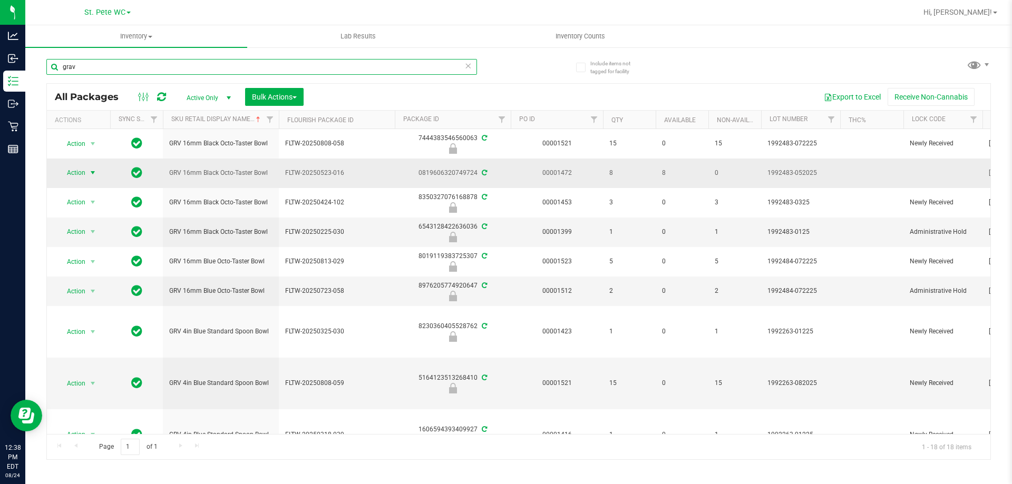
type input "grav"
click at [69, 174] on span "Action" at bounding box center [71, 173] width 28 height 15
click at [74, 171] on span "Action" at bounding box center [71, 173] width 28 height 15
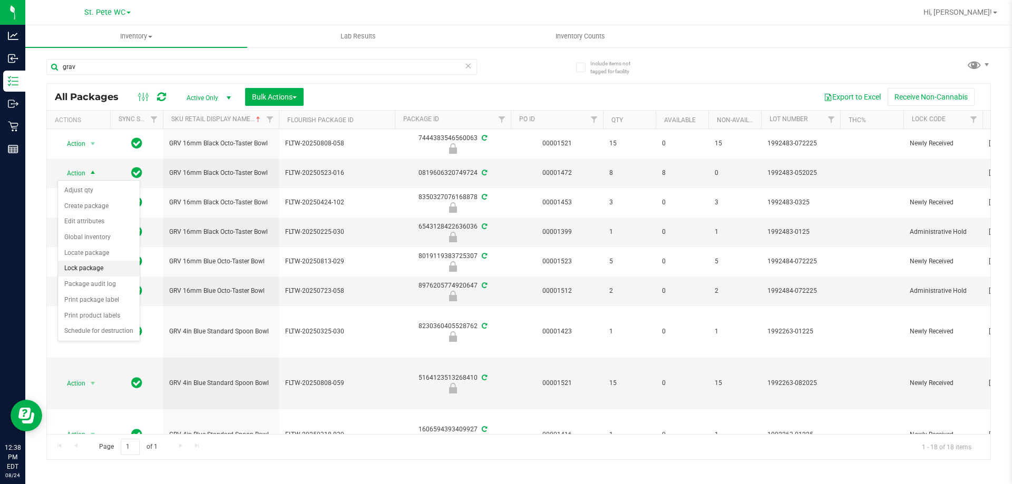
click at [101, 267] on li "Lock package" at bounding box center [99, 269] width 82 height 16
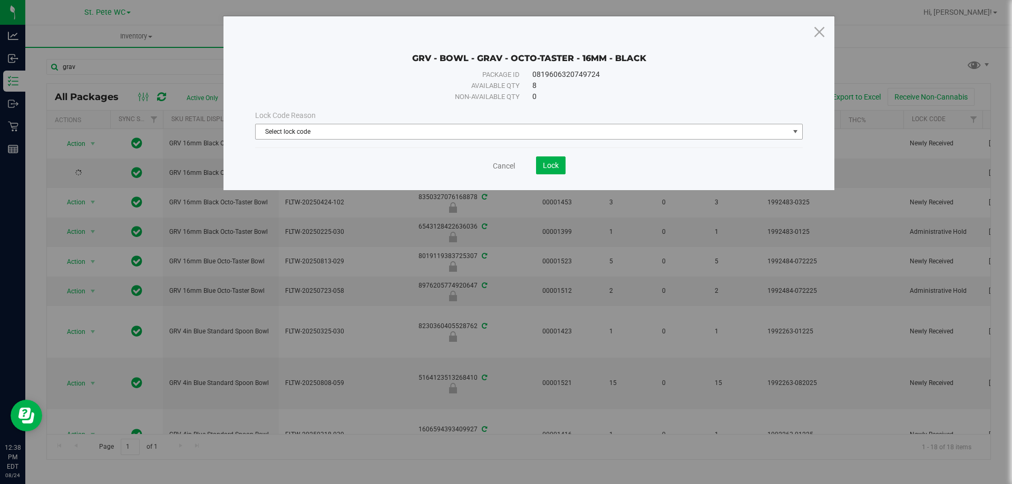
click at [294, 137] on span "Select lock code" at bounding box center [522, 131] width 533 height 15
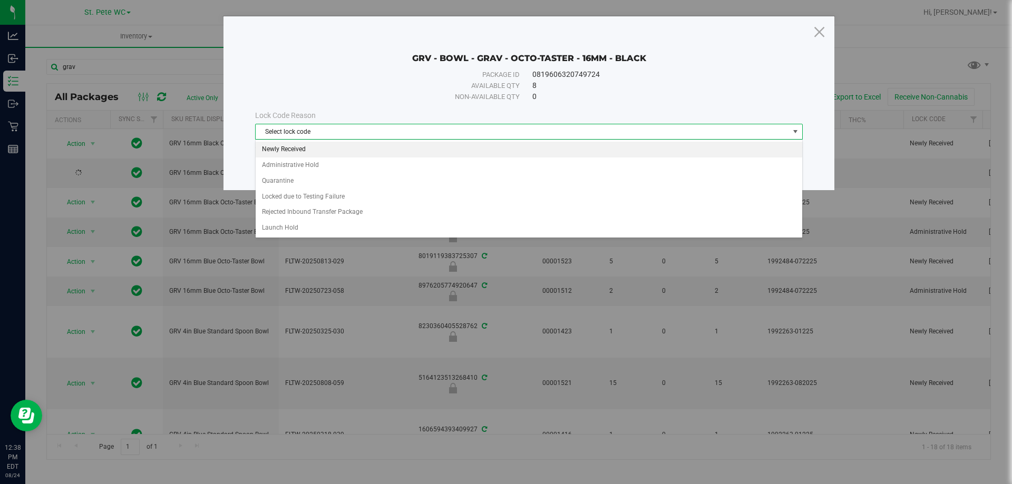
click at [306, 151] on li "Newly Received" at bounding box center [529, 150] width 547 height 16
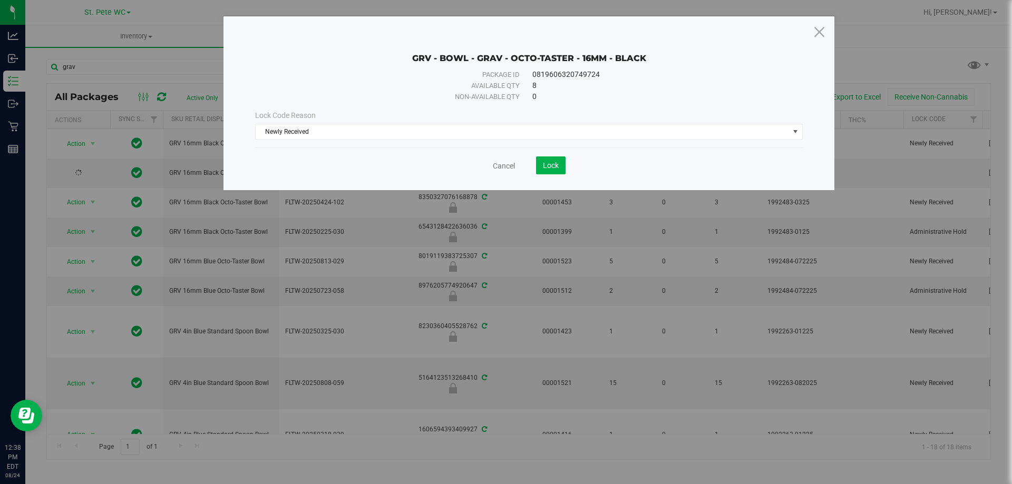
click at [567, 167] on div "Cancel Lock" at bounding box center [529, 166] width 548 height 18
click at [555, 168] on span "Lock" at bounding box center [551, 165] width 16 height 8
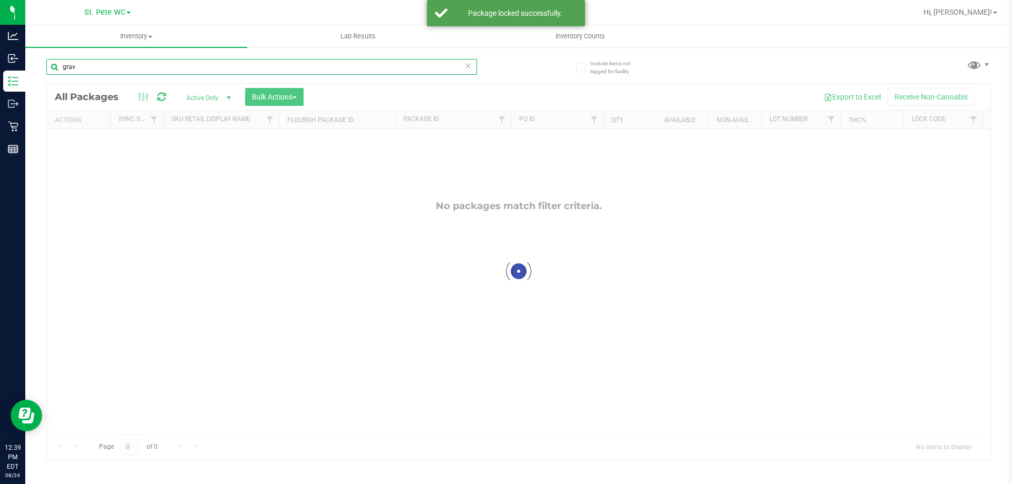
click at [147, 66] on input "grav" at bounding box center [261, 67] width 431 height 16
type input "paper"
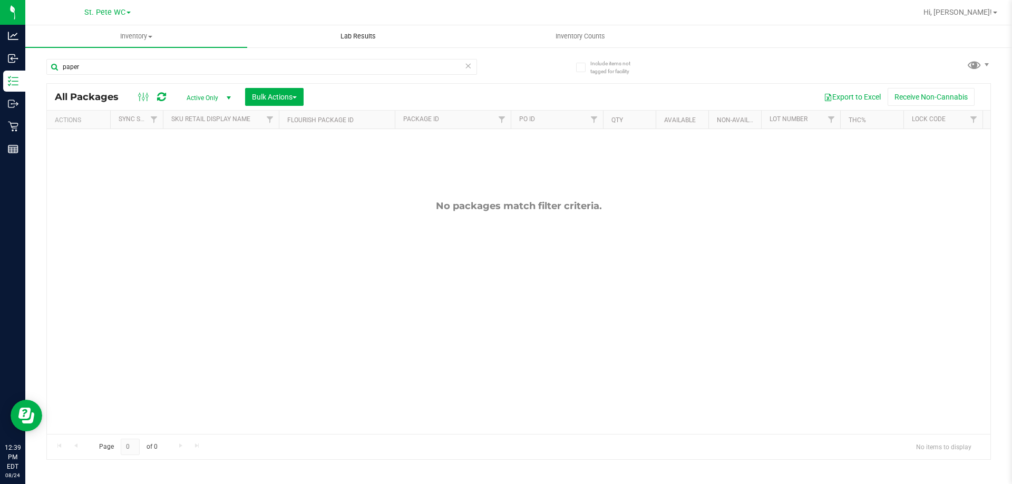
drag, startPoint x: 341, startPoint y: 41, endPoint x: 320, endPoint y: 42, distance: 20.1
click at [341, 41] on uib-tab-heading "Lab Results" at bounding box center [358, 36] width 221 height 21
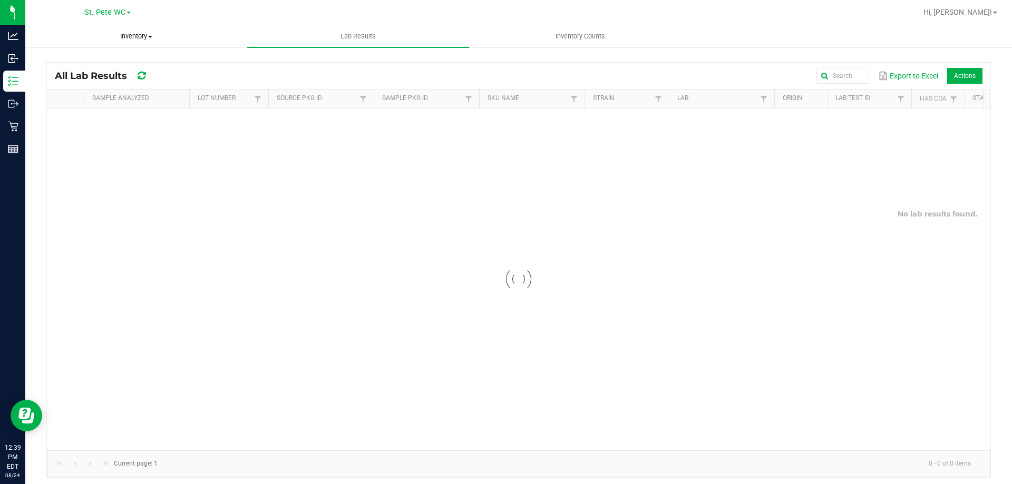
click at [148, 40] on span "Inventory" at bounding box center [136, 36] width 221 height 9
click at [117, 60] on li "All packages" at bounding box center [136, 63] width 222 height 13
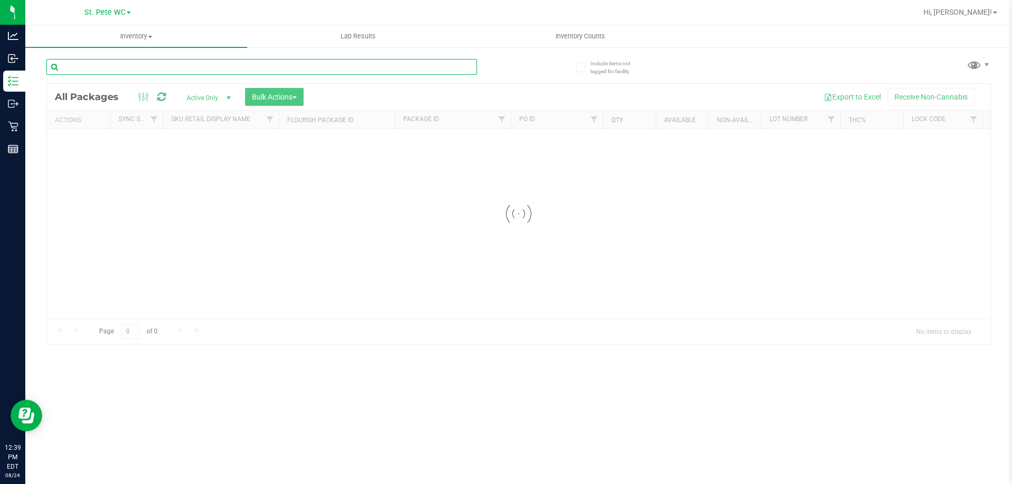
click at [122, 66] on input "text" at bounding box center [261, 67] width 431 height 16
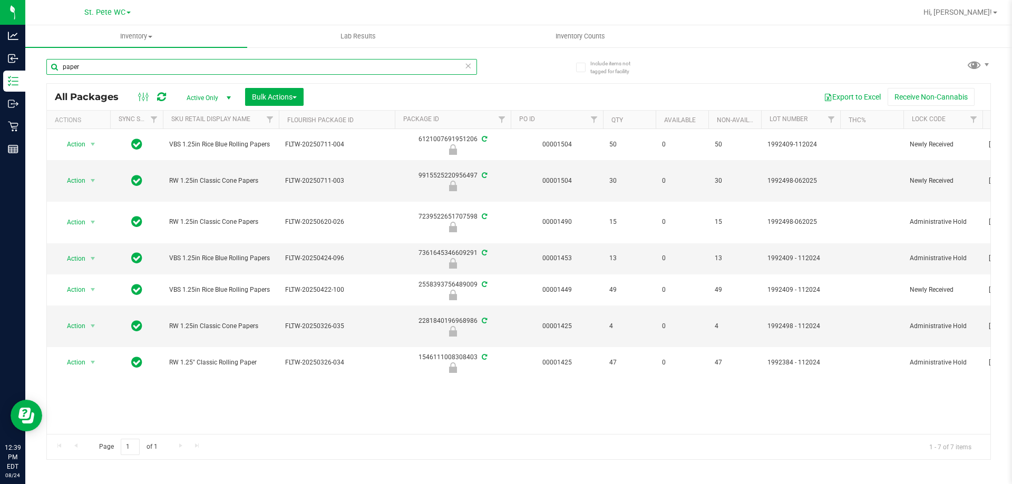
click at [122, 66] on input "paper" at bounding box center [261, 67] width 431 height 16
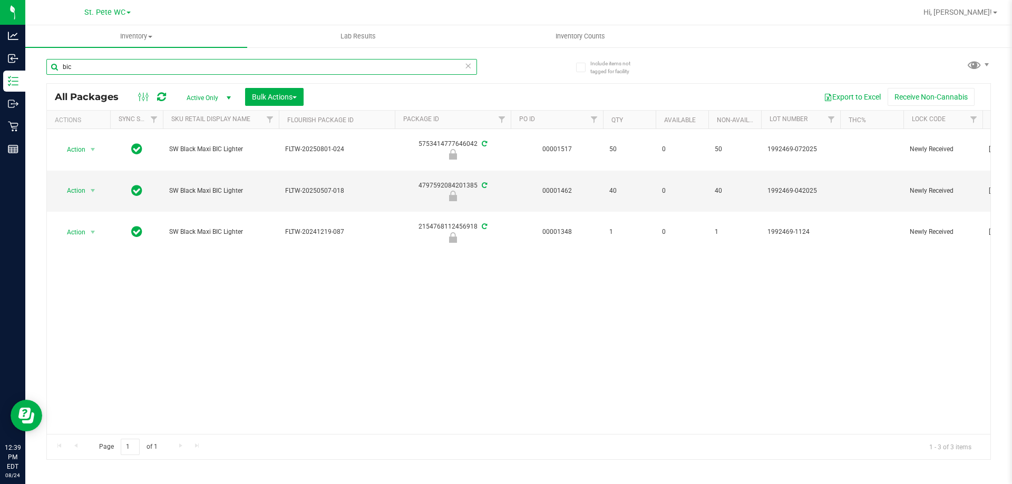
click at [124, 66] on input "bic" at bounding box center [261, 67] width 431 height 16
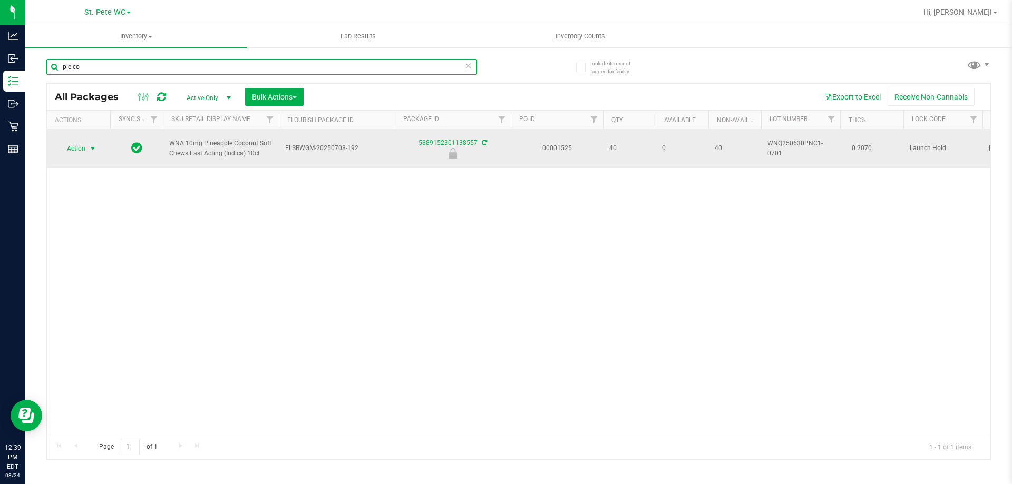
type input "ple co"
click at [86, 146] on span "select" at bounding box center [92, 148] width 13 height 15
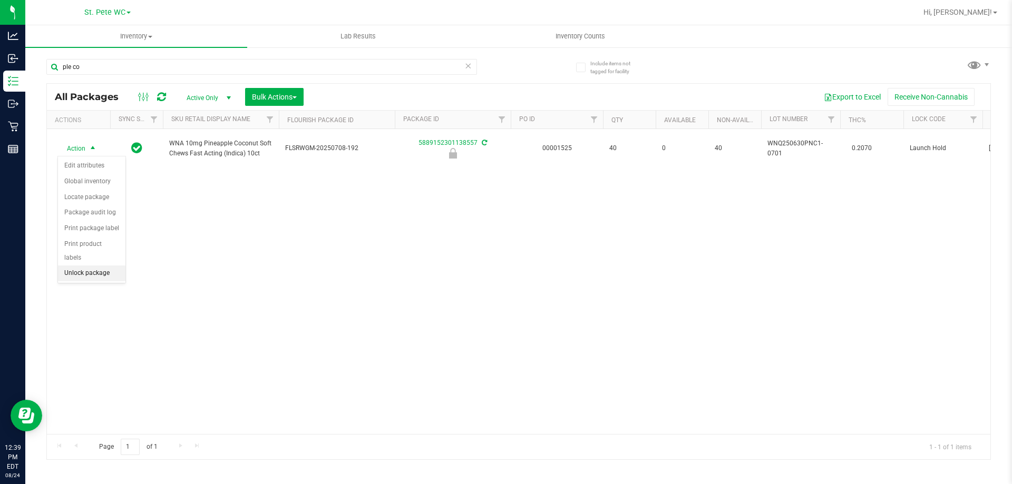
click at [100, 266] on li "Unlock package" at bounding box center [91, 274] width 67 height 16
